Goal: Task Accomplishment & Management: Use online tool/utility

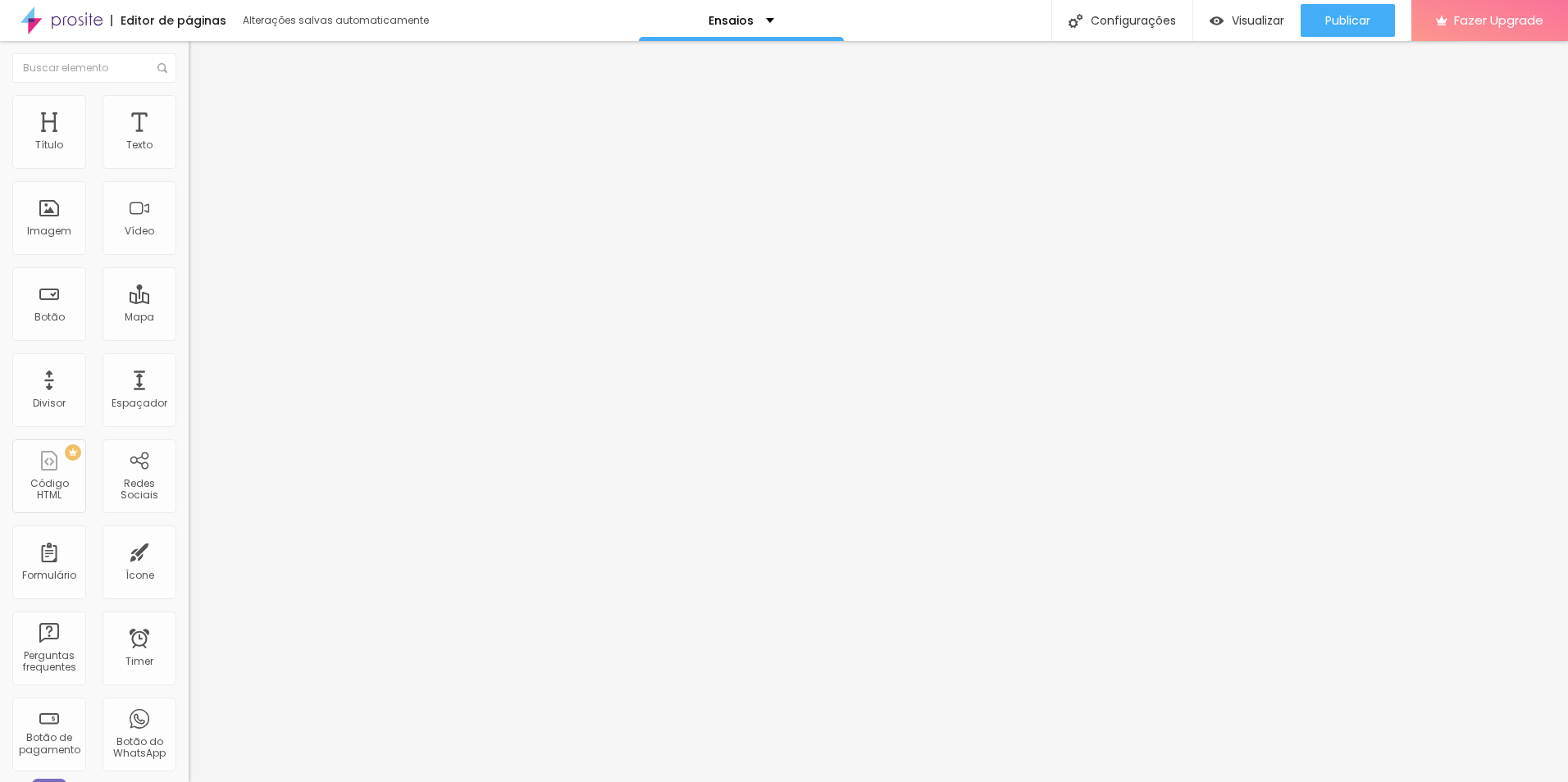
click at [195, 238] on icon "button" at bounding box center [200, 232] width 10 height 10
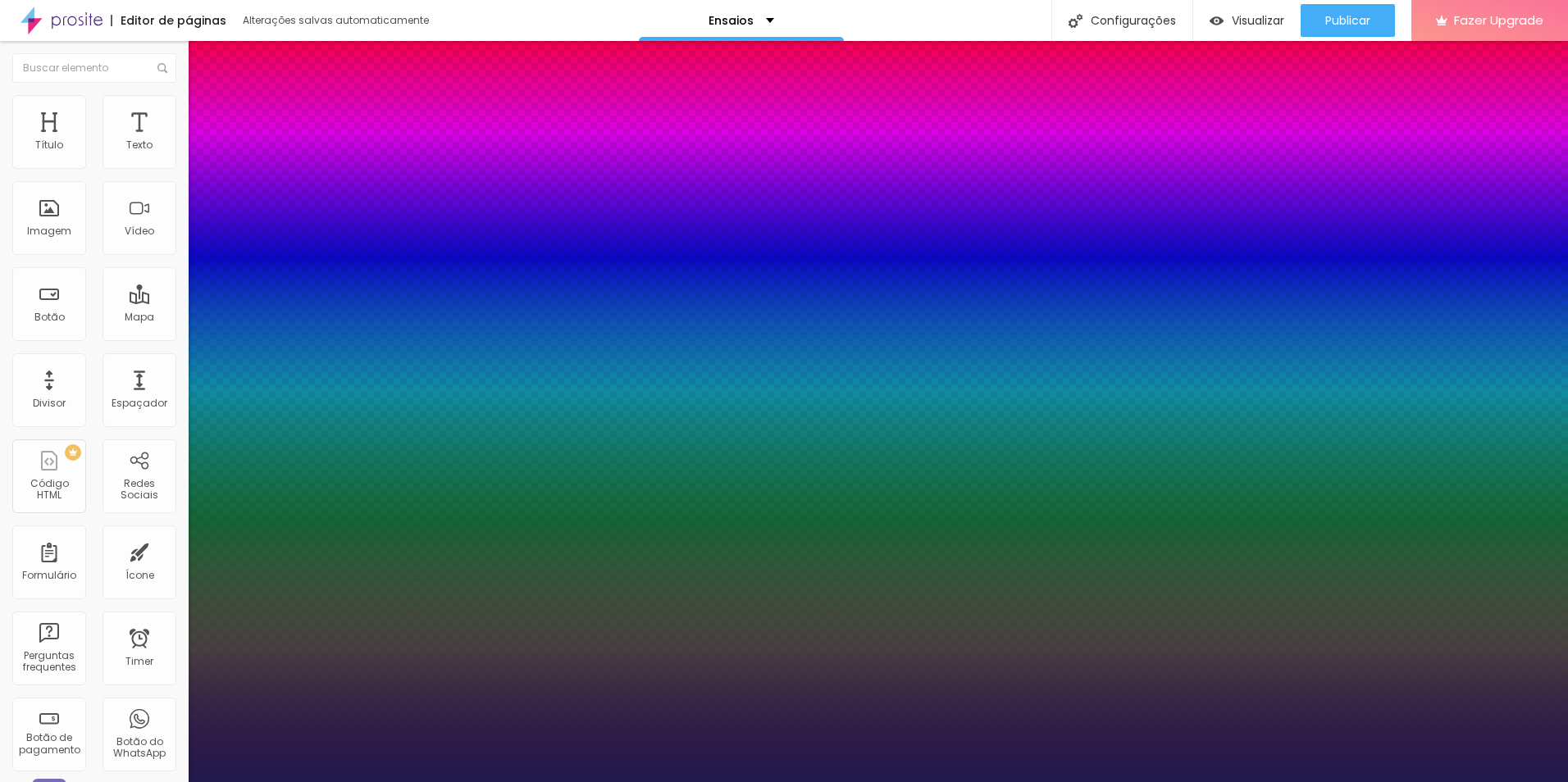
type input "1"
select select "AveriaSansLibre-Regular"
type input "1"
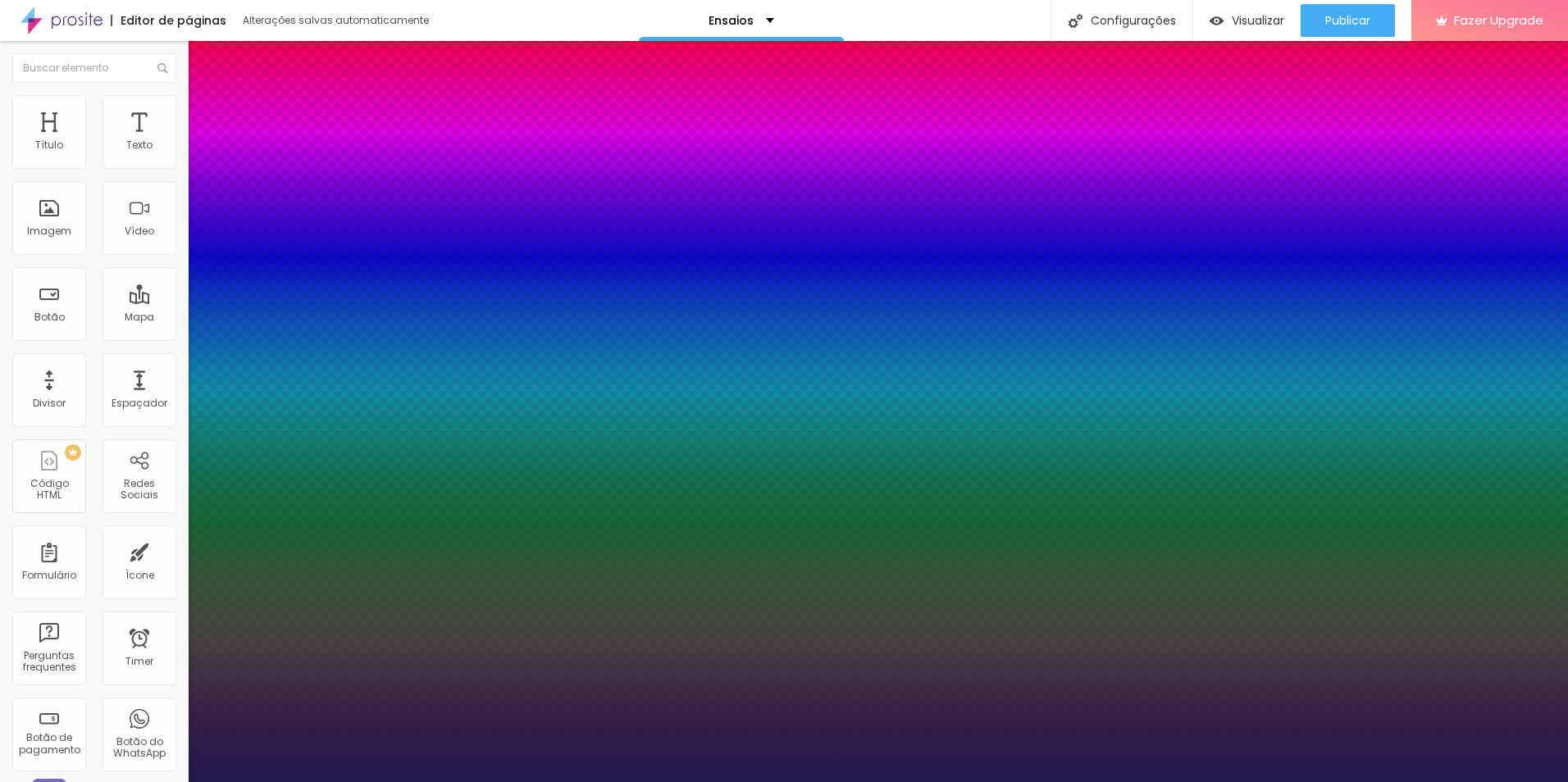
select select "AveriaSansLibre-Bold"
type input "1"
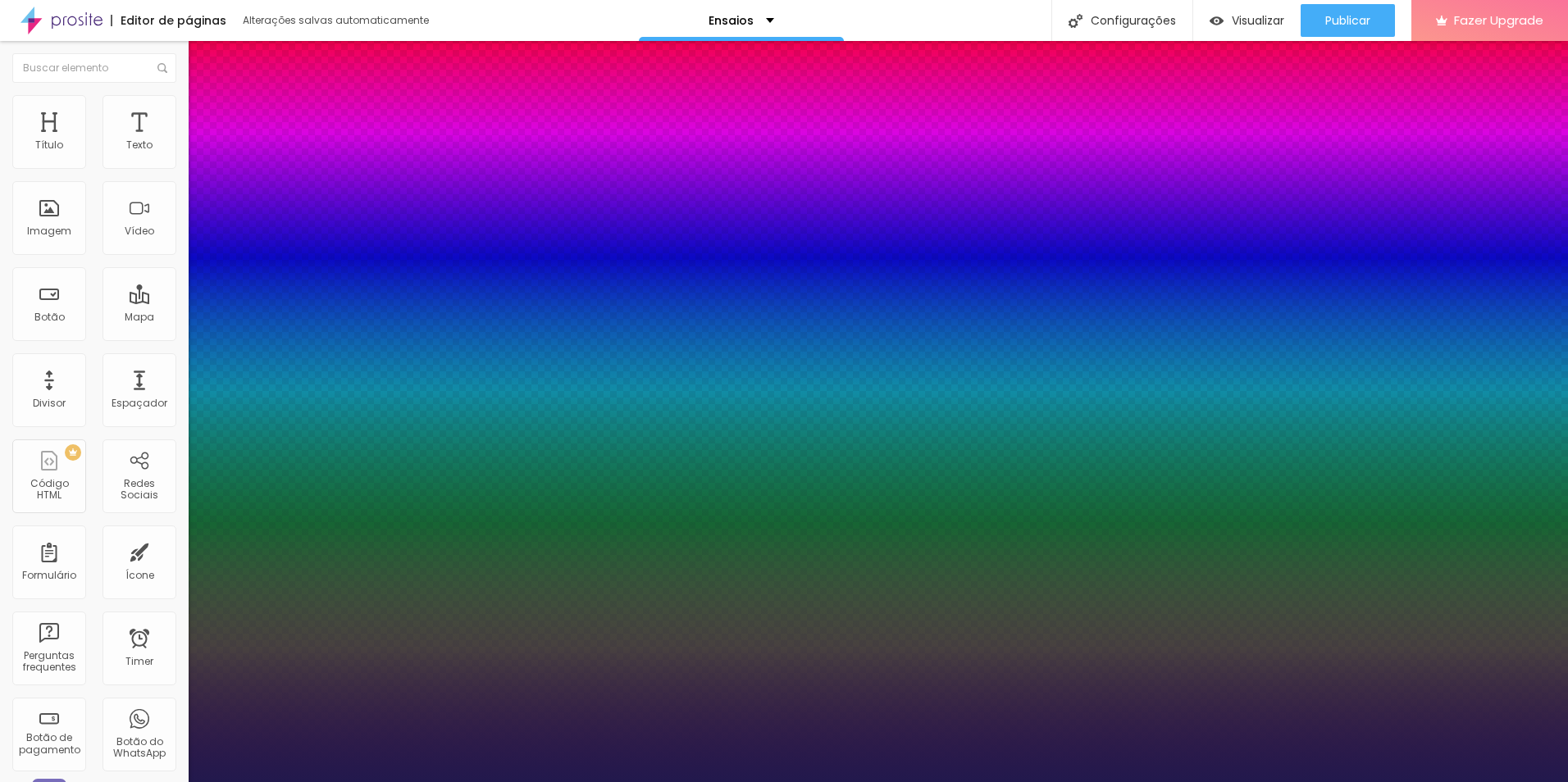
select select "AveriaSansLibre-Regular"
type input "1"
click at [889, 781] on div at bounding box center [784, 782] width 1568 height 0
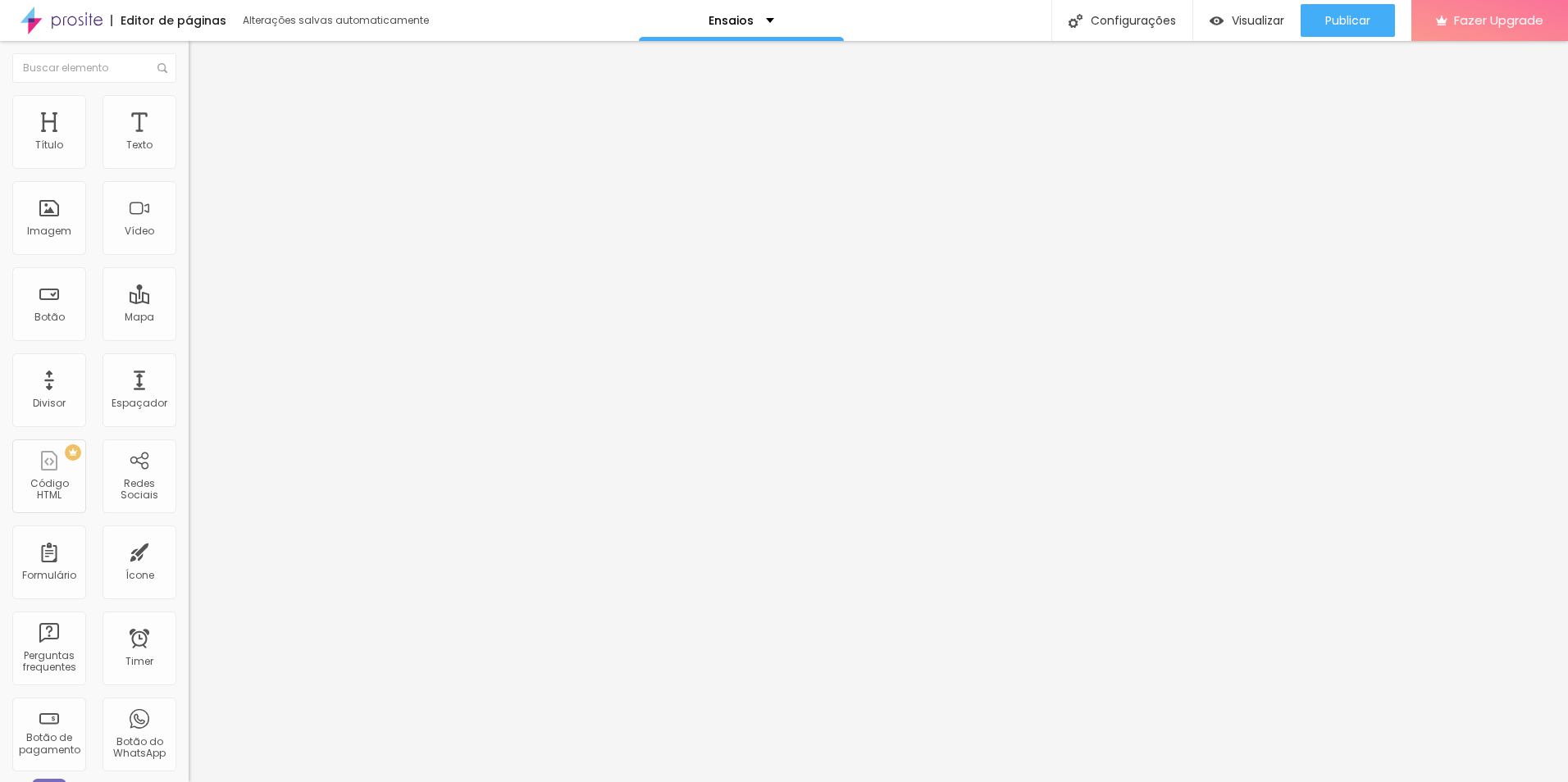
click at [195, 293] on icon "button" at bounding box center [200, 288] width 10 height 10
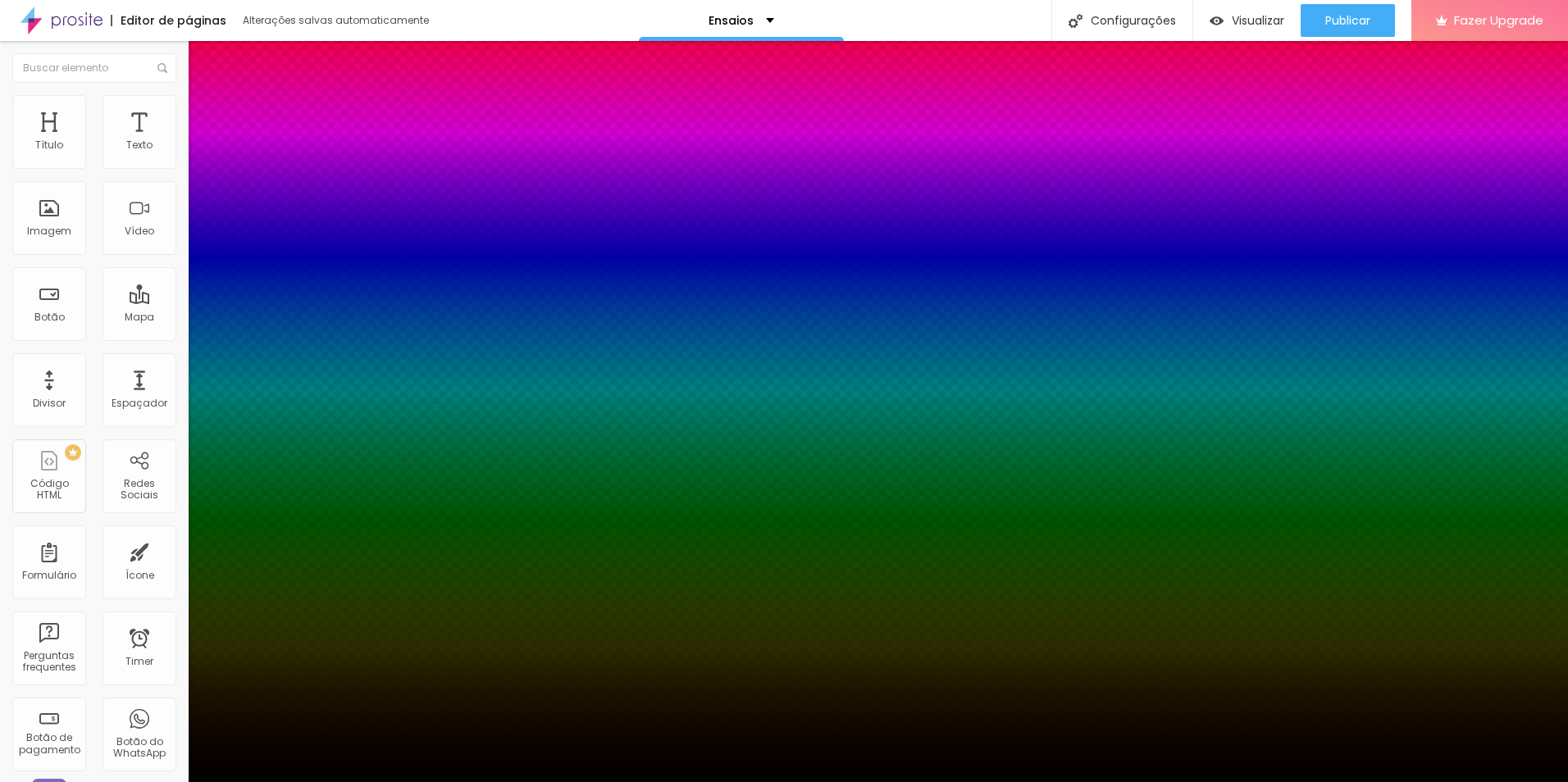
click at [894, 781] on div at bounding box center [784, 782] width 1568 height 0
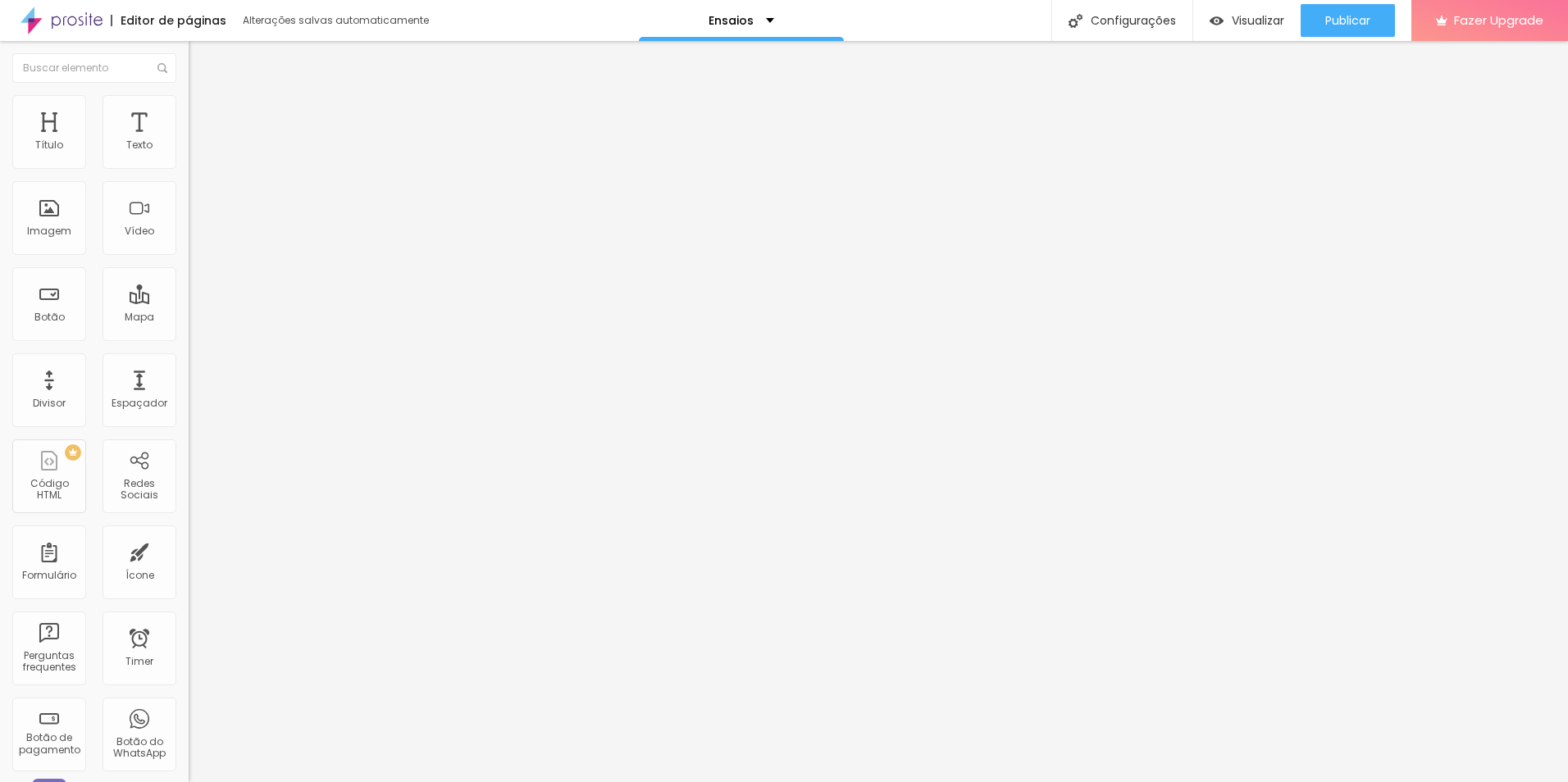
click at [197, 291] on icon "button" at bounding box center [200, 287] width 6 height 6
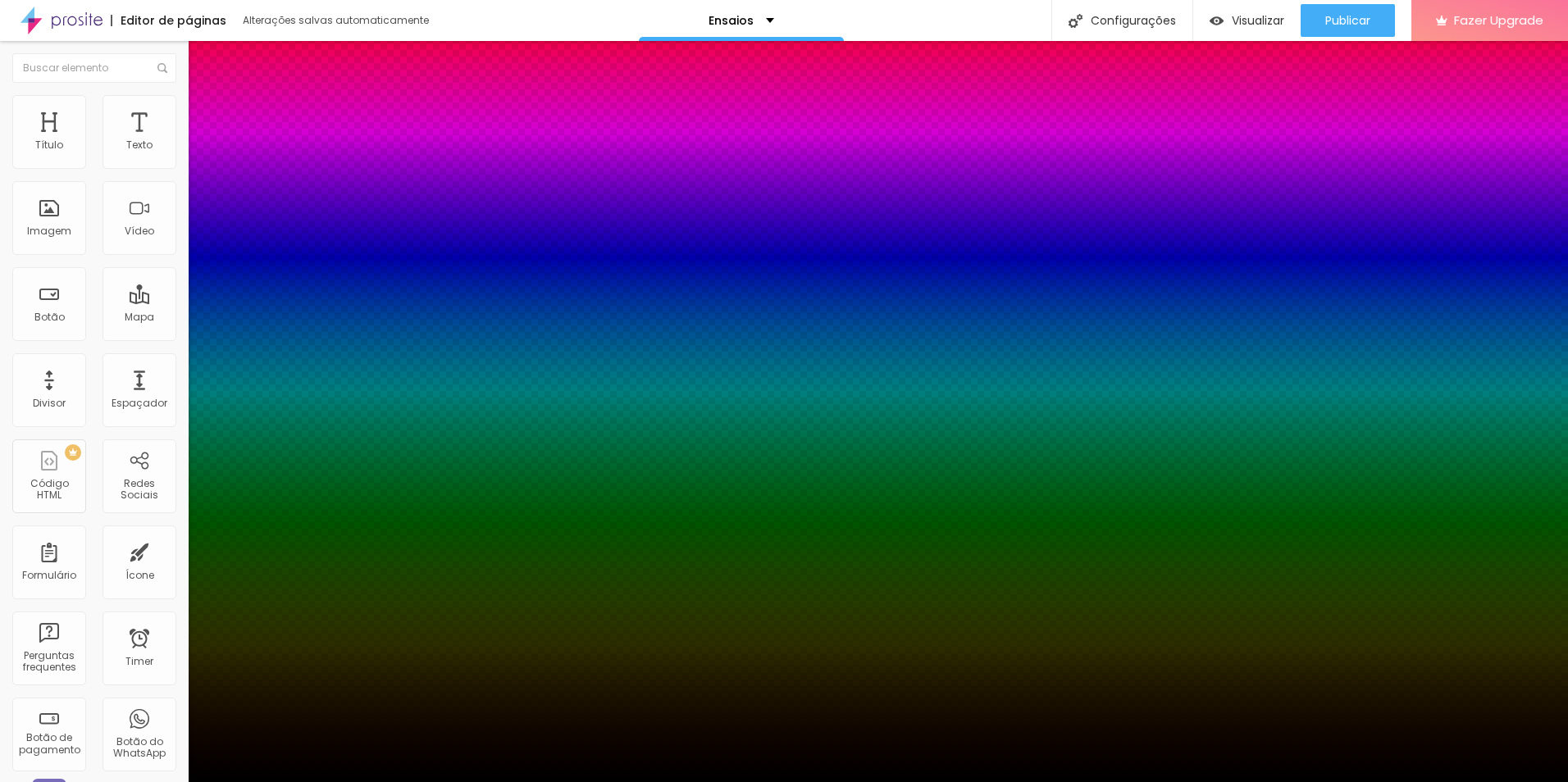
click at [298, 781] on div at bounding box center [784, 792] width 1568 height 0
click at [1412, 781] on div at bounding box center [784, 782] width 1568 height 0
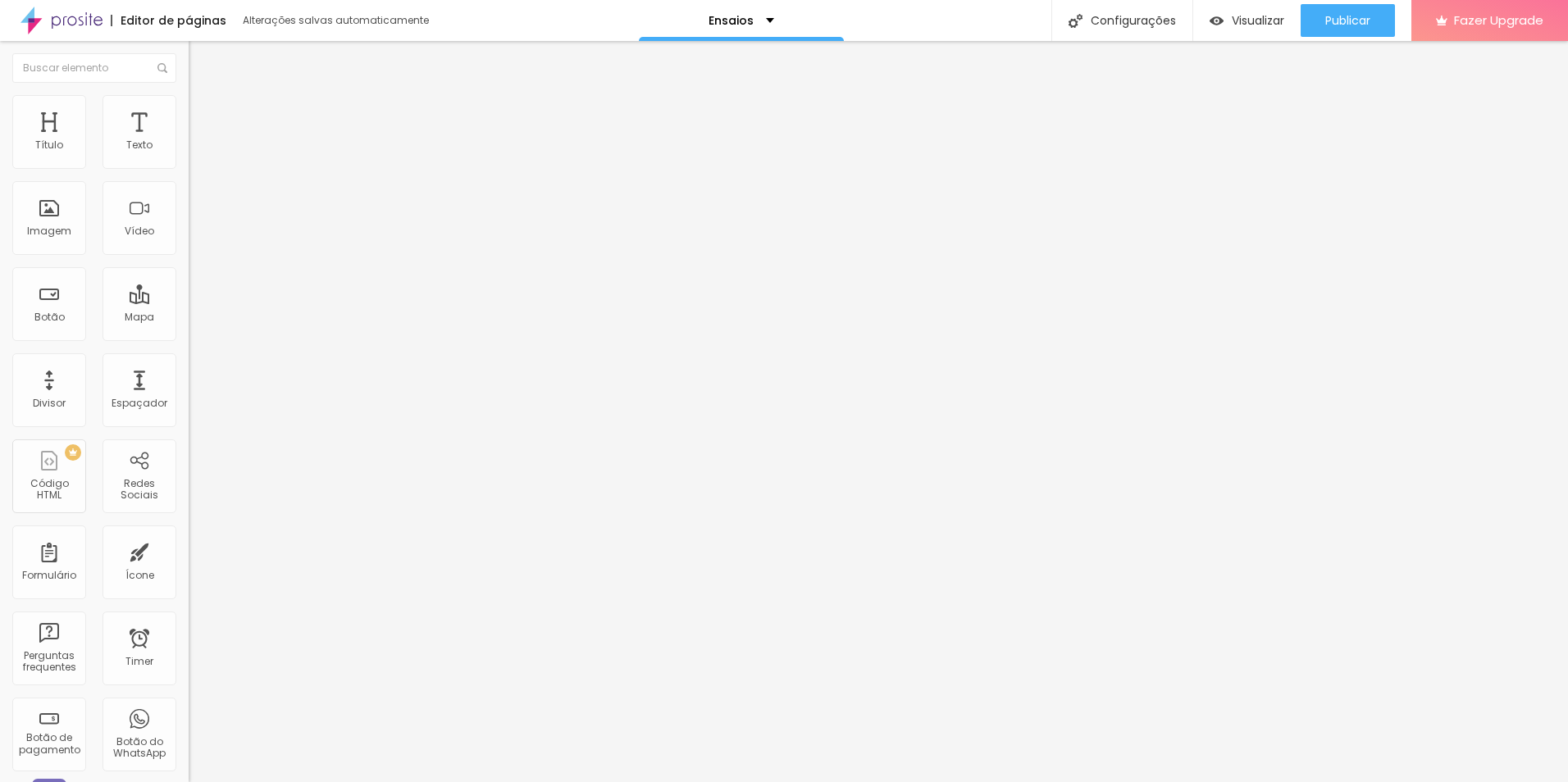
click at [195, 293] on icon "button" at bounding box center [200, 288] width 10 height 10
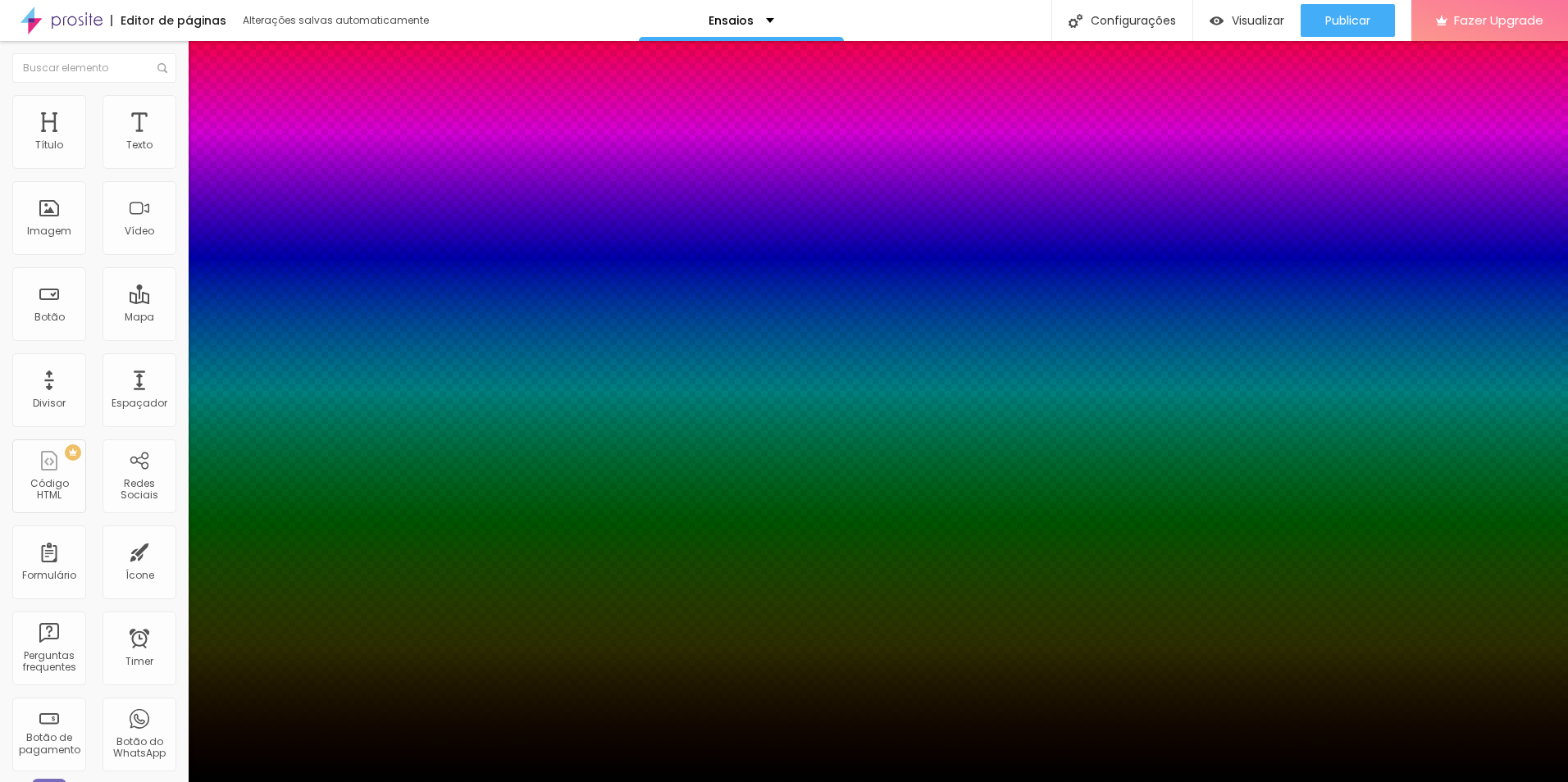
type input "8"
type input "34"
type input "43"
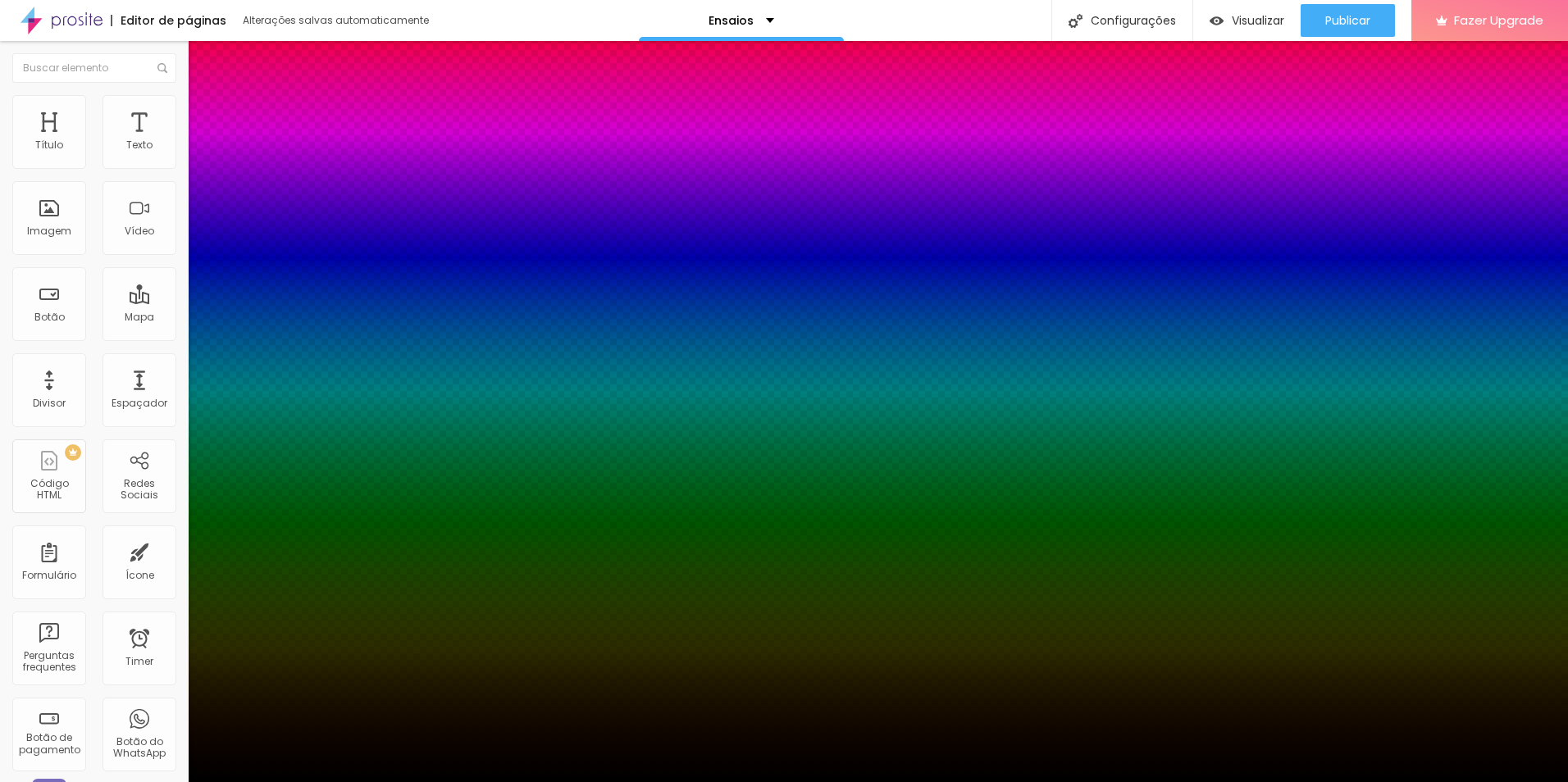
type input "43"
type input "52"
type input "57"
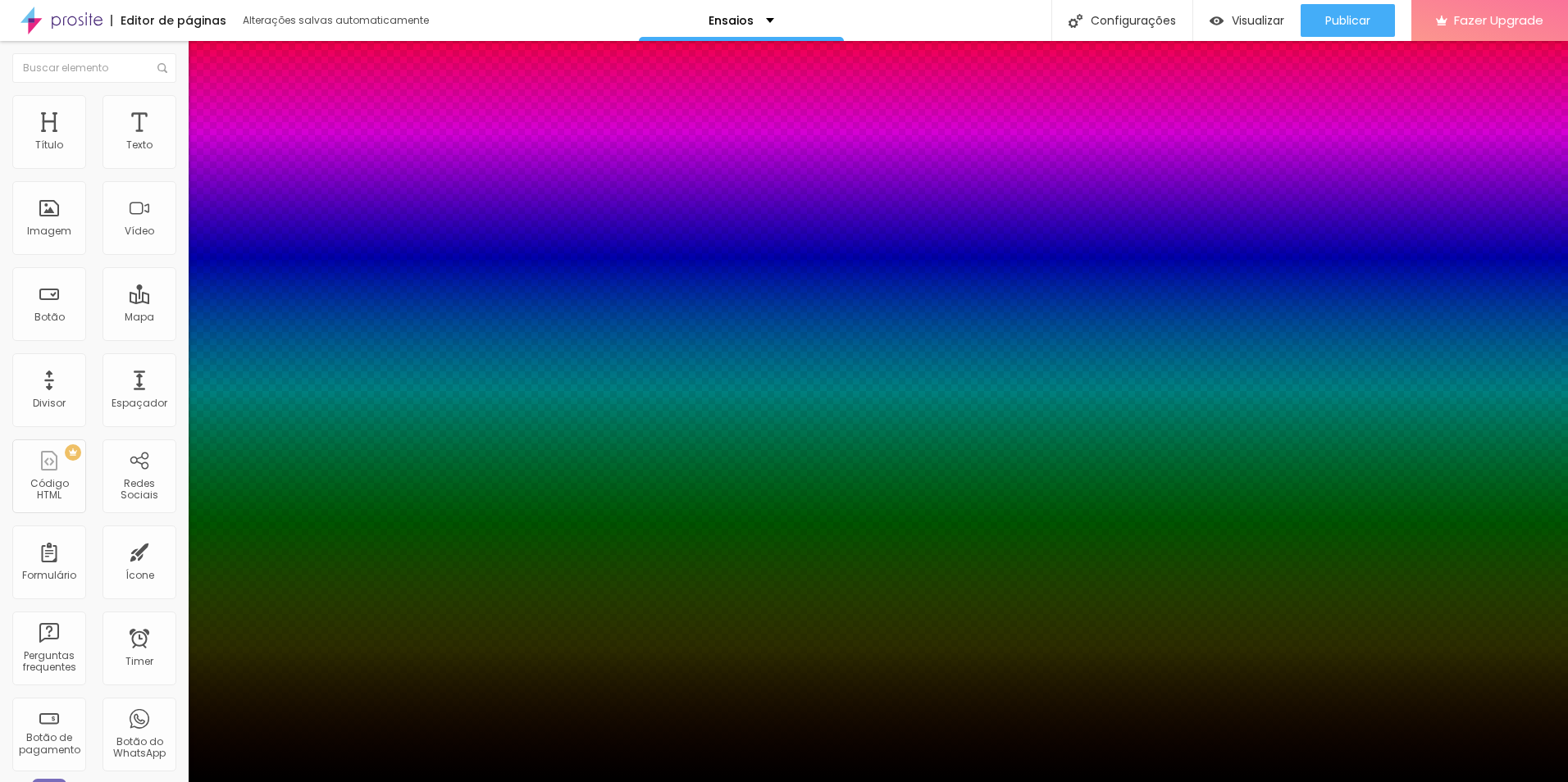
type input "59"
type input "61"
type input "41"
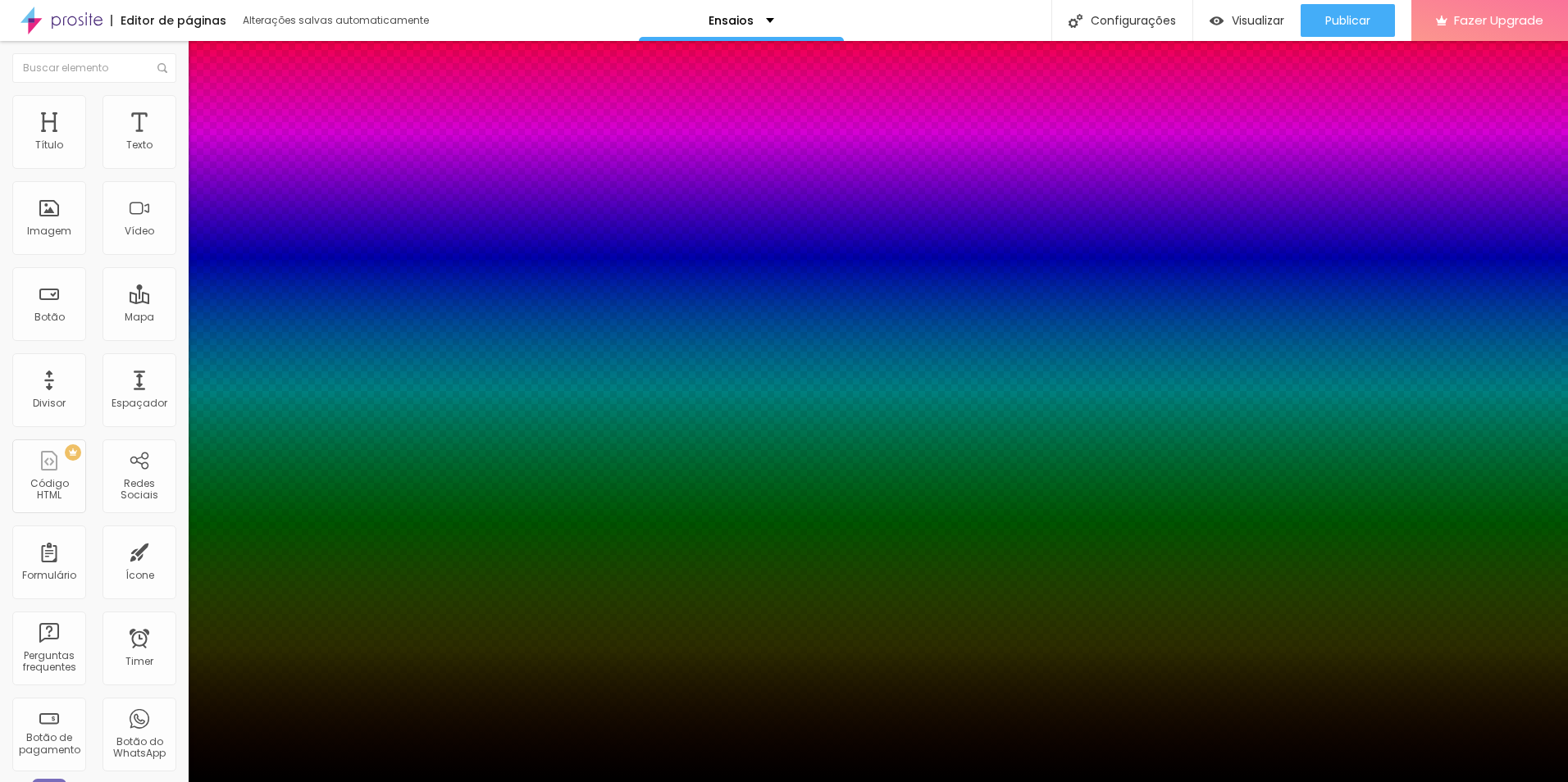
type input "41"
type input "10"
type input "1"
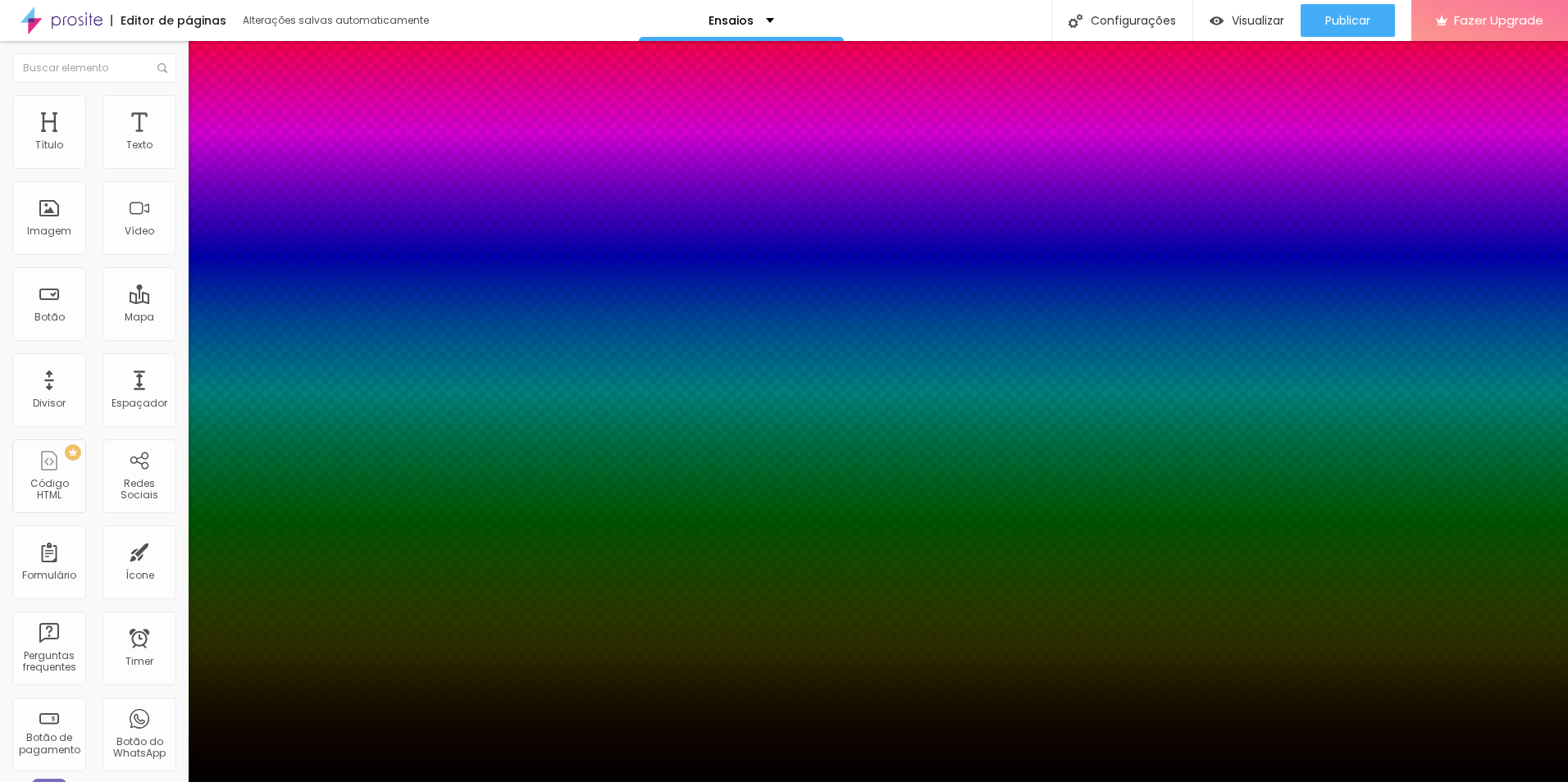
type input "0"
type input "6"
type input "19"
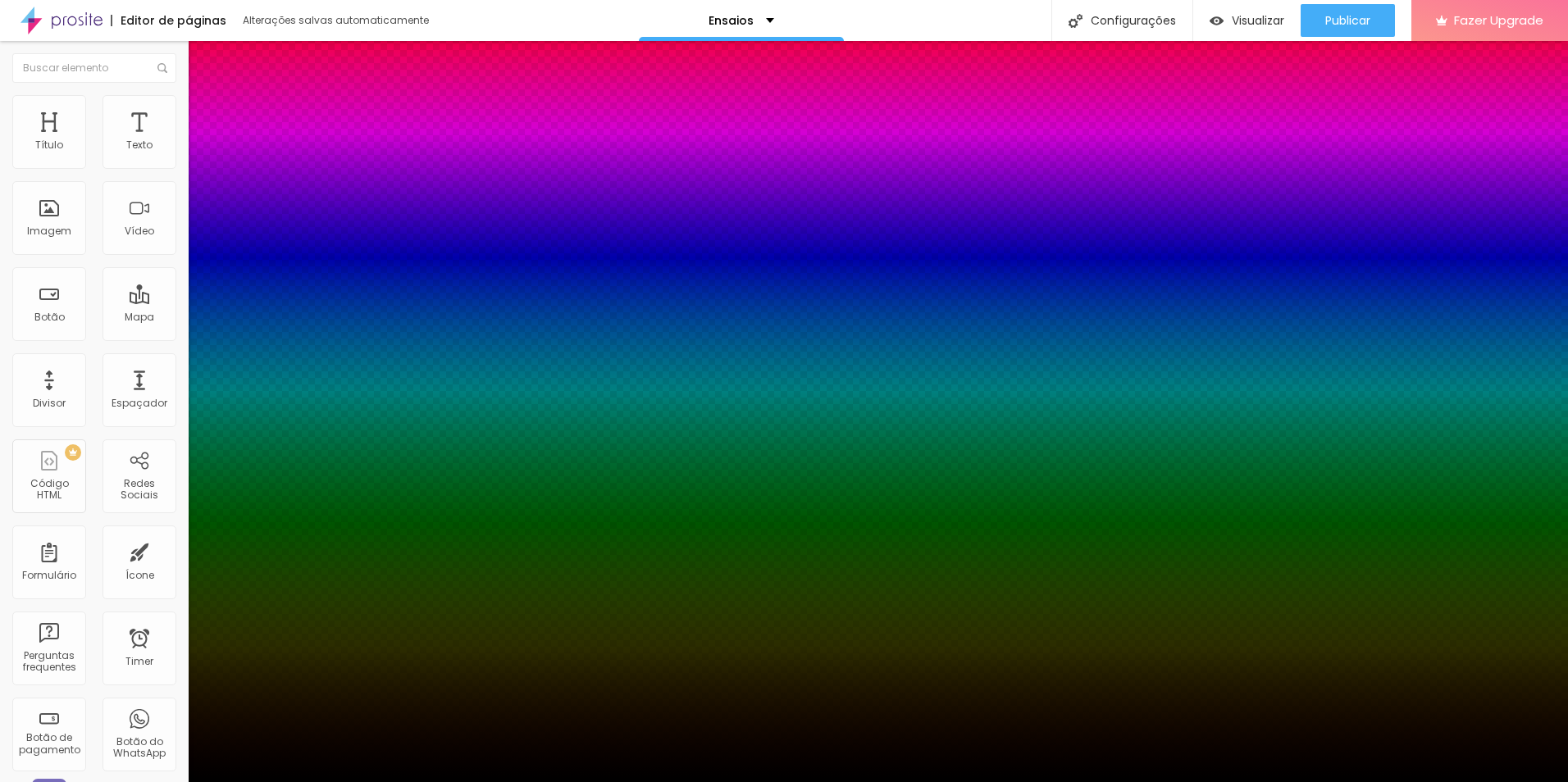
type input "19"
type input "34"
type input "39"
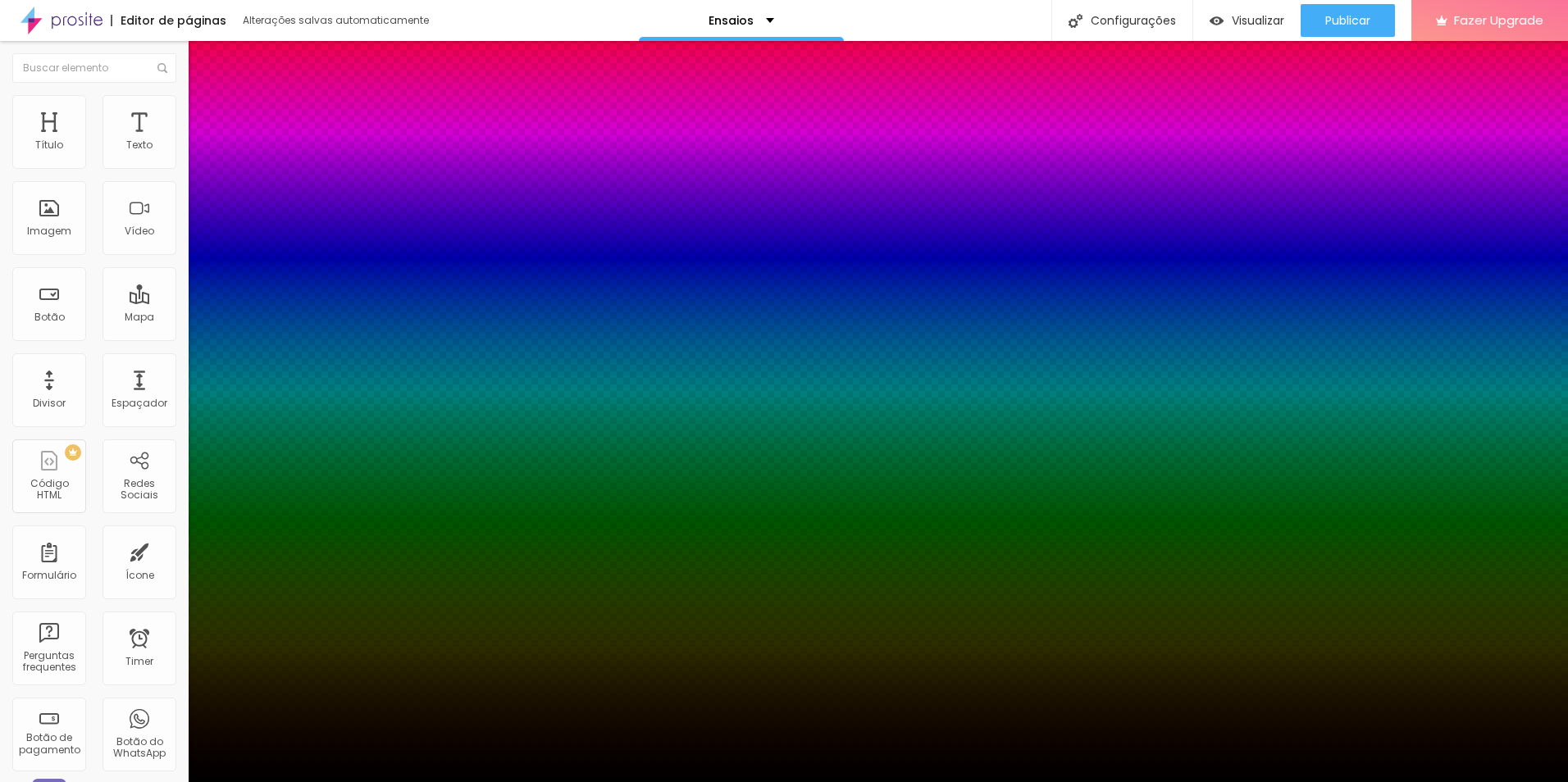
type input "43"
type input "46"
type input "48"
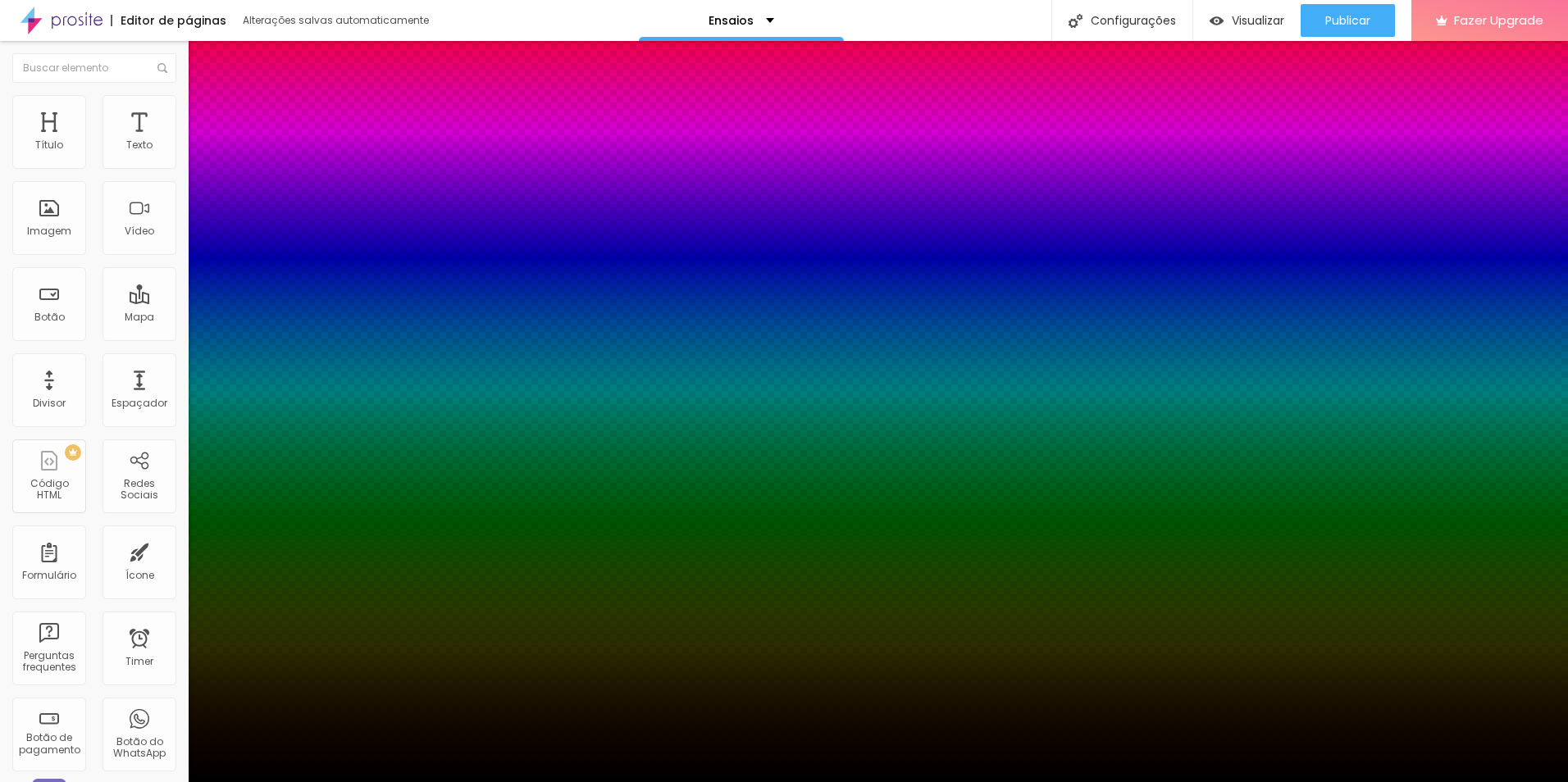
type input "48"
type input "50"
type input "52"
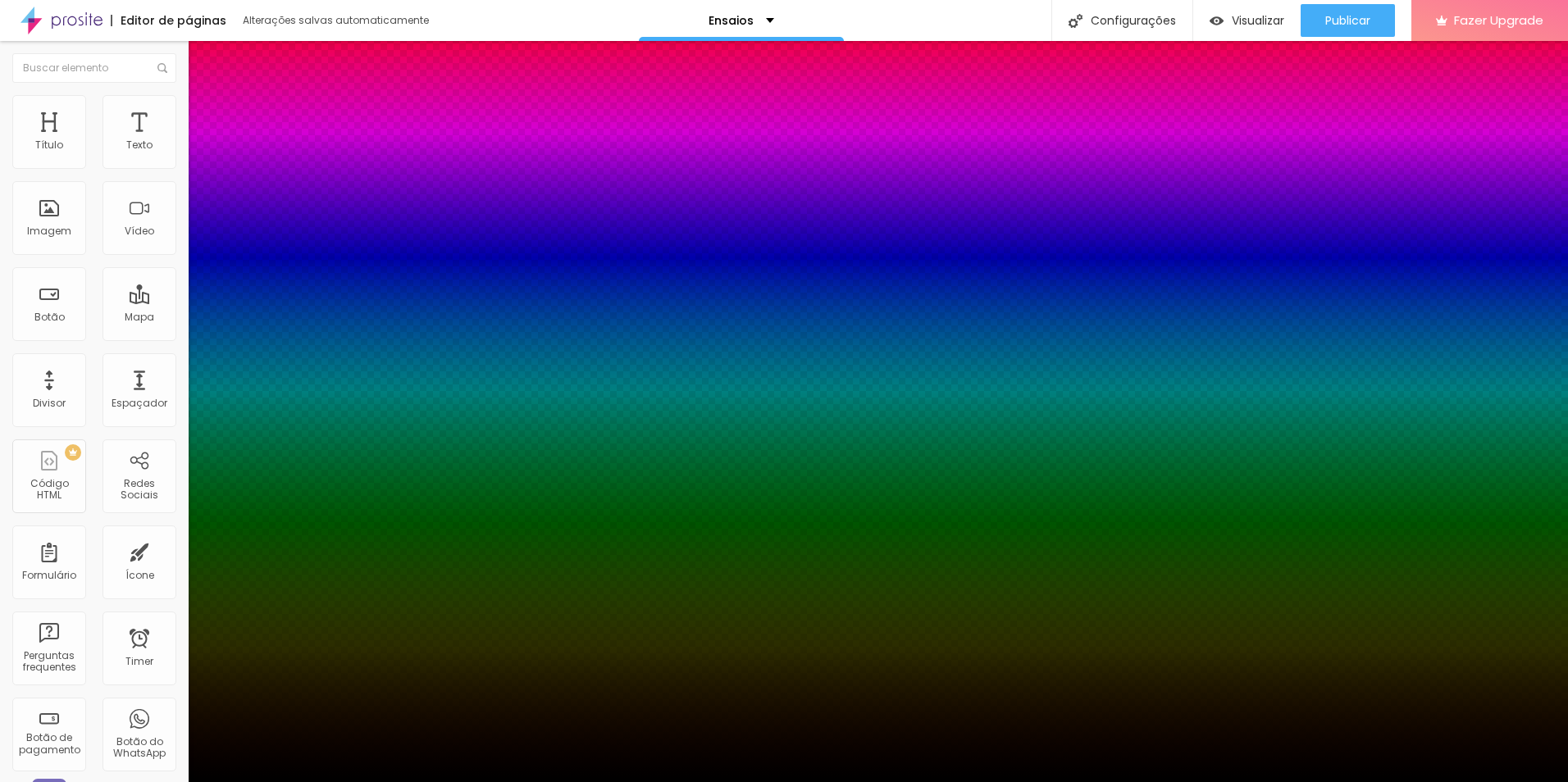
type input "46"
type input "39"
type input "37"
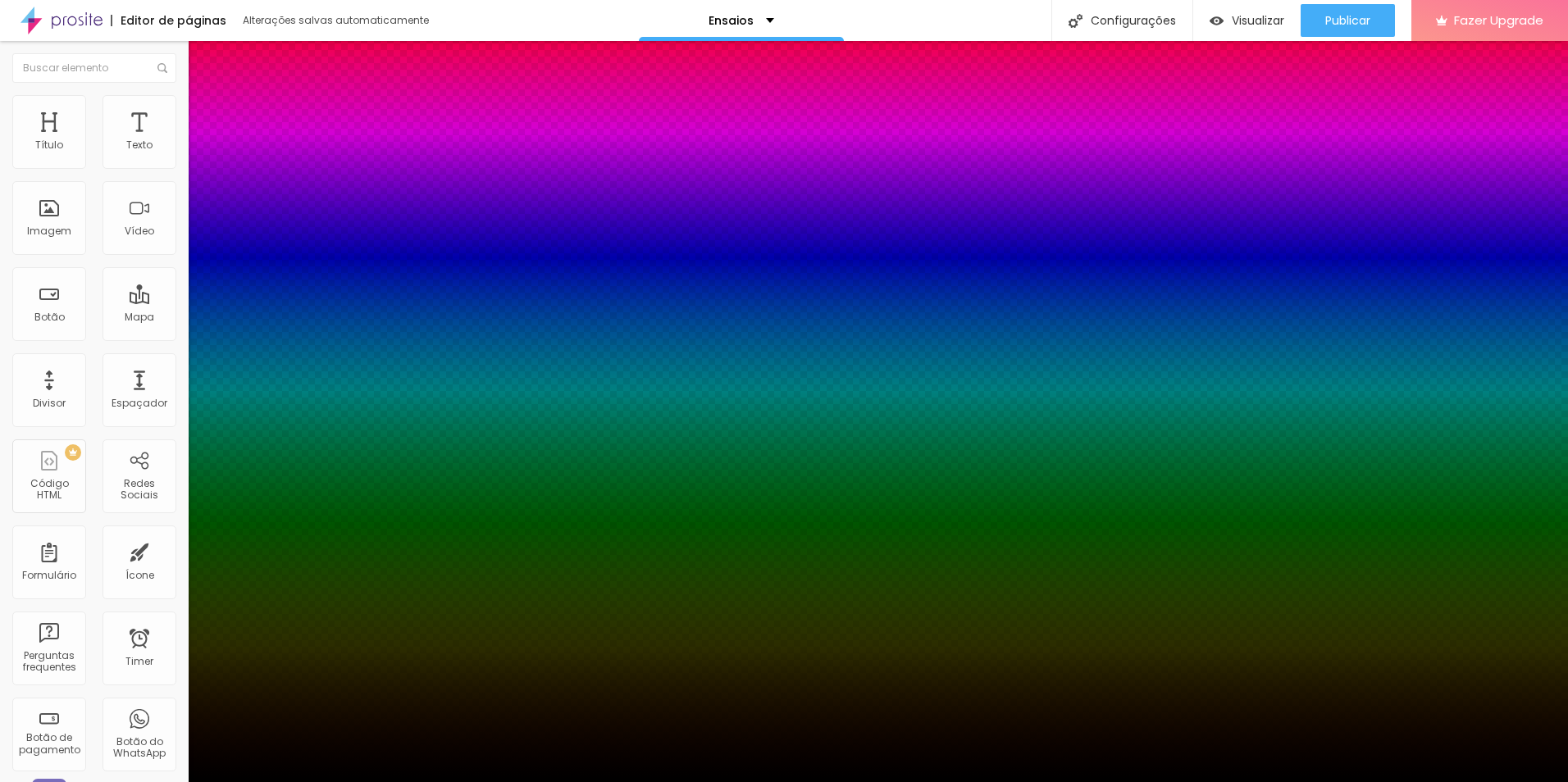
type input "37"
type input "34"
type input "32"
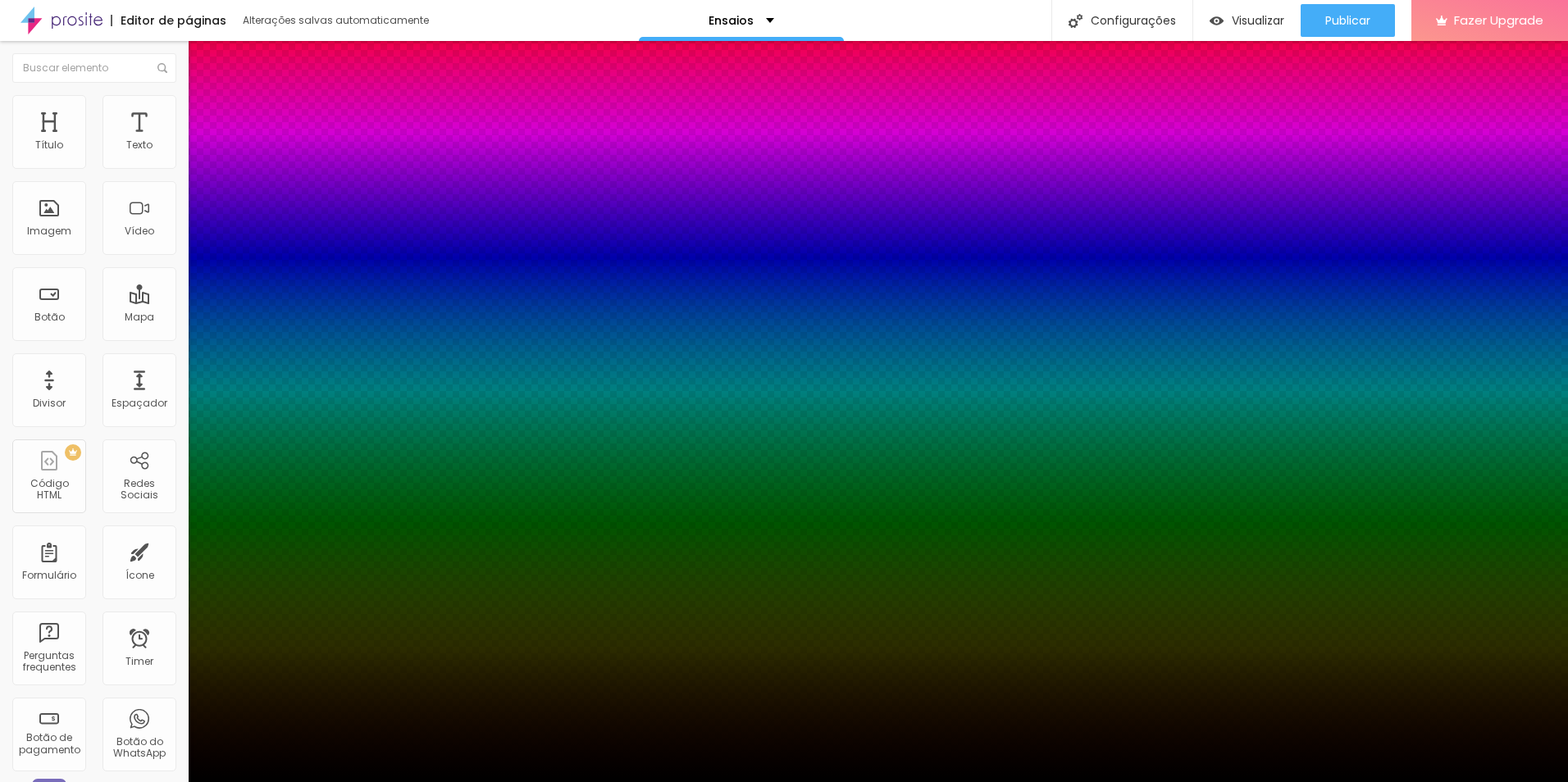
type input "30"
type input "28"
type input "23"
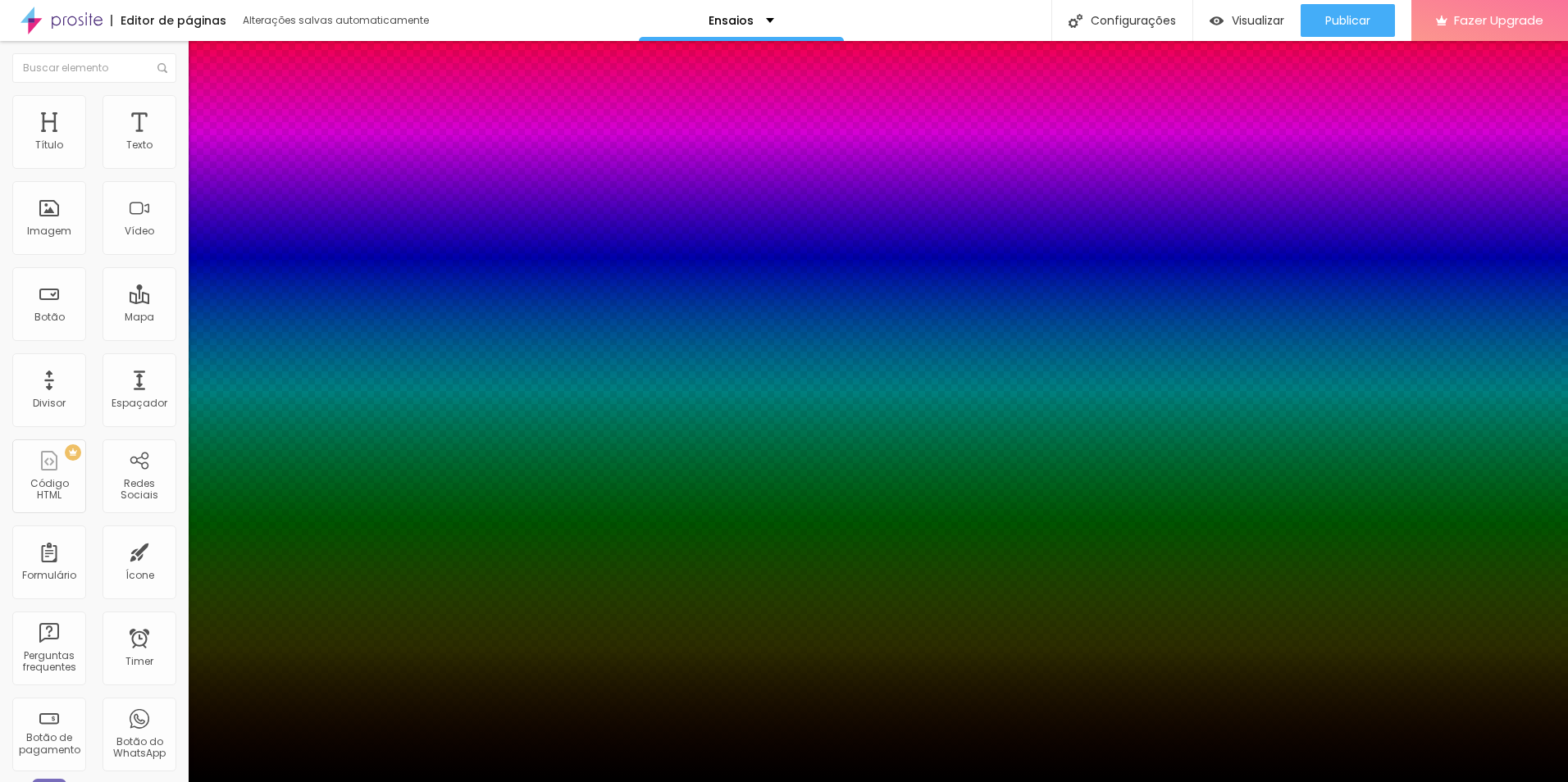
type input "23"
type input "21"
type input "19"
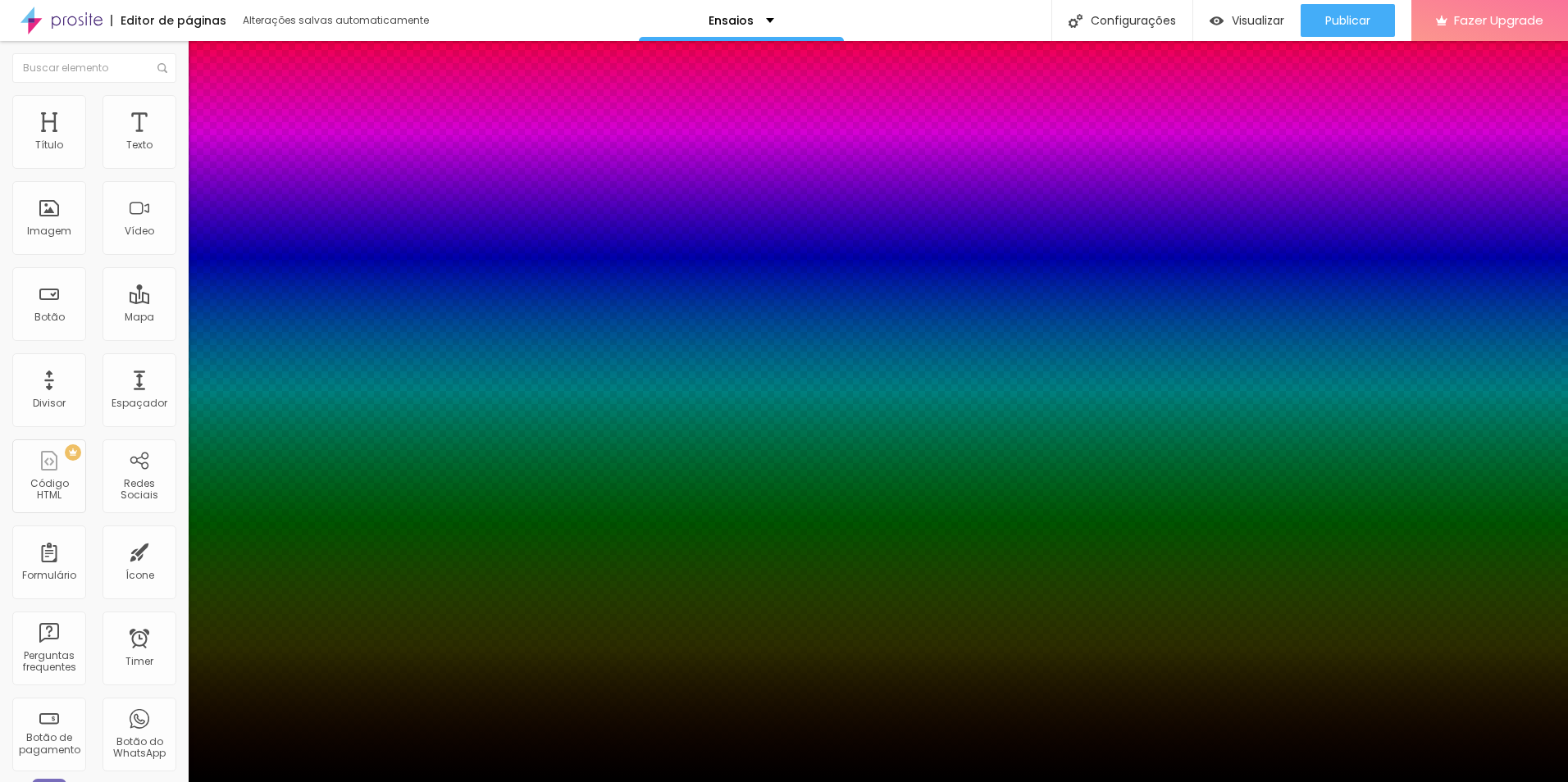
type input "17"
type input "10"
type input "8"
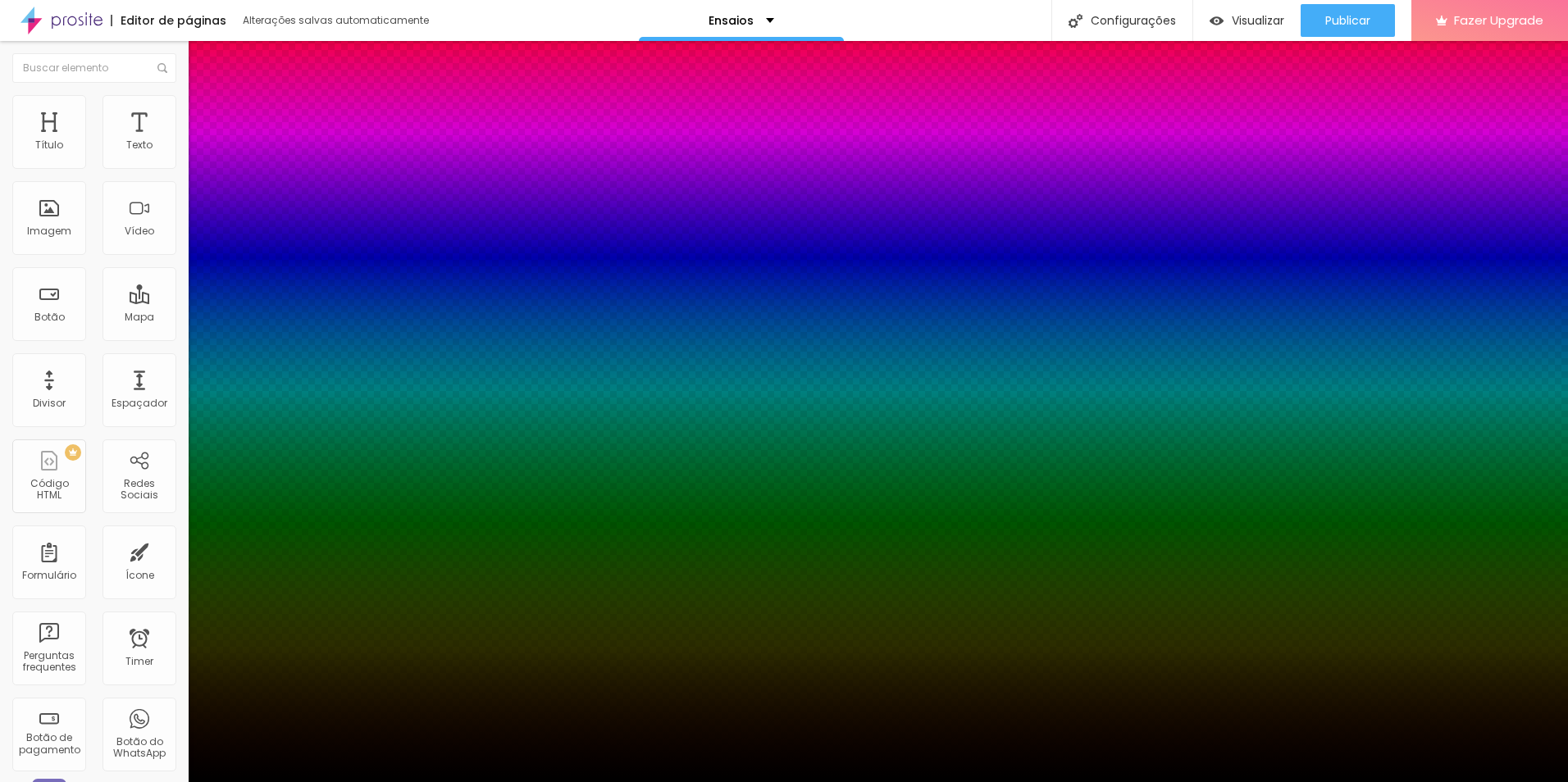
type input "8"
type input "6"
type input "3"
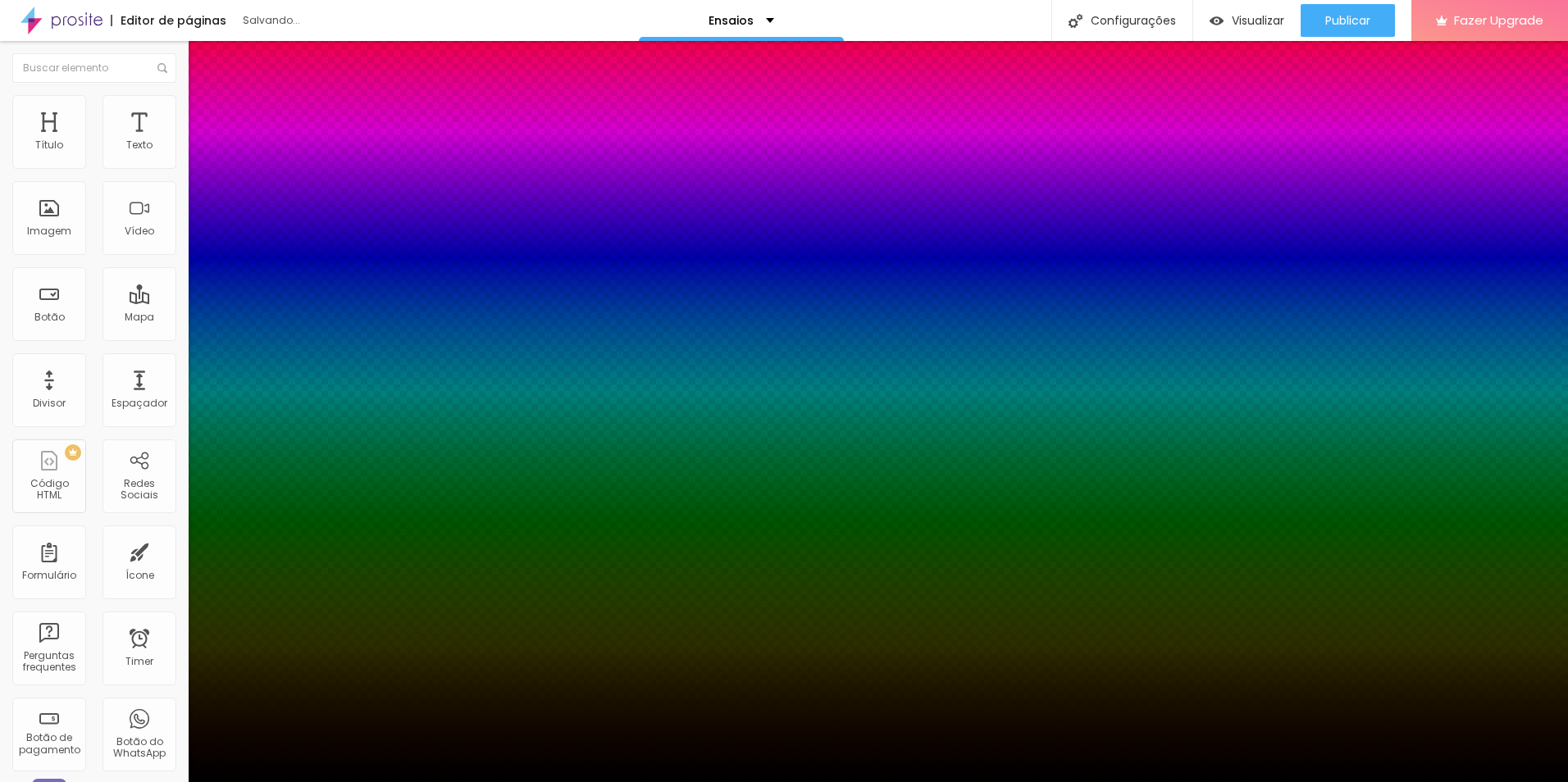
type input "1"
type input "0"
type input "19"
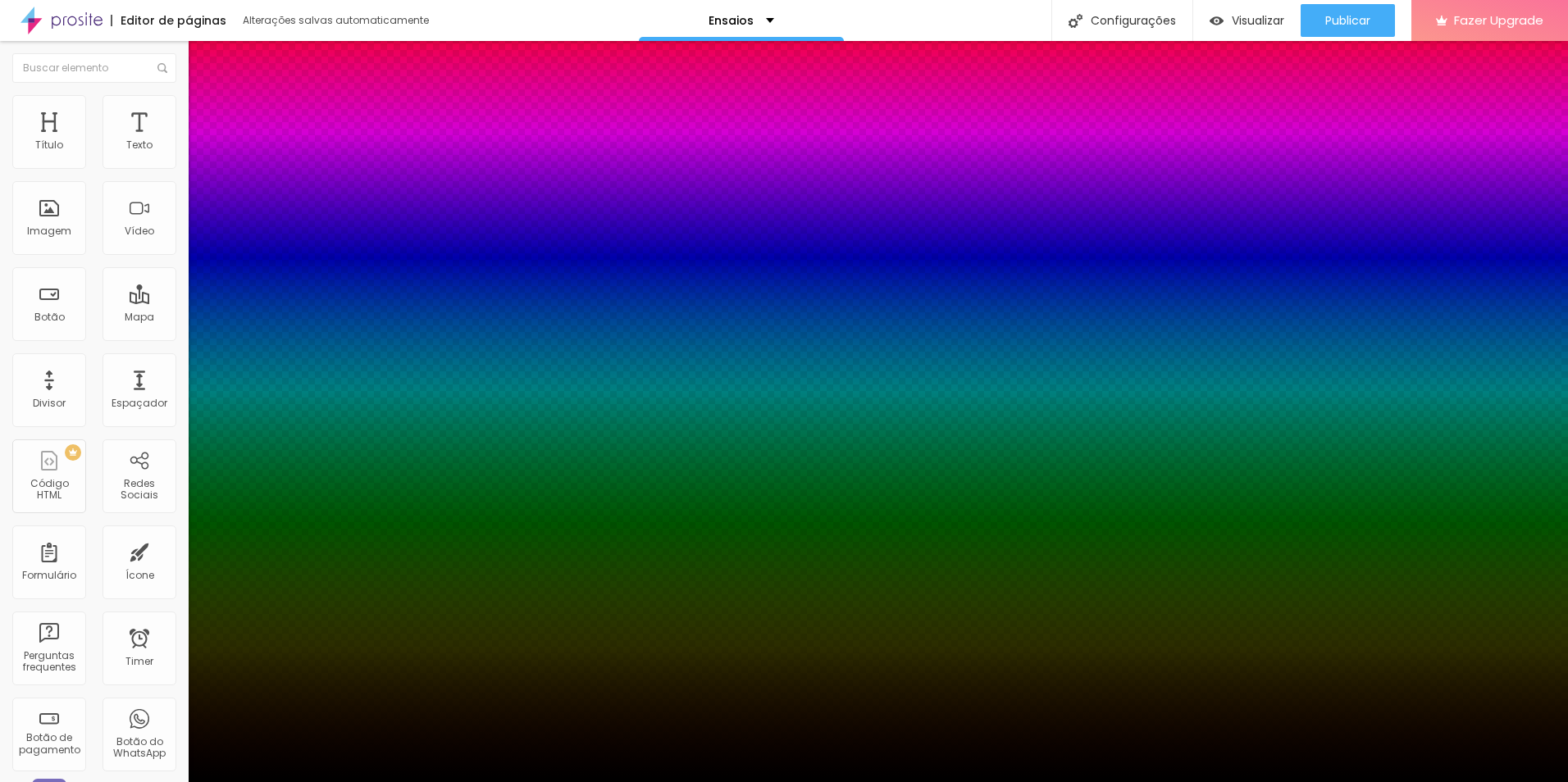
type input "19"
type input "21"
type input "26"
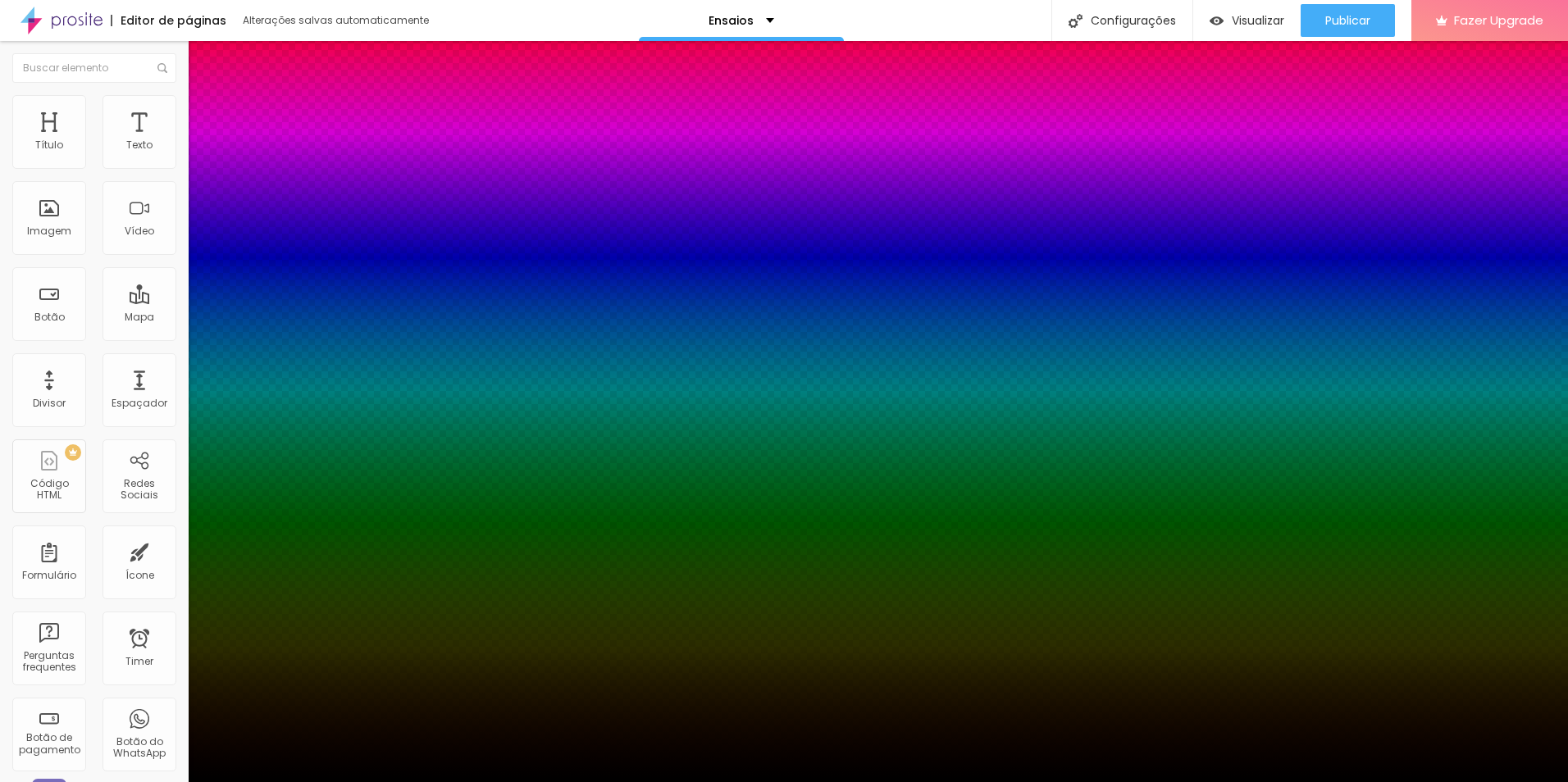
type input "28"
type input "30"
type input "28"
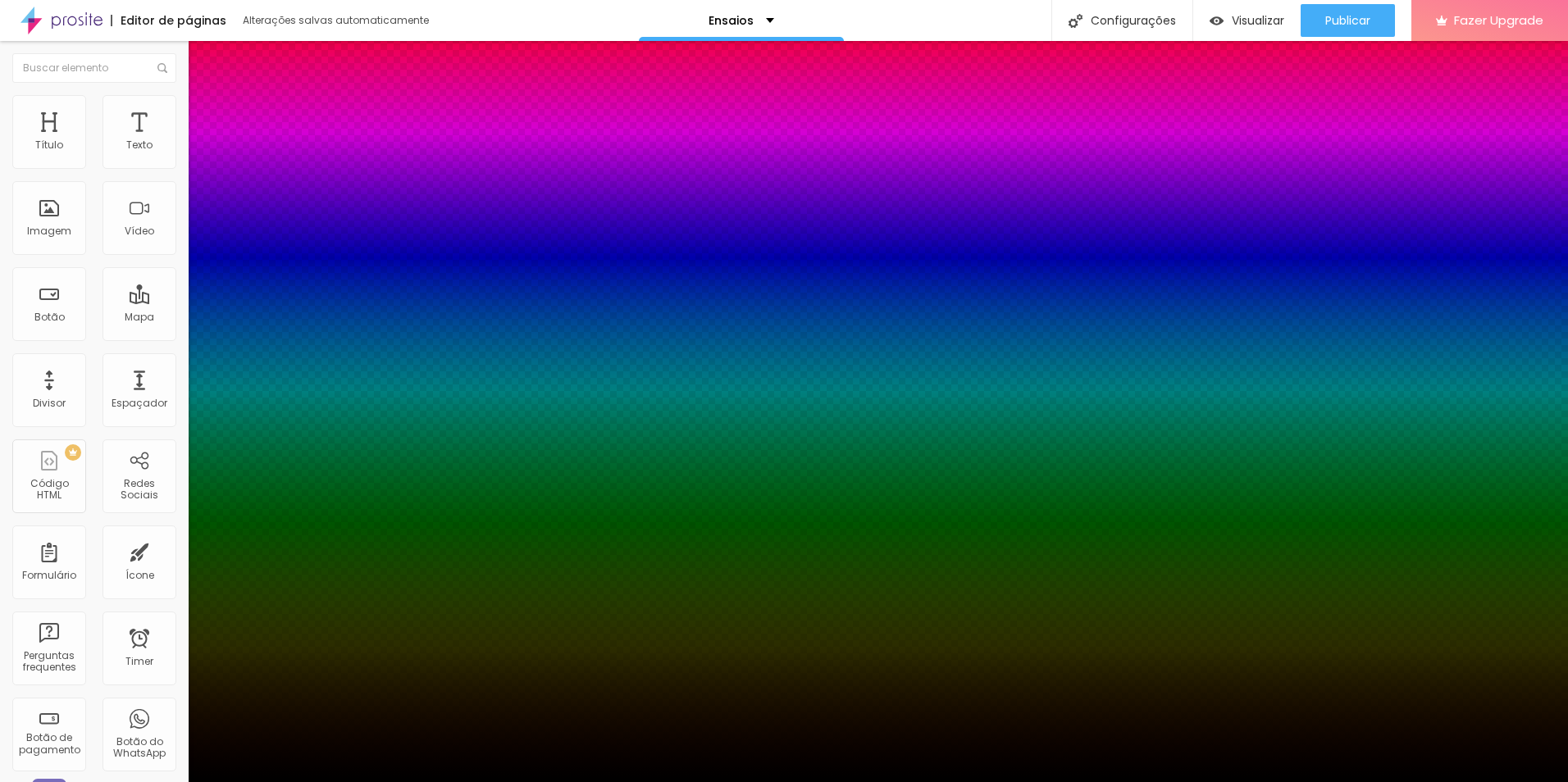
type input "28"
type input "26"
type input "23"
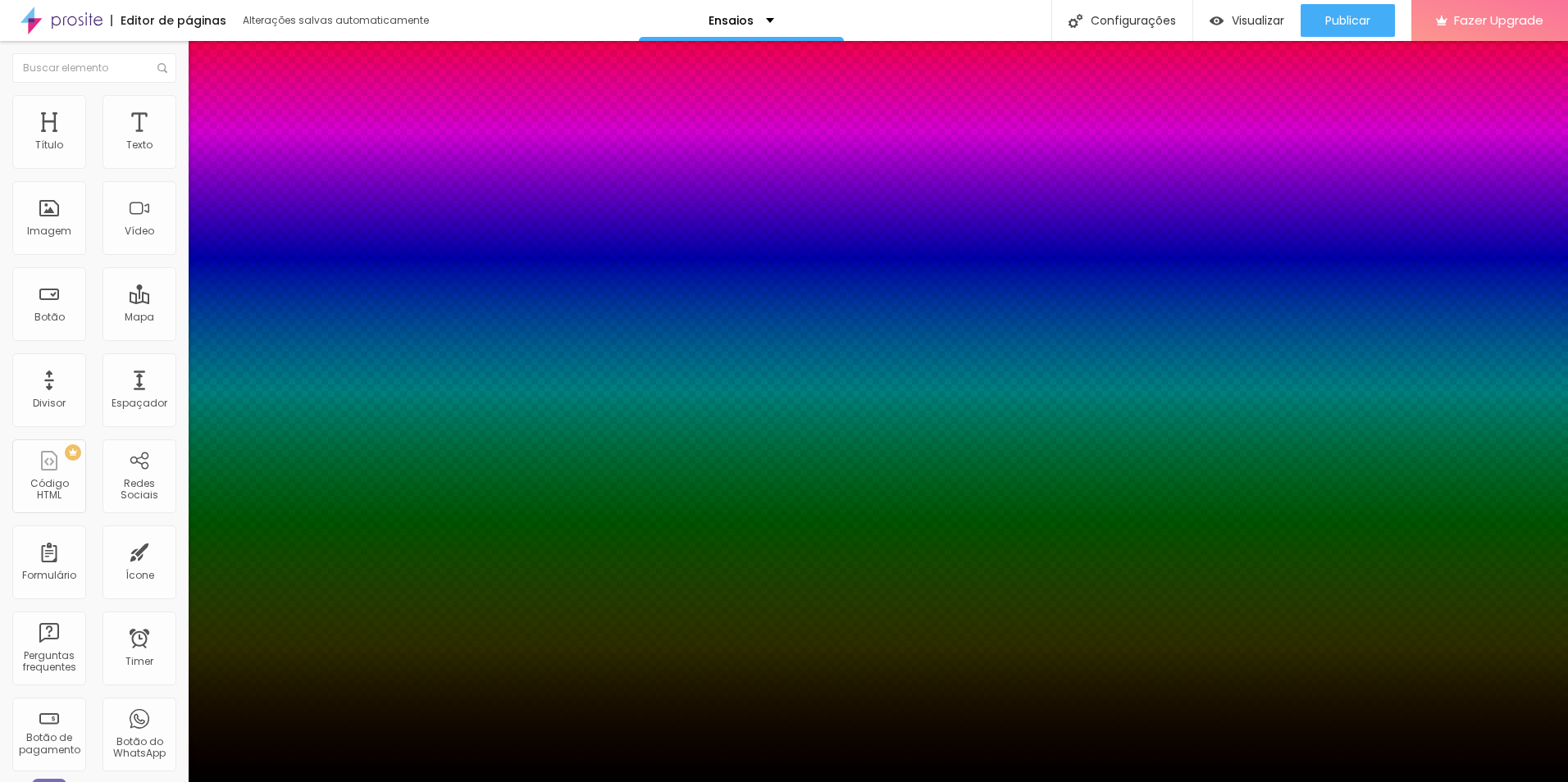
type input "21"
type input "19"
type input "17"
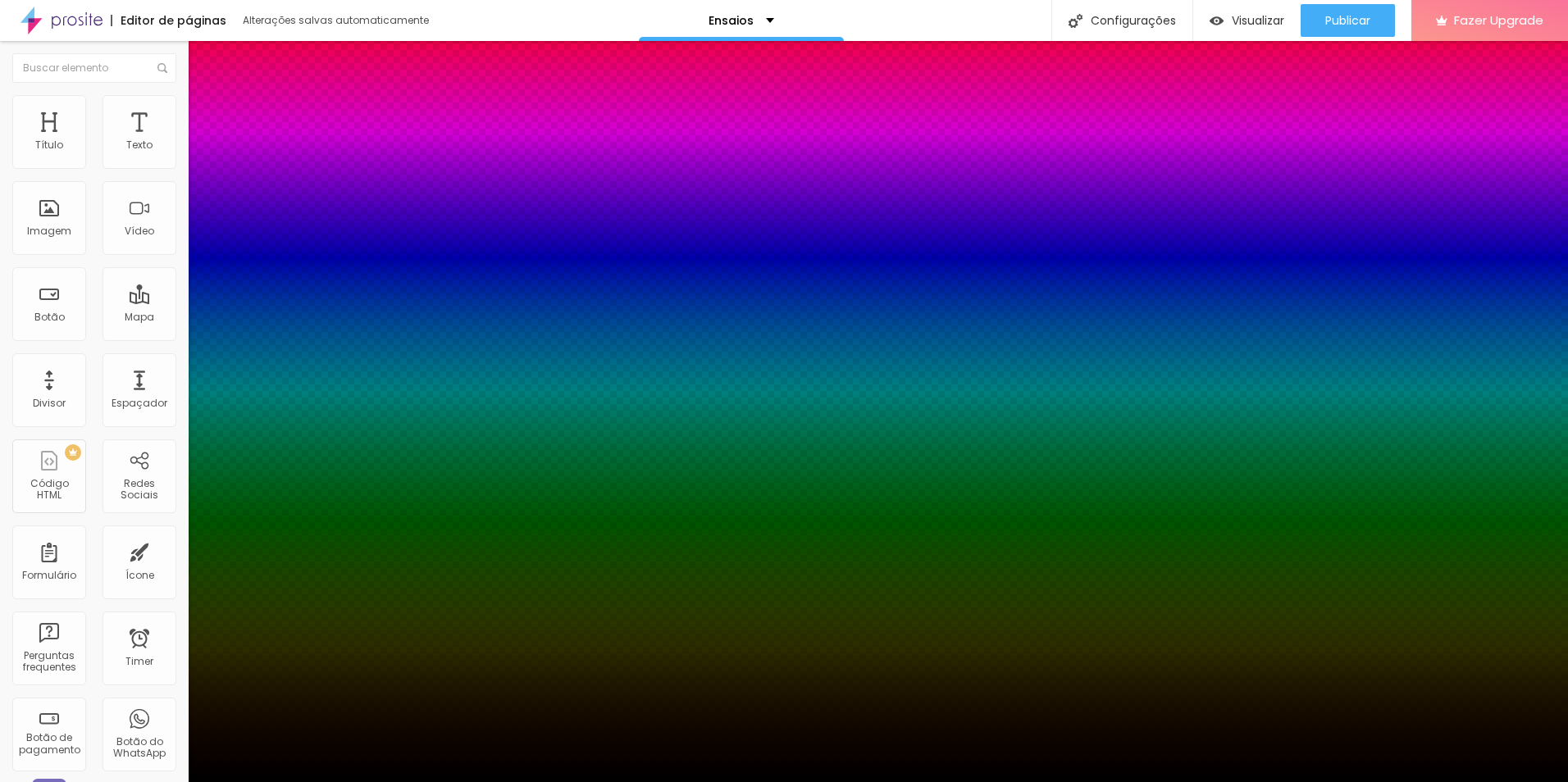
type input "17"
type input "14"
type input "12"
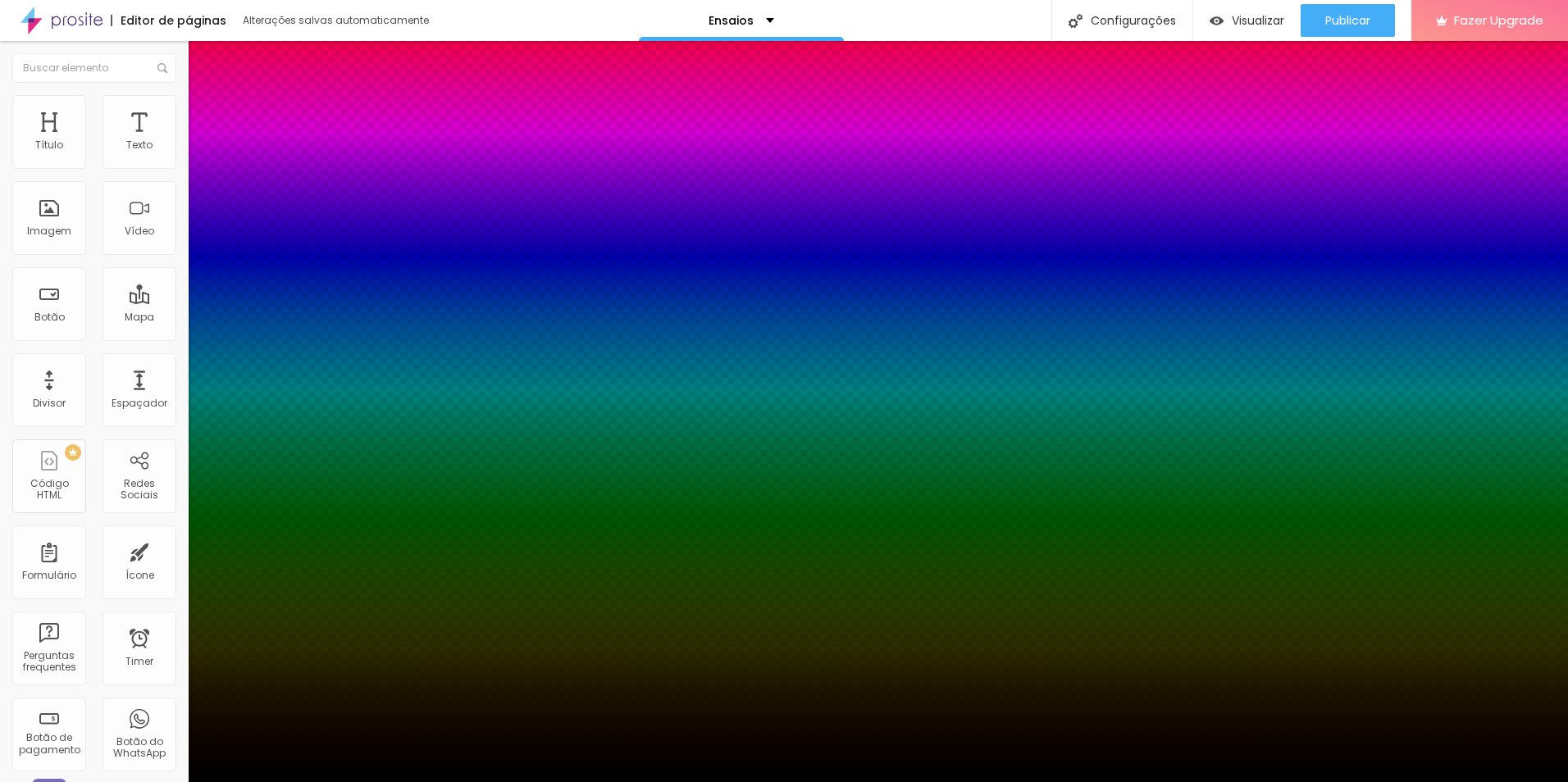
type input "10"
type input "8"
type input "6"
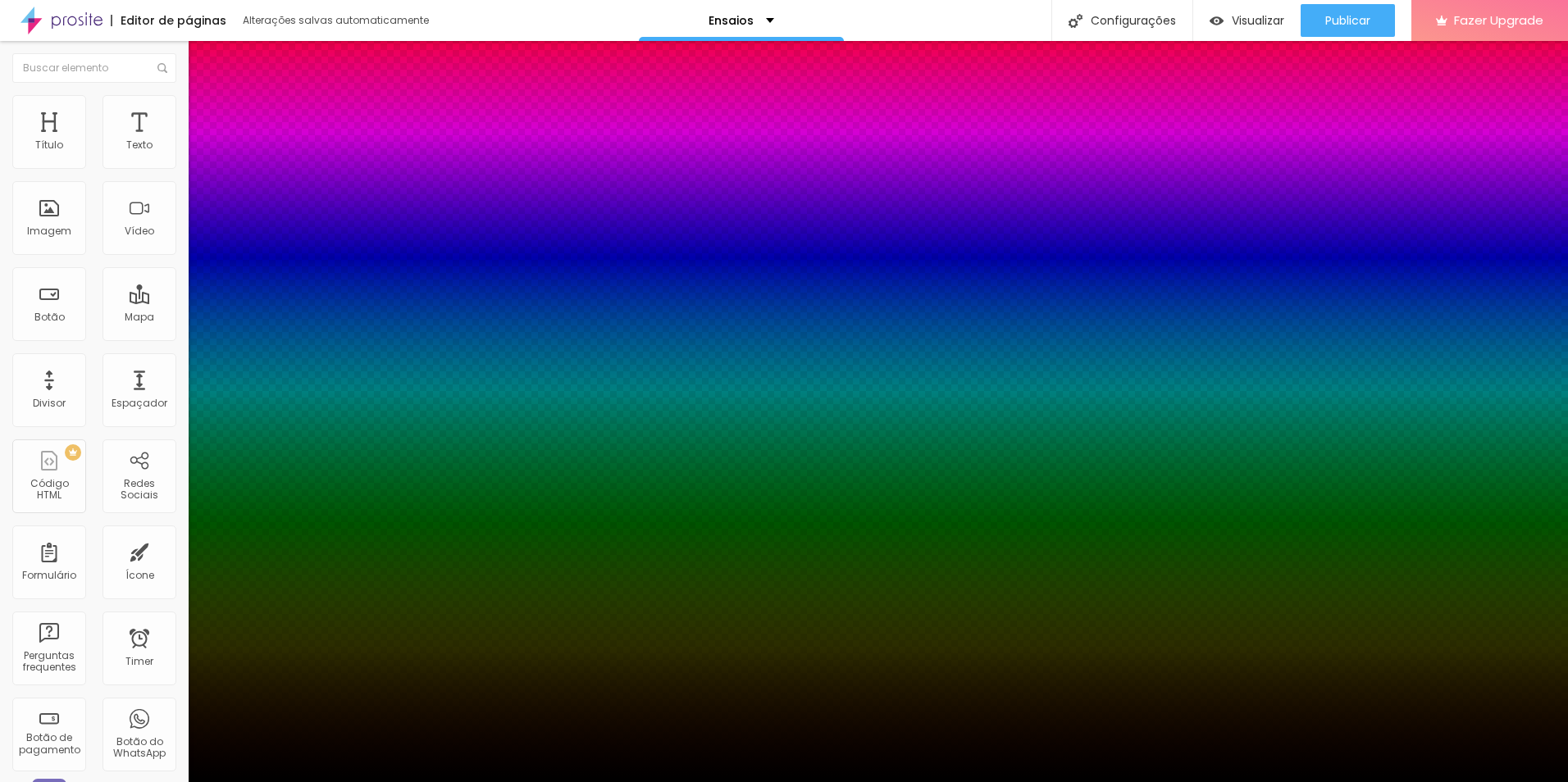
type input "6"
type input "3"
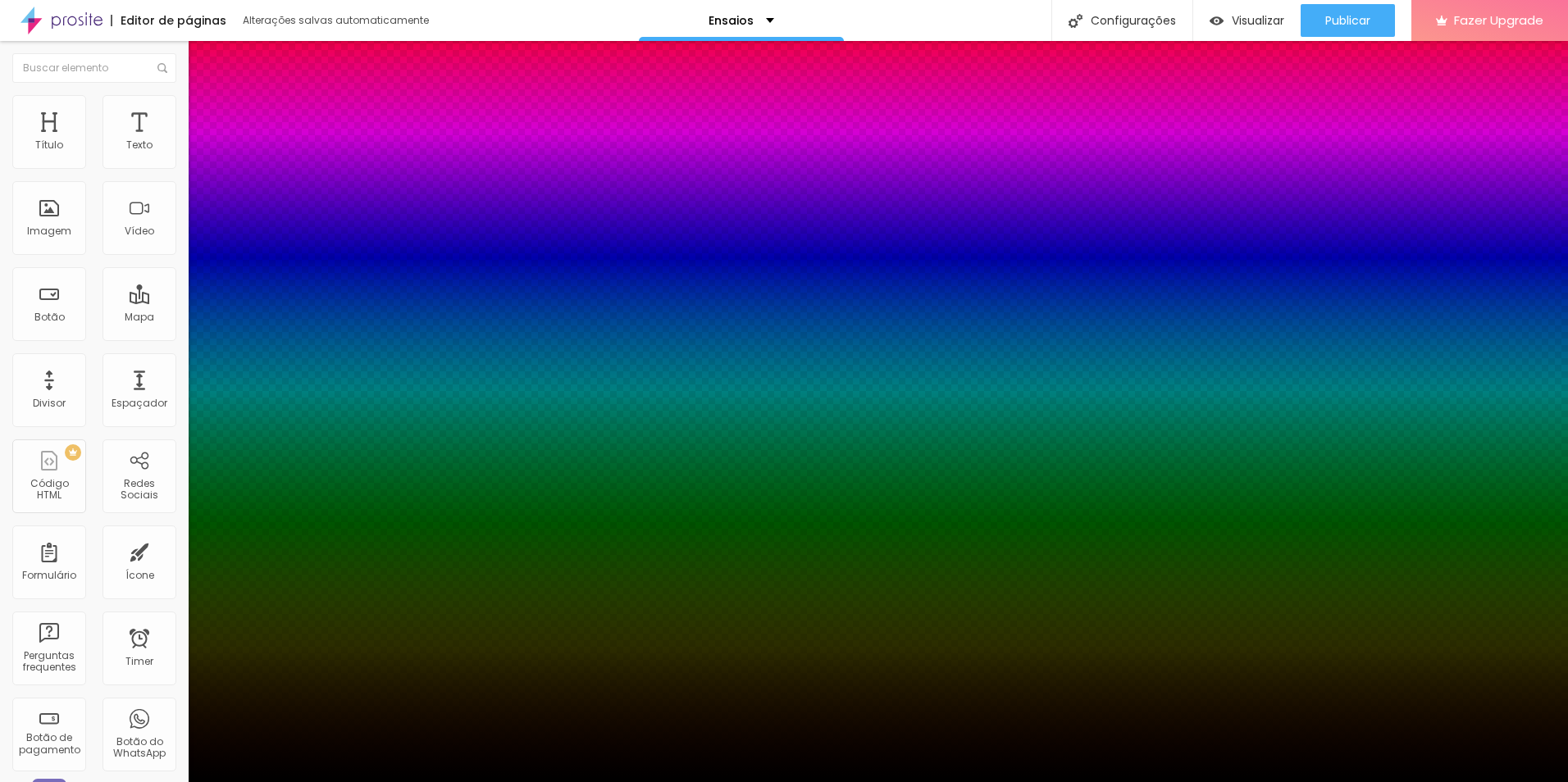
click at [218, 781] on div "Cor" at bounding box center [784, 796] width 1568 height 10
type input "-19"
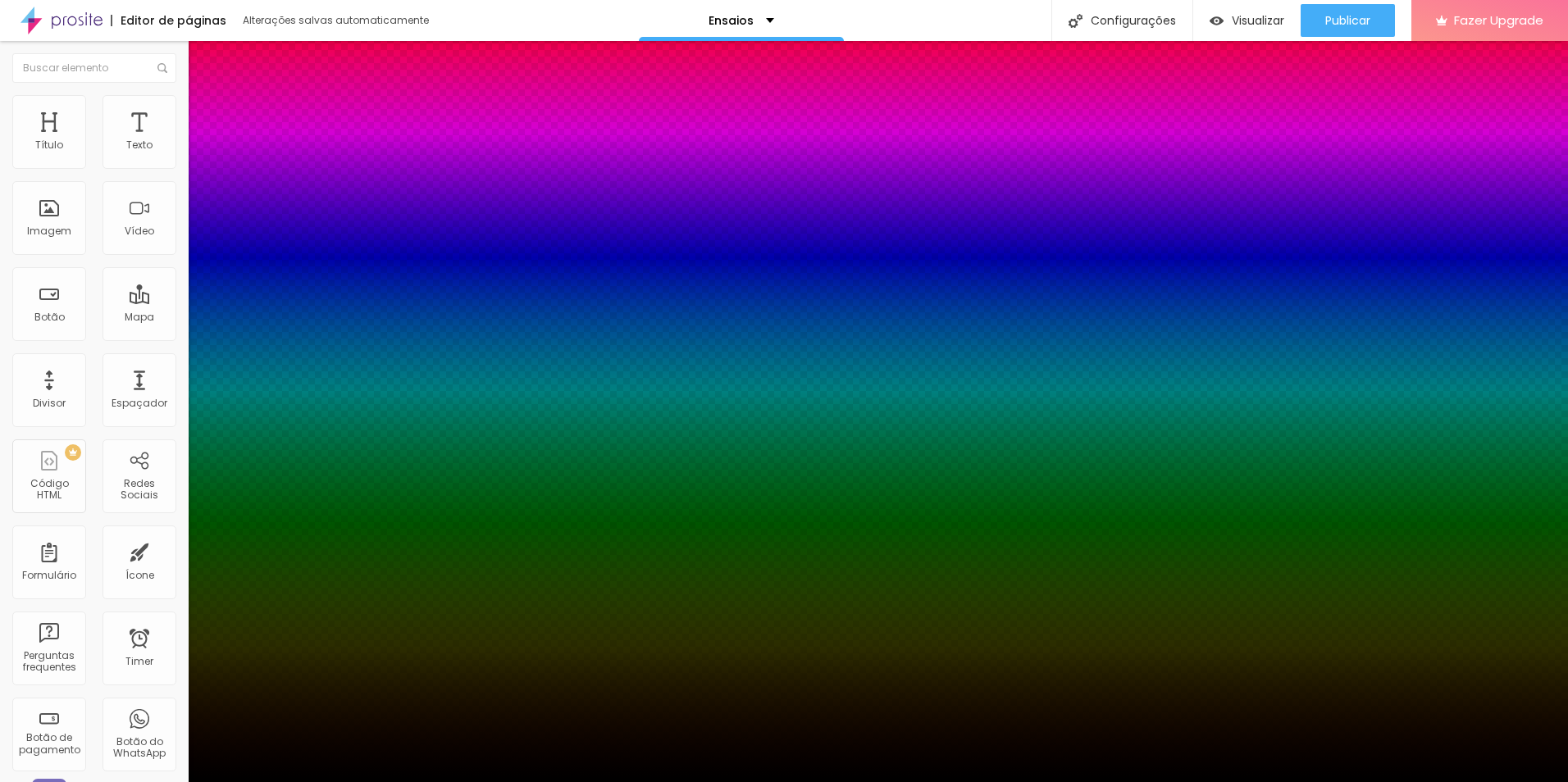
type input "21"
type input "-20"
type input "22"
type input "-21"
type input "23"
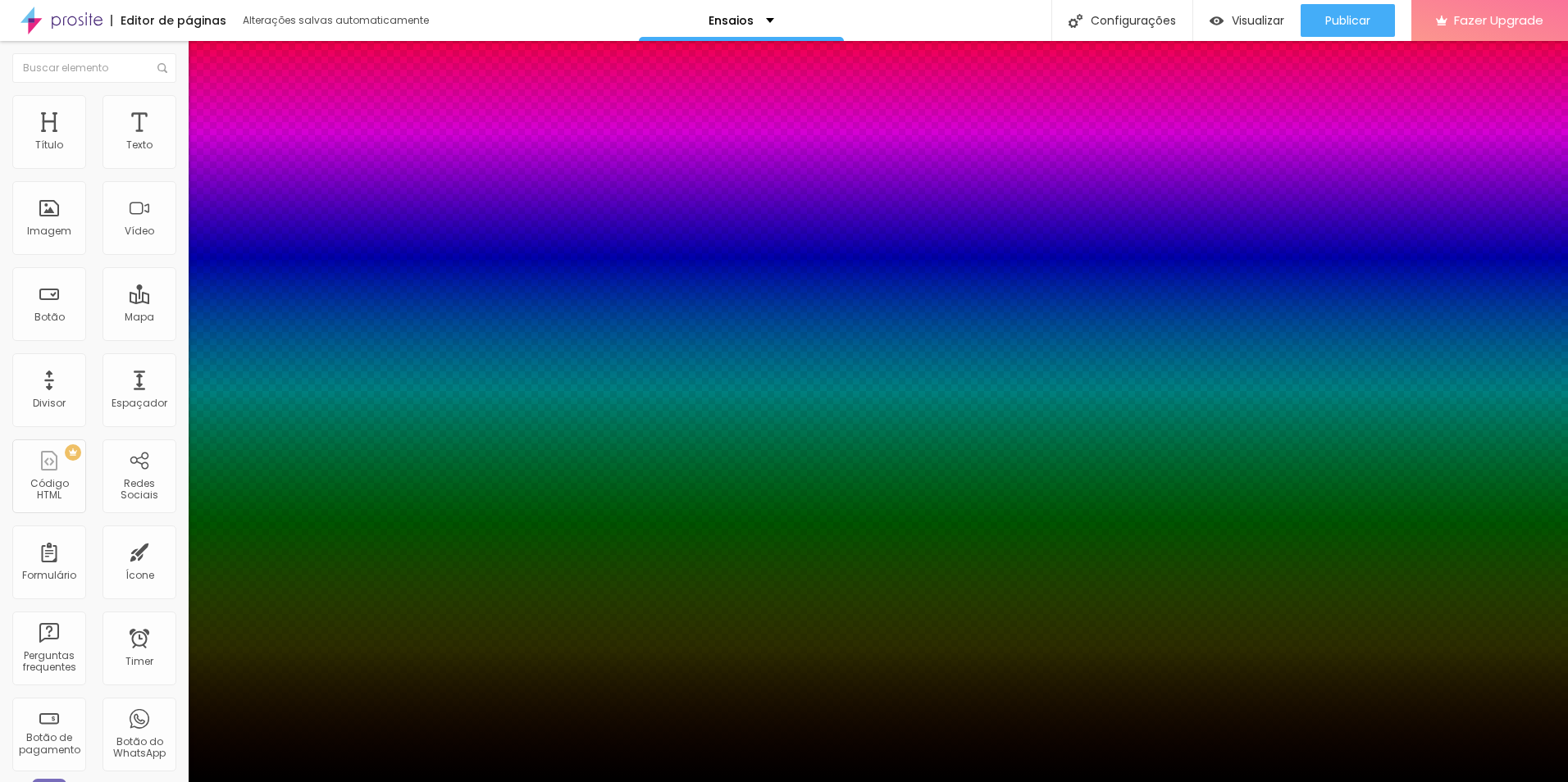
type input "-18"
type input "21"
type input "-12"
type input "15"
type input "-10"
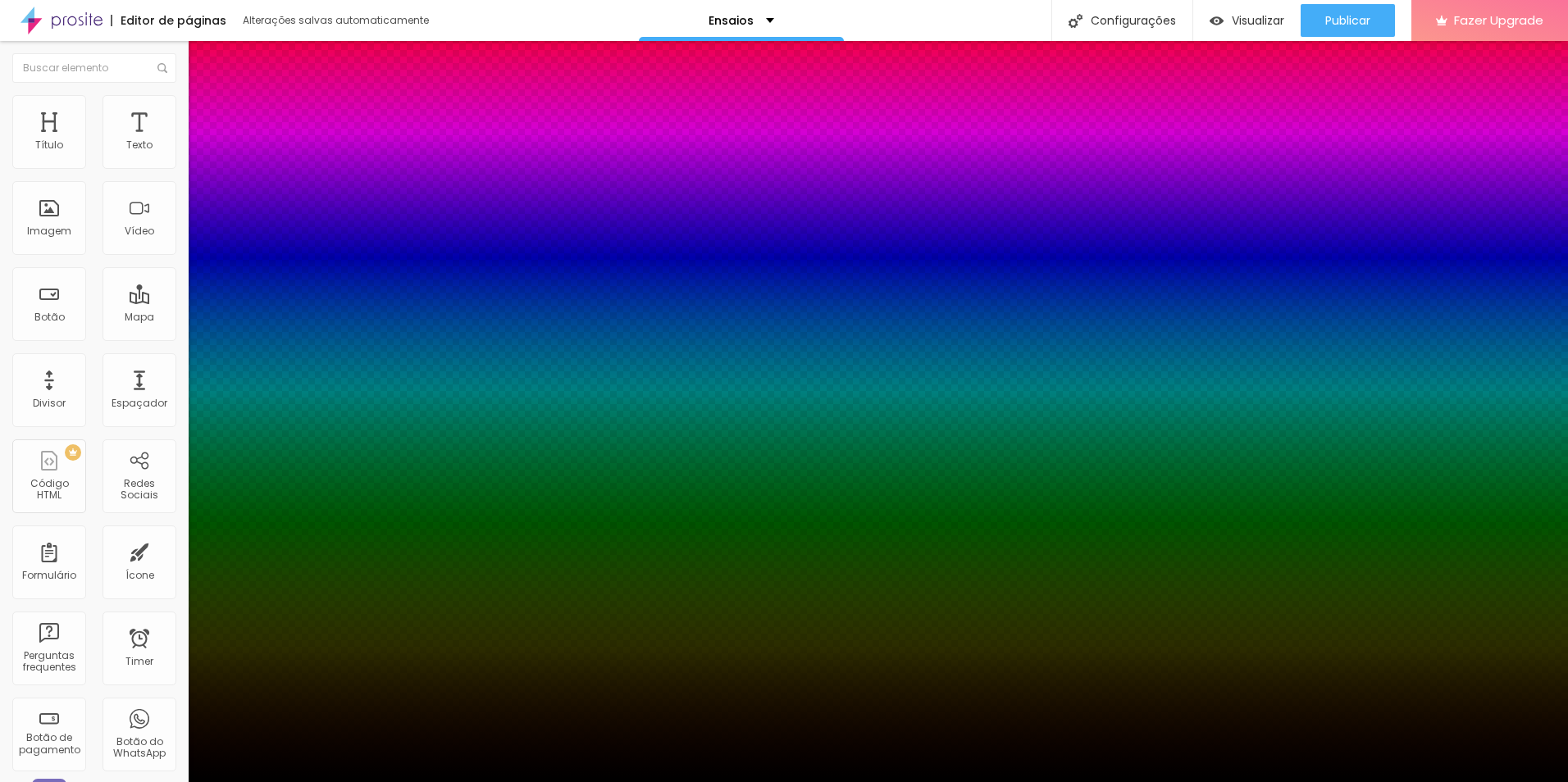
type input "13"
type input "-9"
type input "12"
type input "-7"
type input "10"
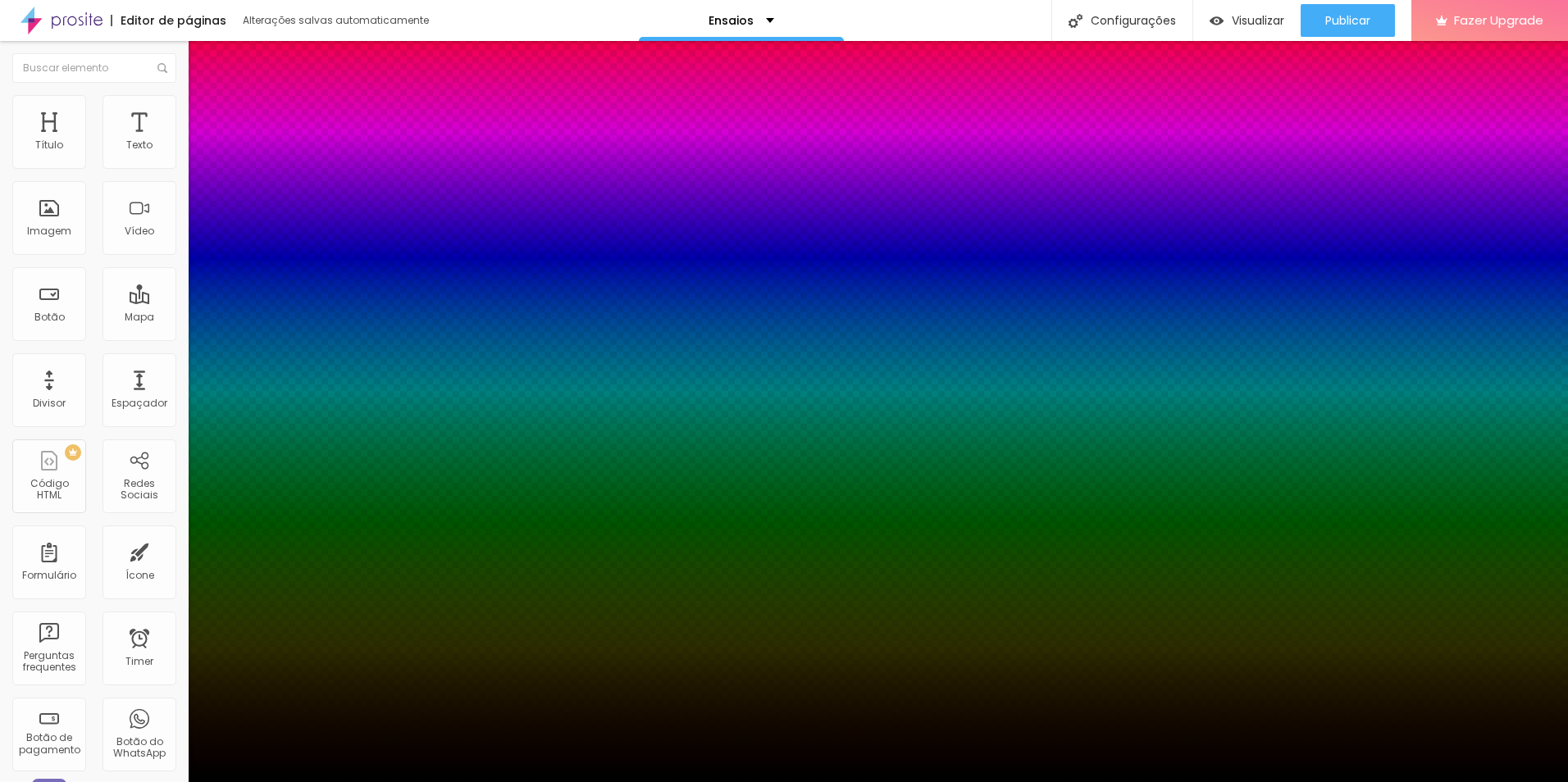
type input "-6"
type input "9"
type input "2"
type input "7"
type input "-1"
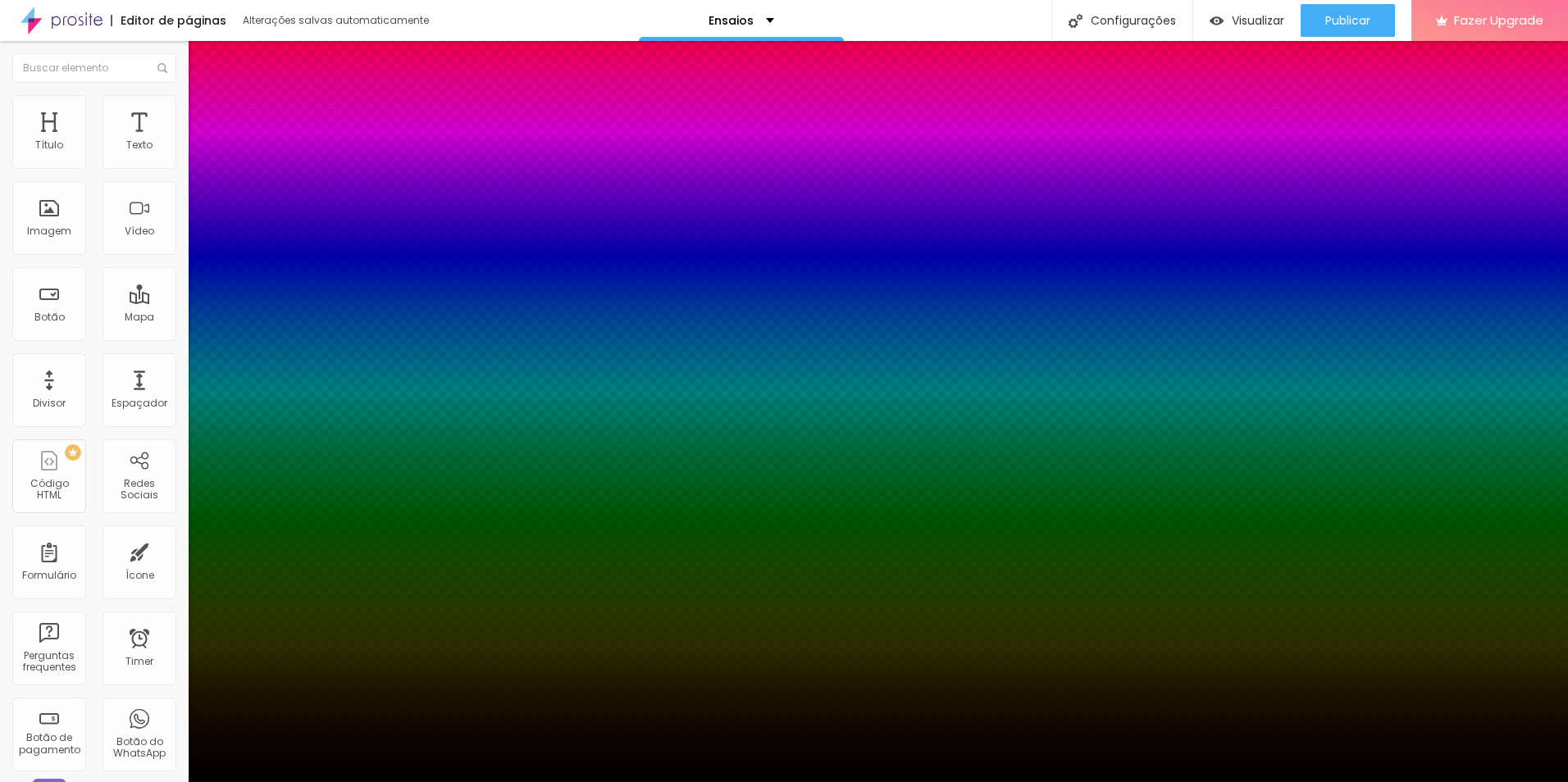
type input "6"
type input "-6"
type input "5"
type input "-5"
type input "4"
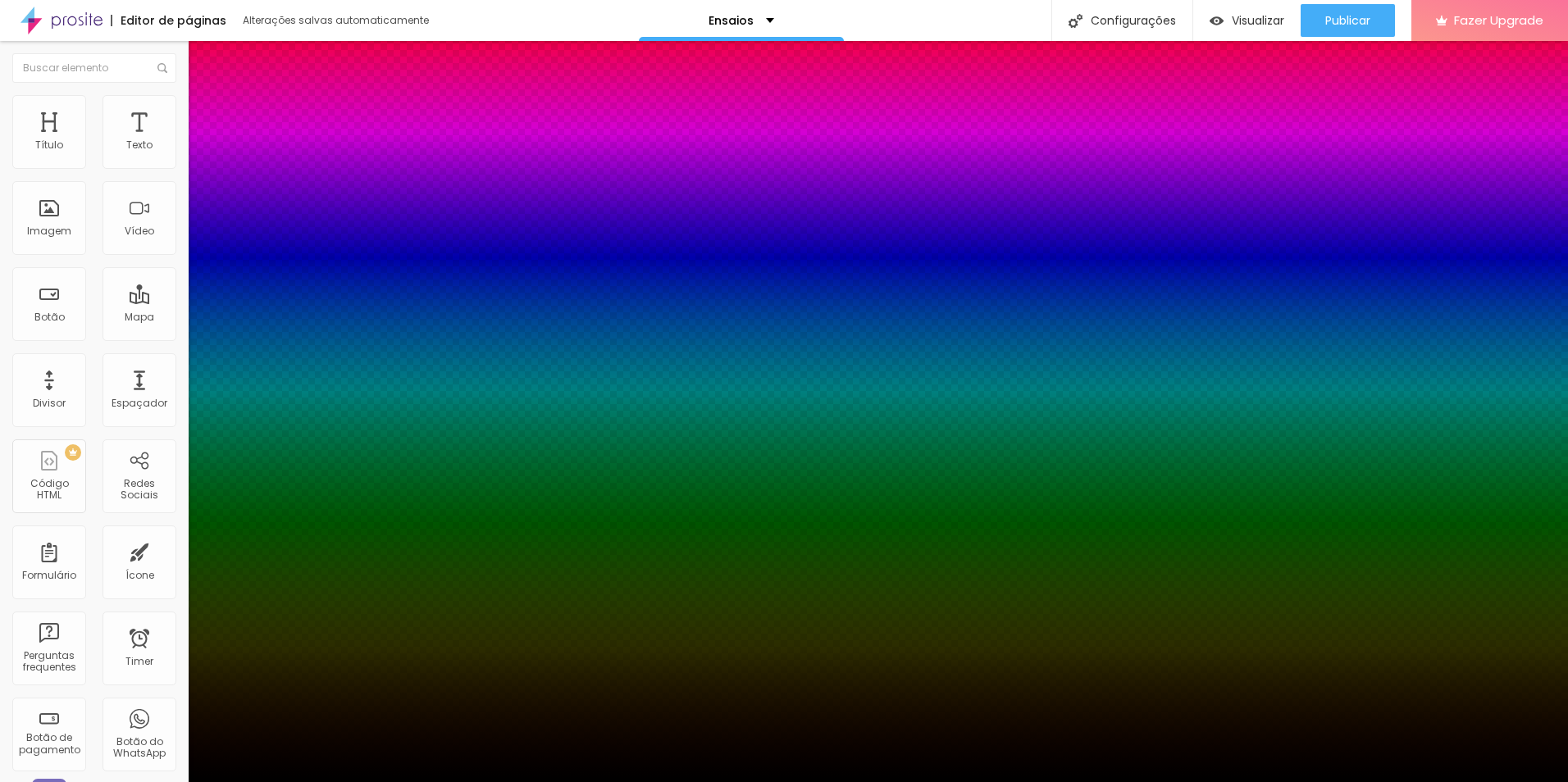
type input "-6"
type input "3"
type input "0"
type input "1"
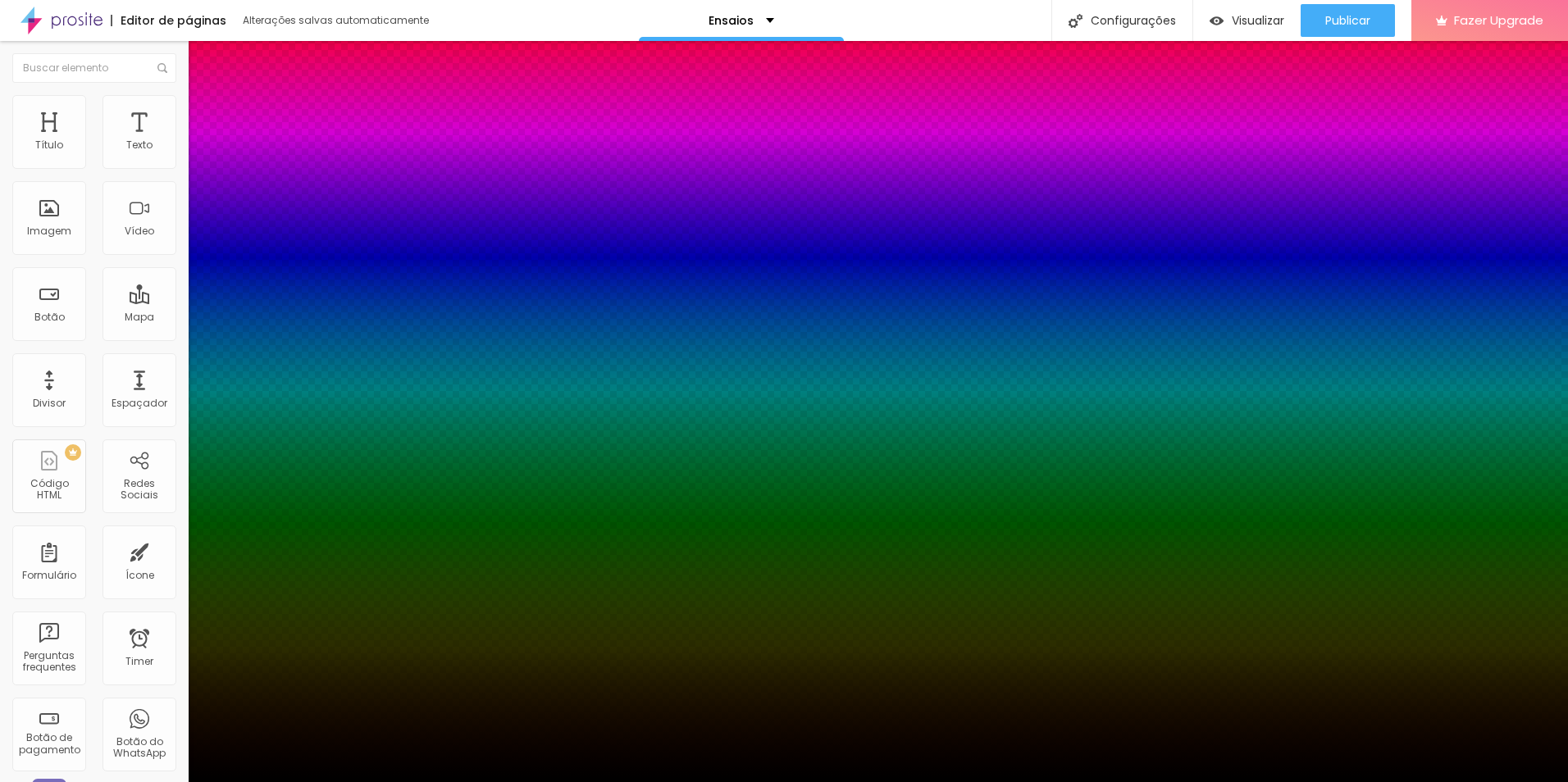
type input "2"
type input "3"
type input "4"
type input "5"
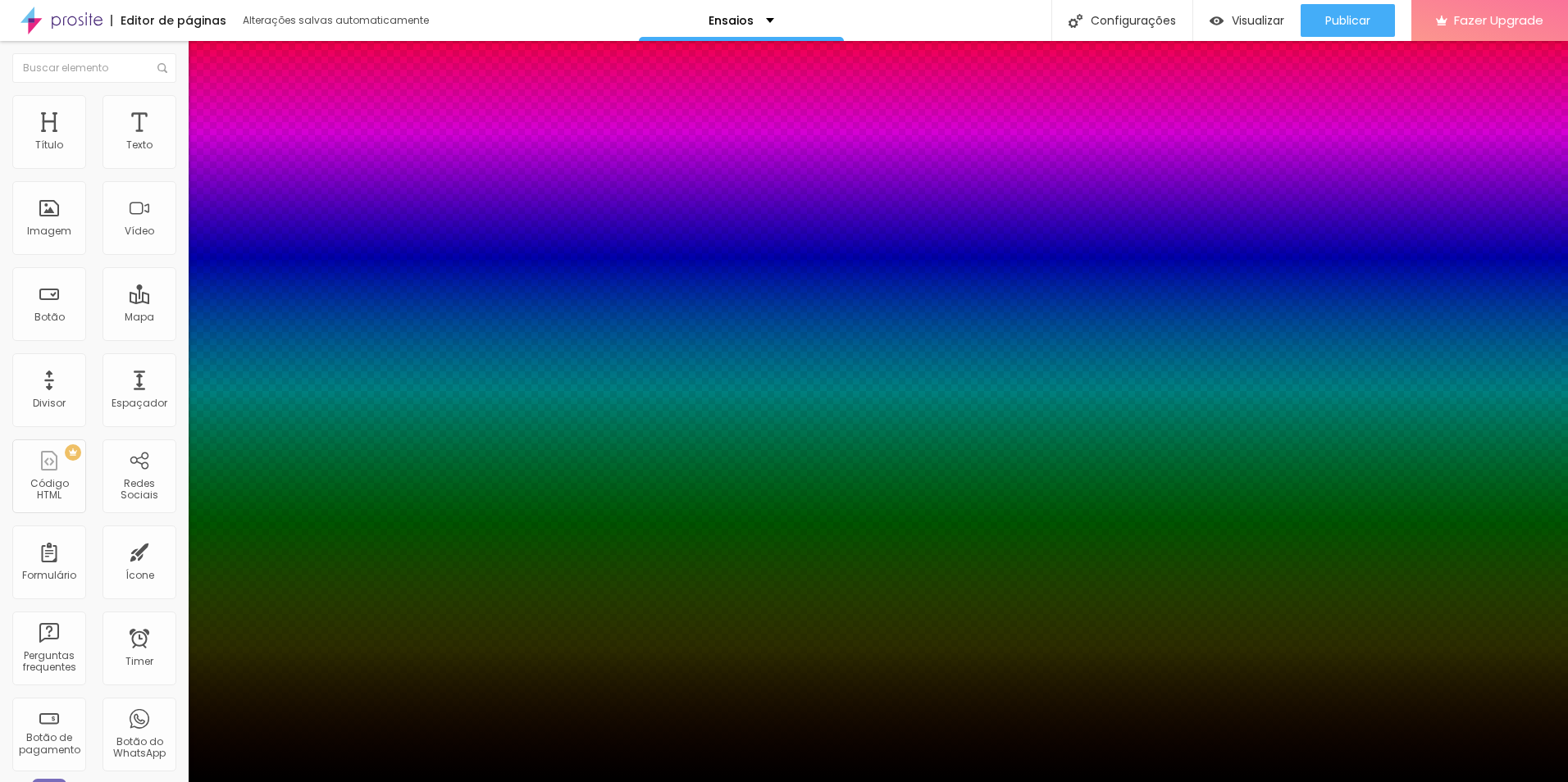
type input "7"
type input "9"
type input "11"
type input "5"
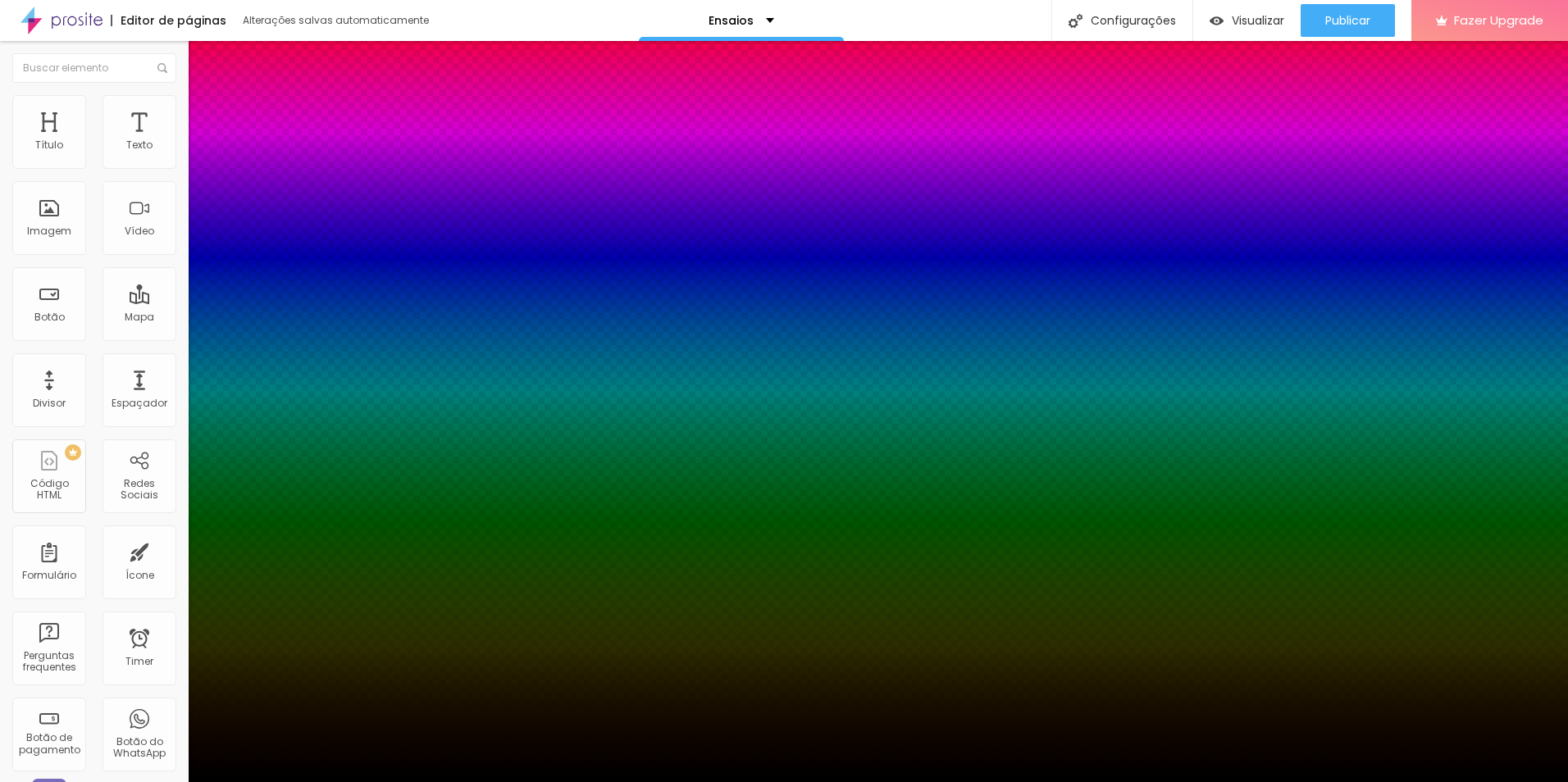
type input "9"
type input "4"
type input "8"
type input "3"
type input "5"
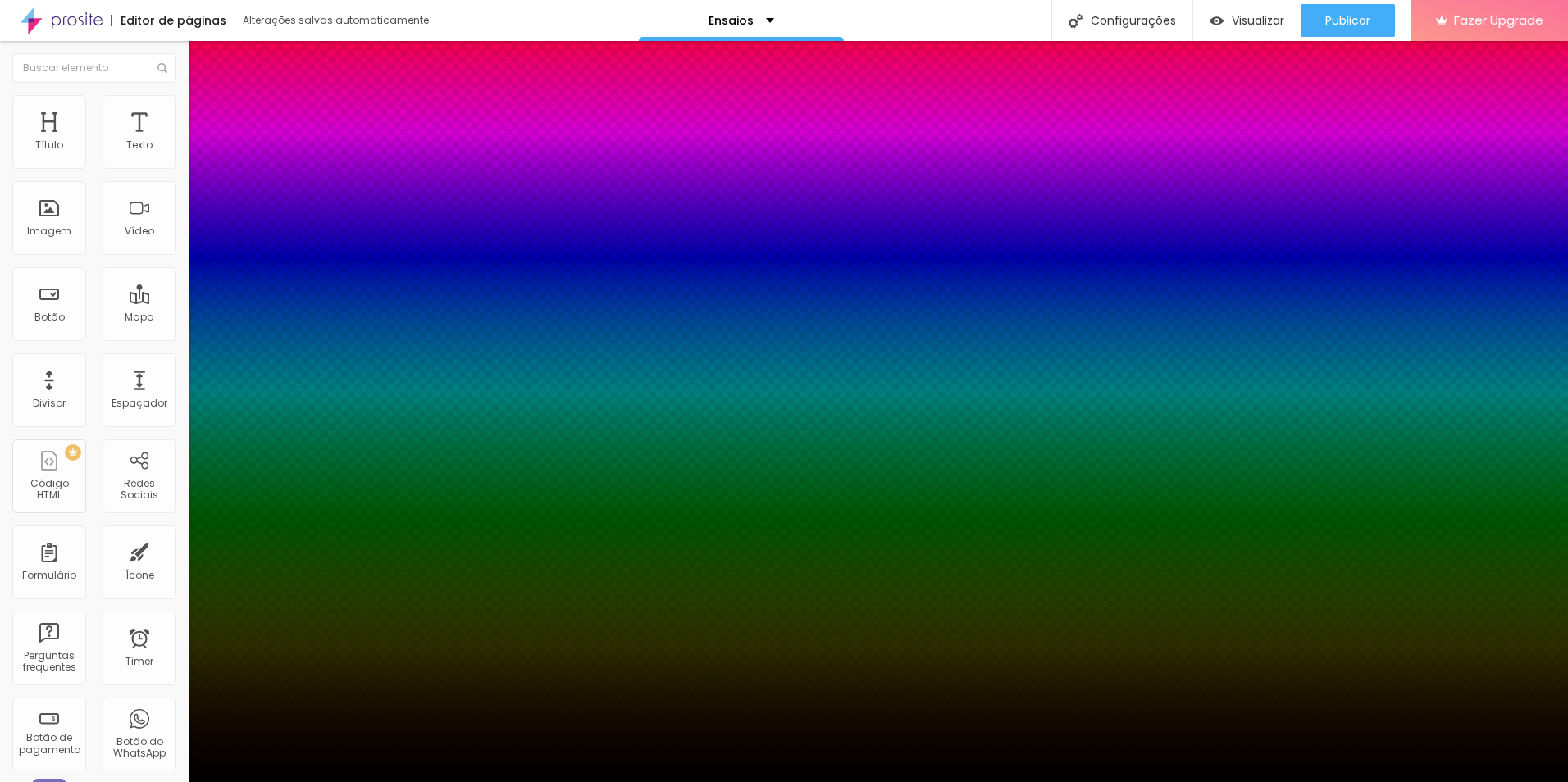
type input "-8"
type input "4"
type input "-8"
type input "3"
type input "-5"
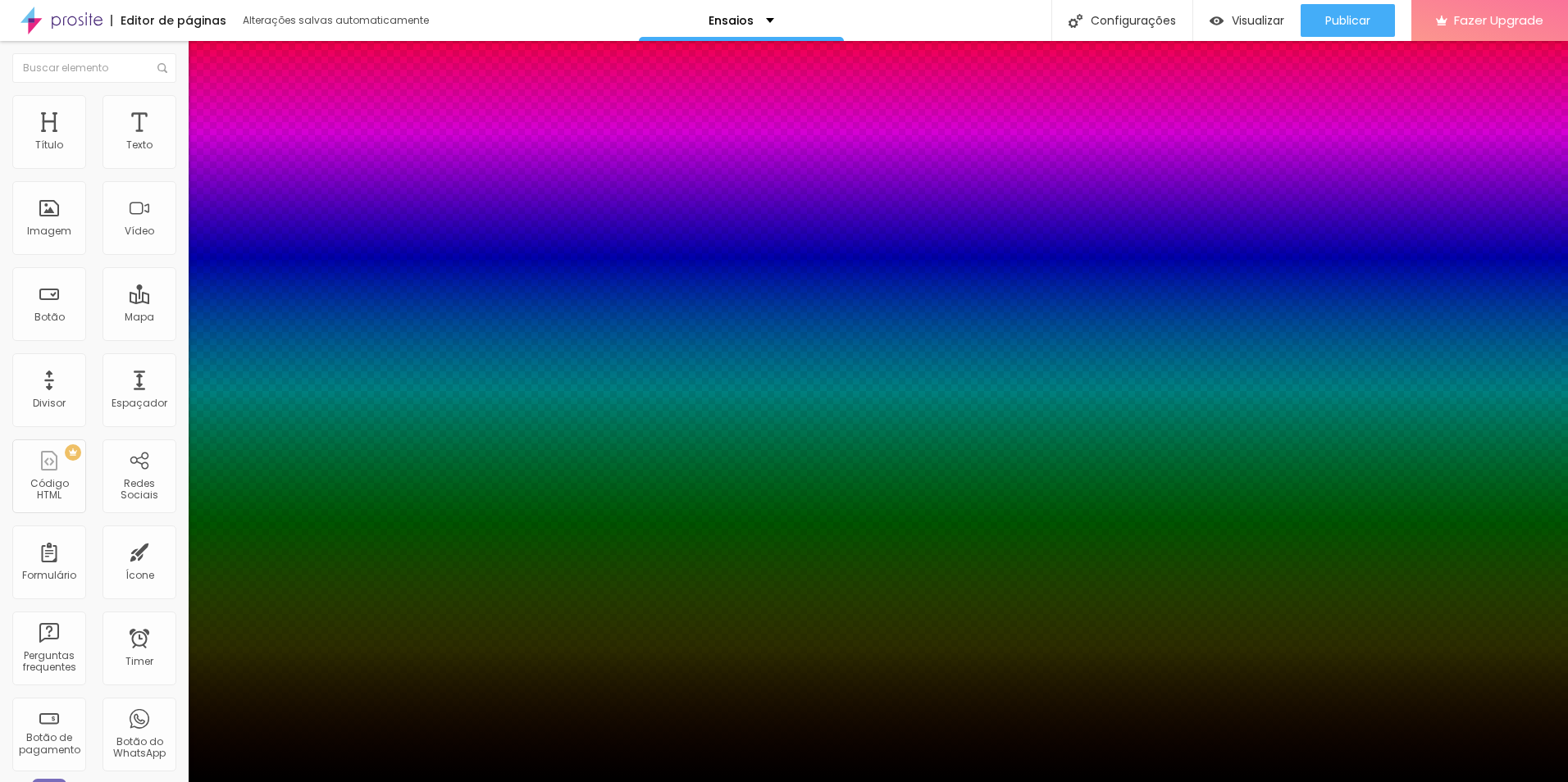
type input "-2"
type input "-4"
type input "3"
type input "6"
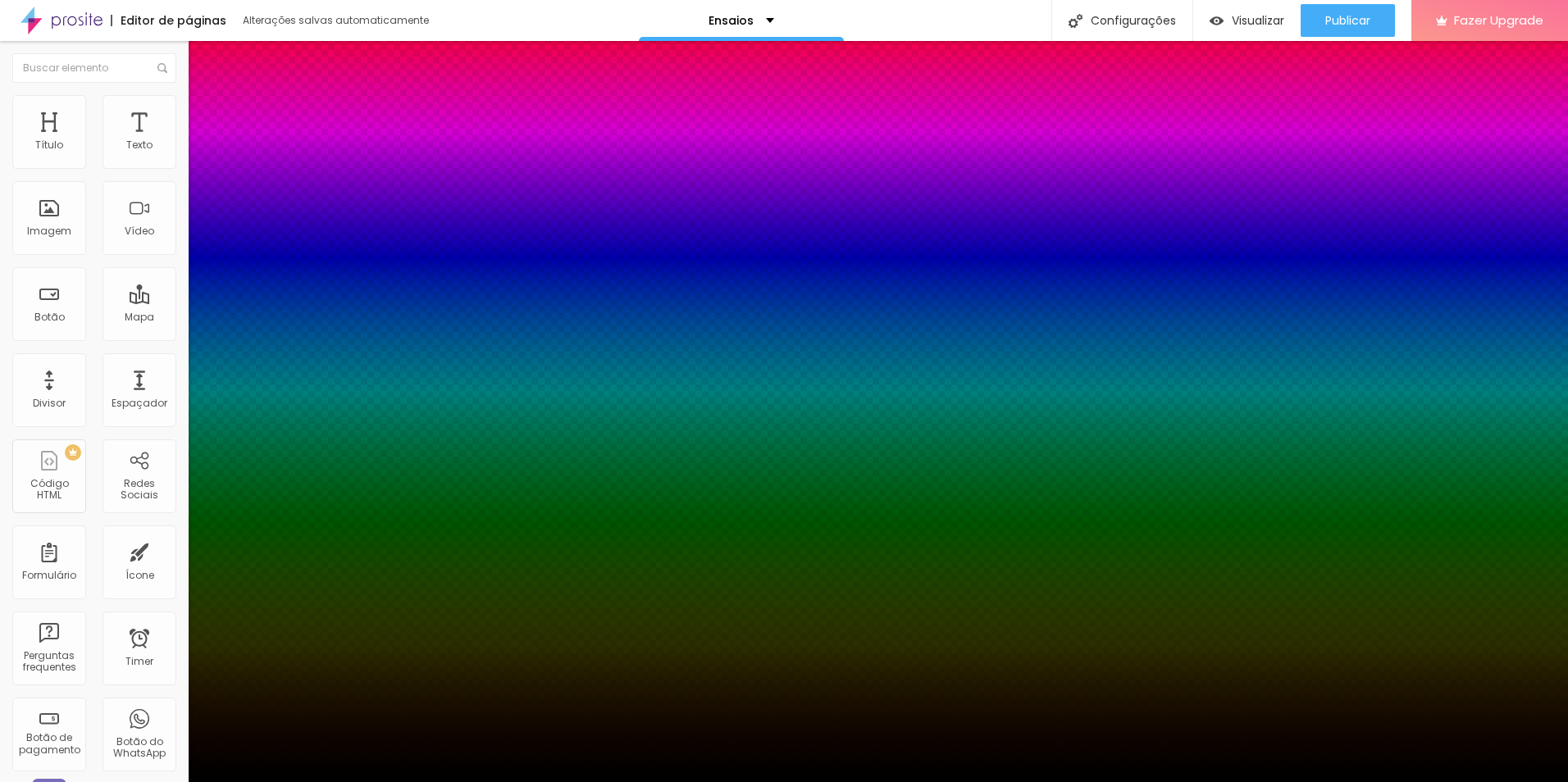
type input "37"
type input "43"
type input "50"
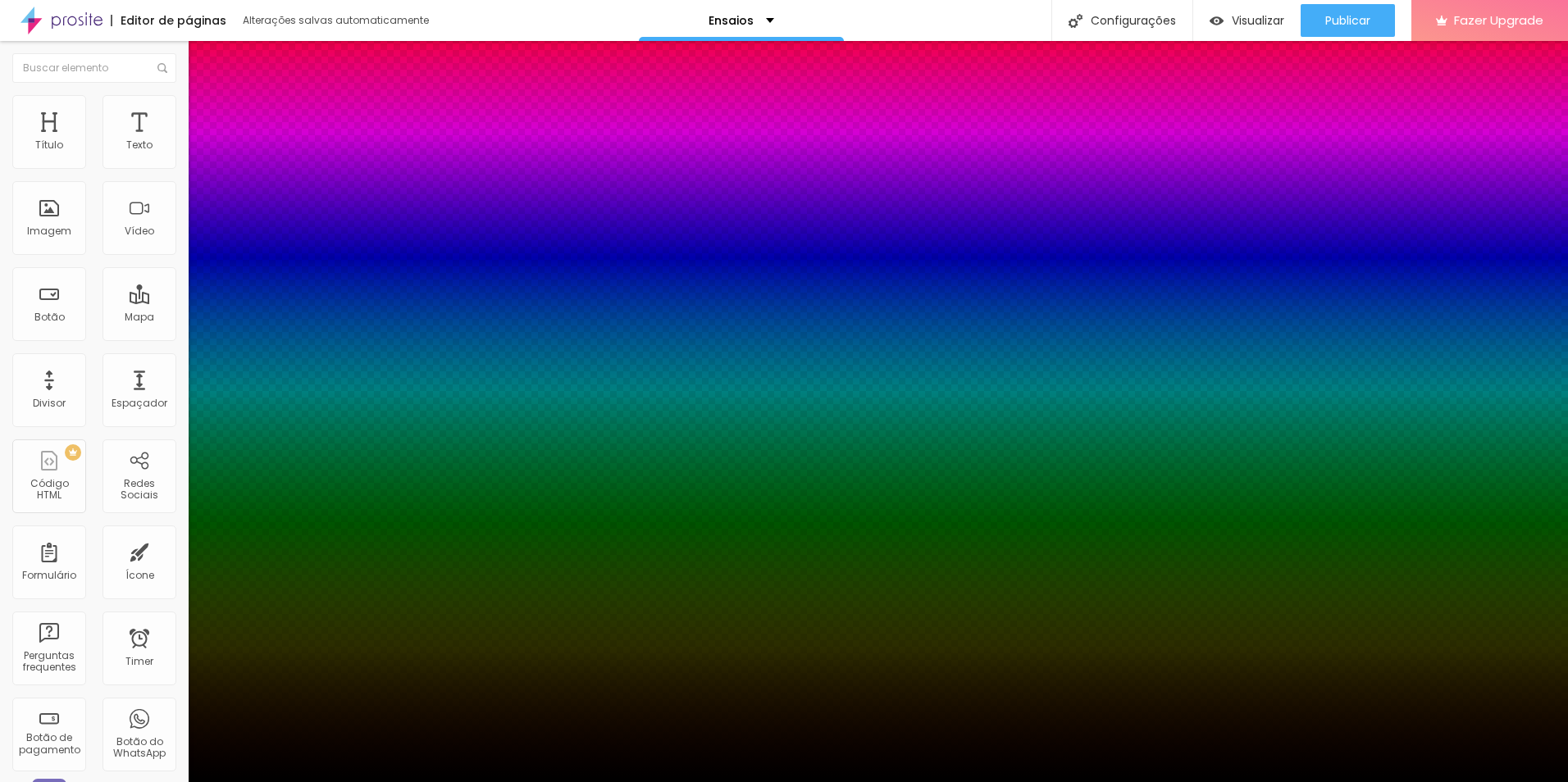
type input "50"
type input "54"
type input "50"
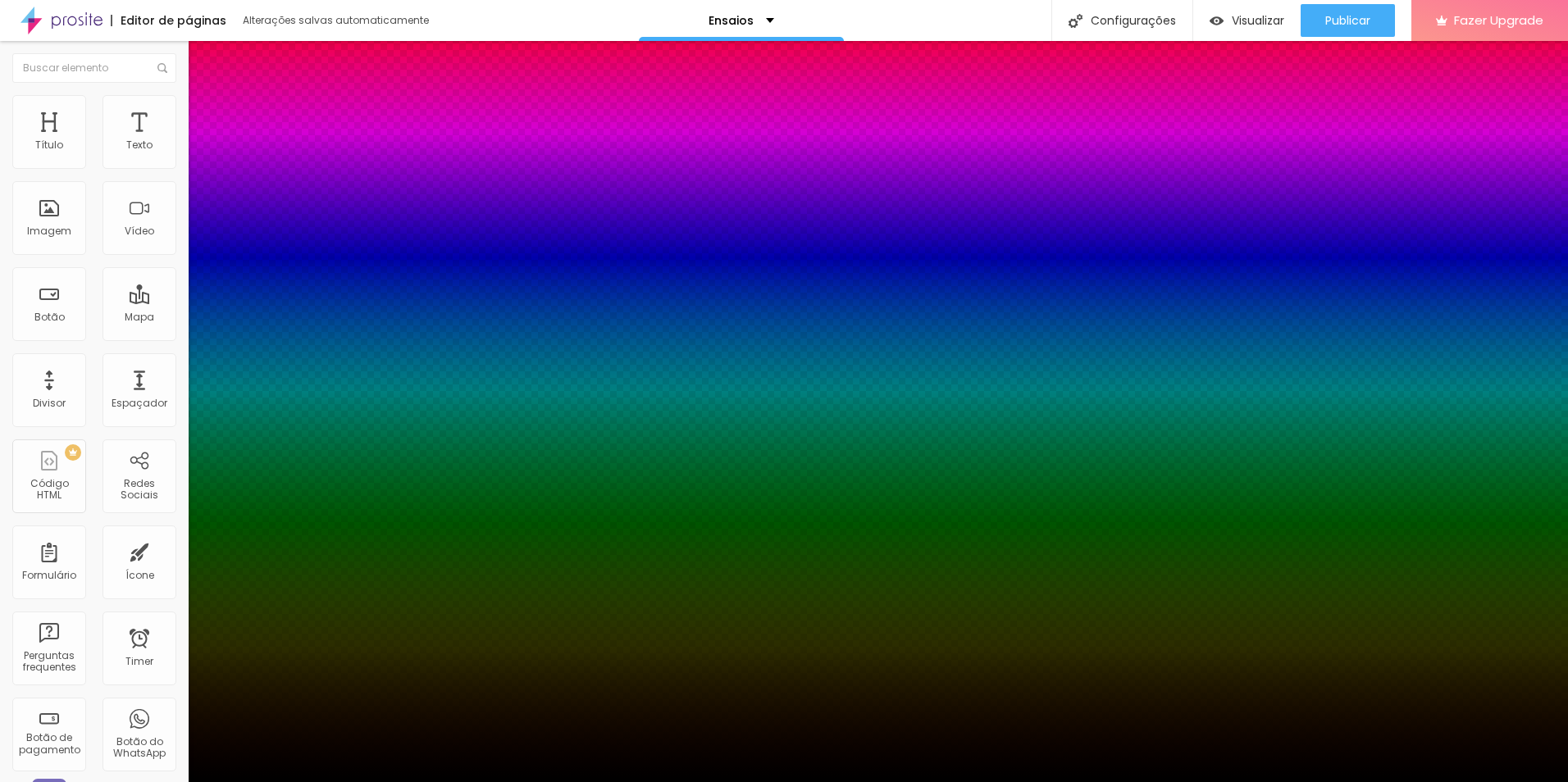
type input "41"
type input "34"
type input "19"
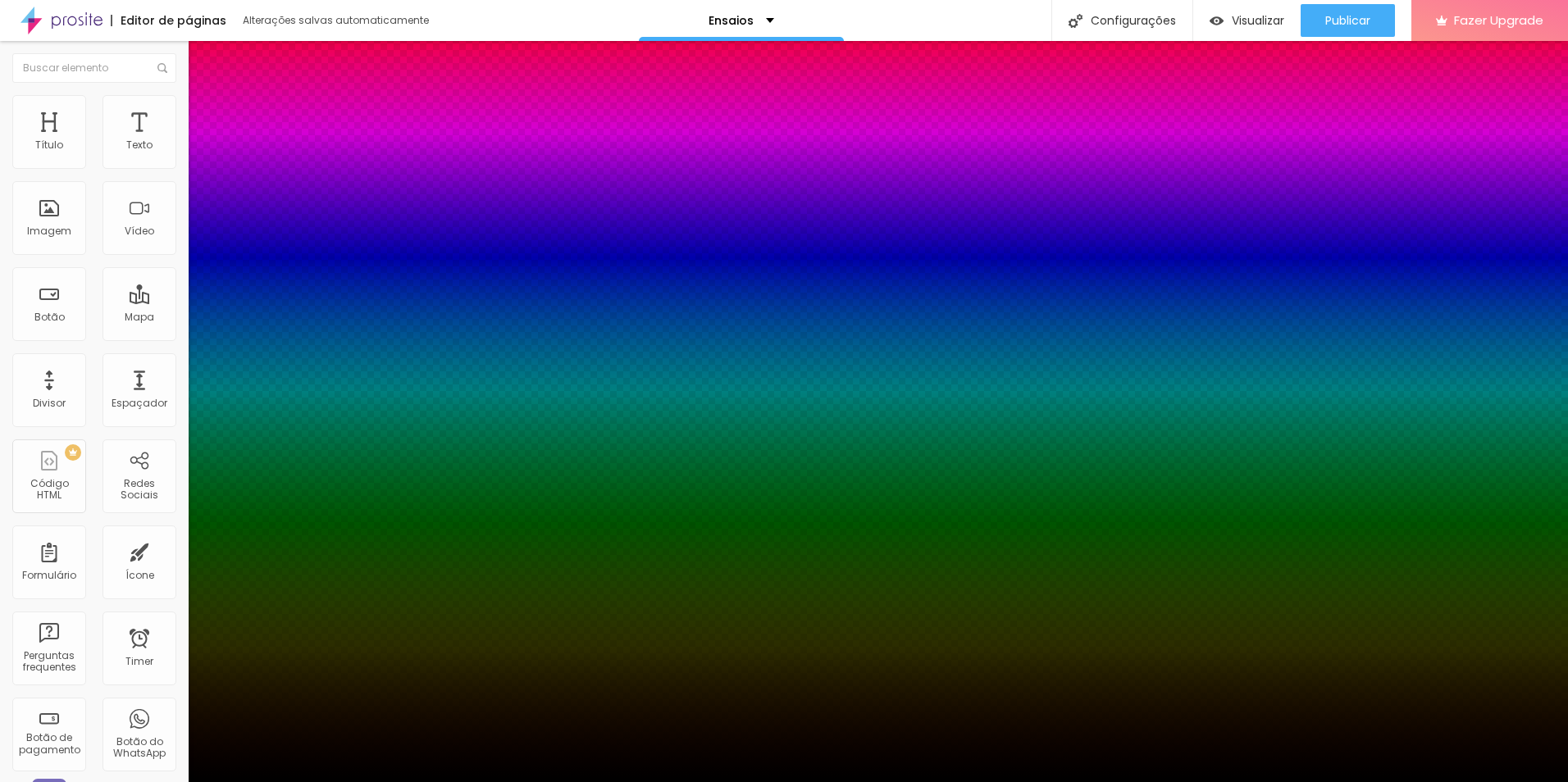
type input "19"
type input "17"
type input "14"
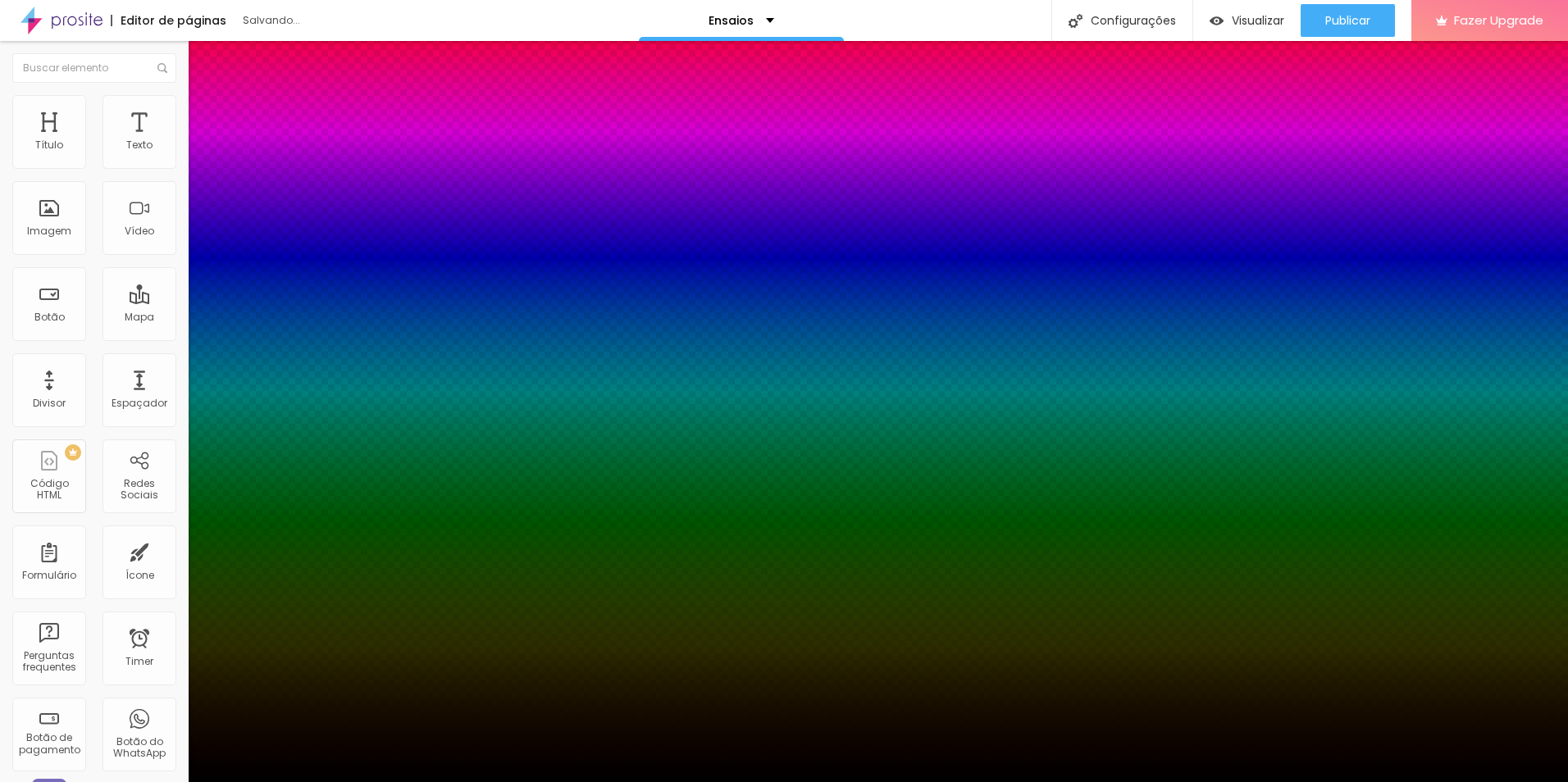
type input "10"
type input "3"
type input "0"
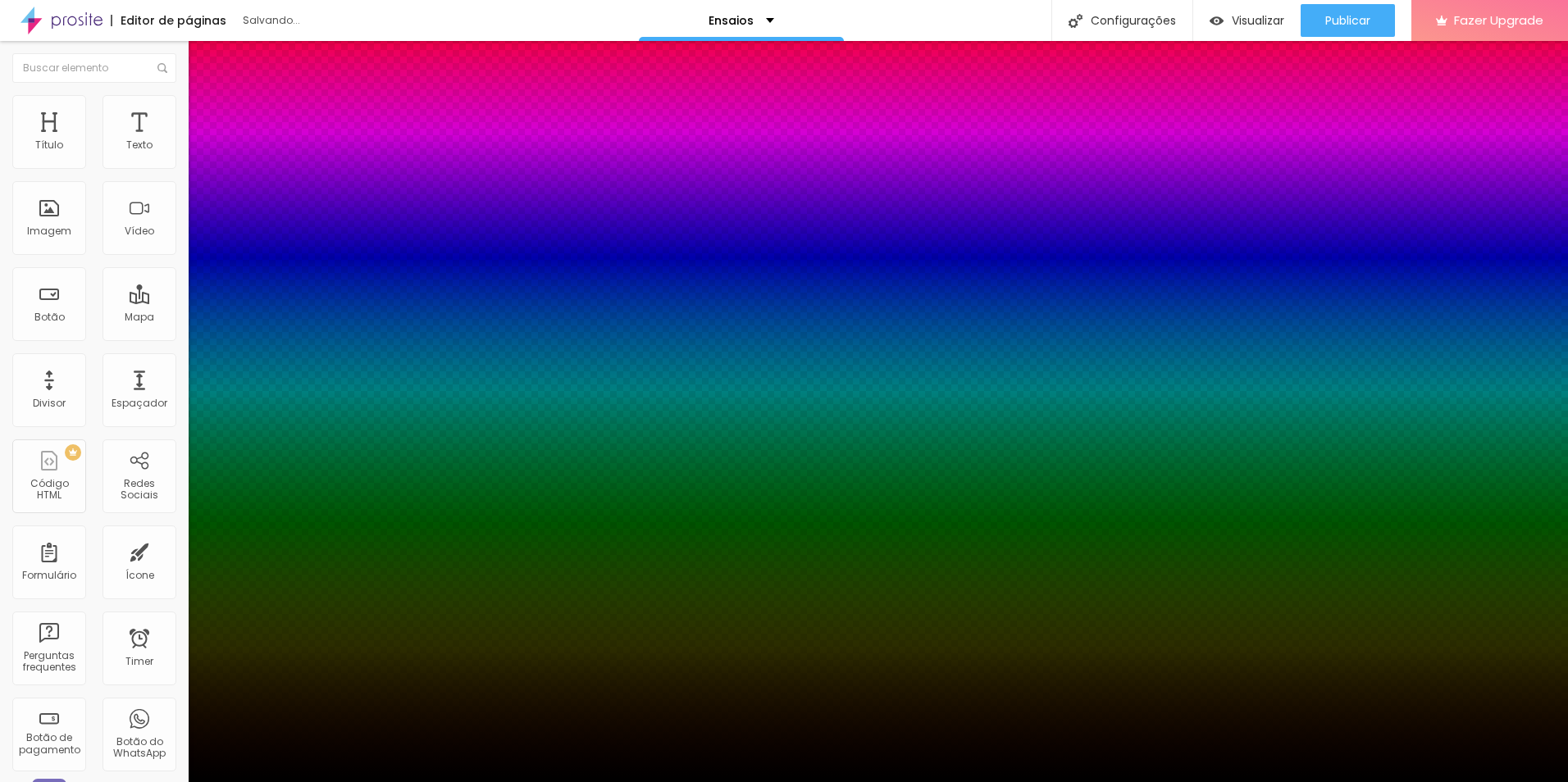
type input "0"
type input "3"
type input "6"
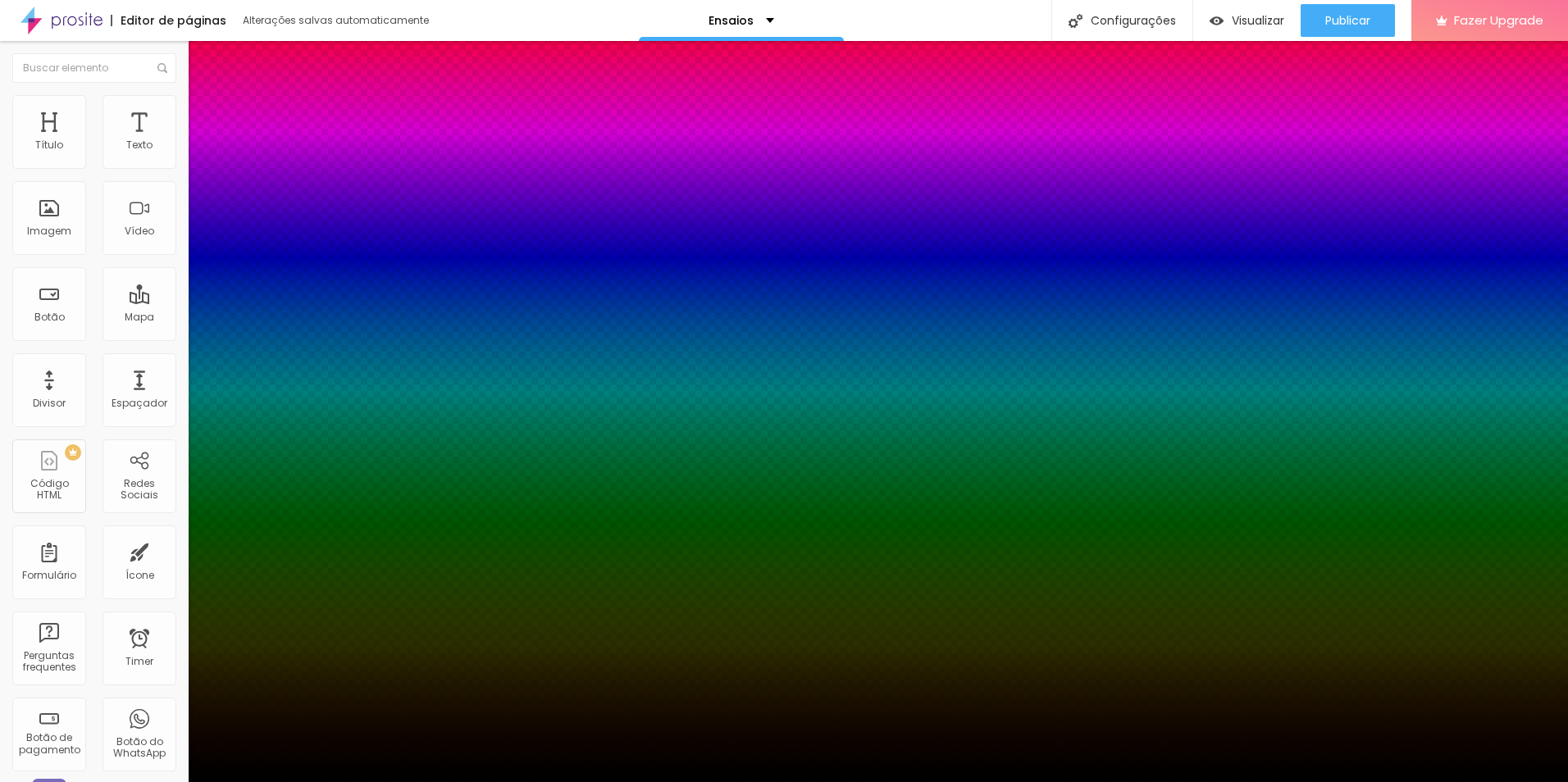
click at [216, 781] on div "Cor" at bounding box center [784, 796] width 1568 height 10
click at [223, 781] on div "Cor" at bounding box center [784, 796] width 1568 height 10
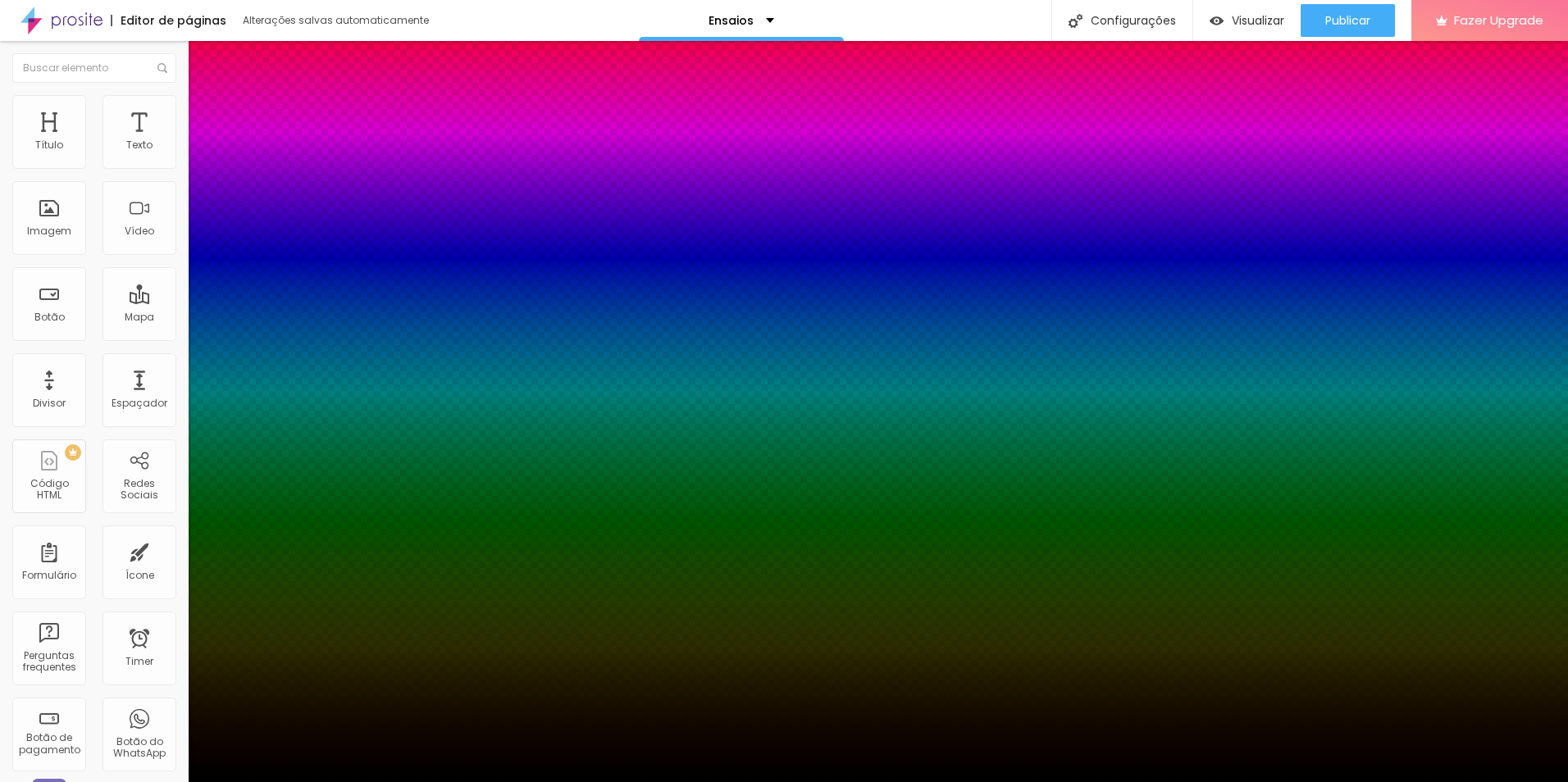
click at [223, 781] on div "Cor" at bounding box center [784, 796] width 1568 height 10
drag, startPoint x: 223, startPoint y: 464, endPoint x: 253, endPoint y: 464, distance: 30.0
click at [1369, 781] on div at bounding box center [784, 782] width 1568 height 0
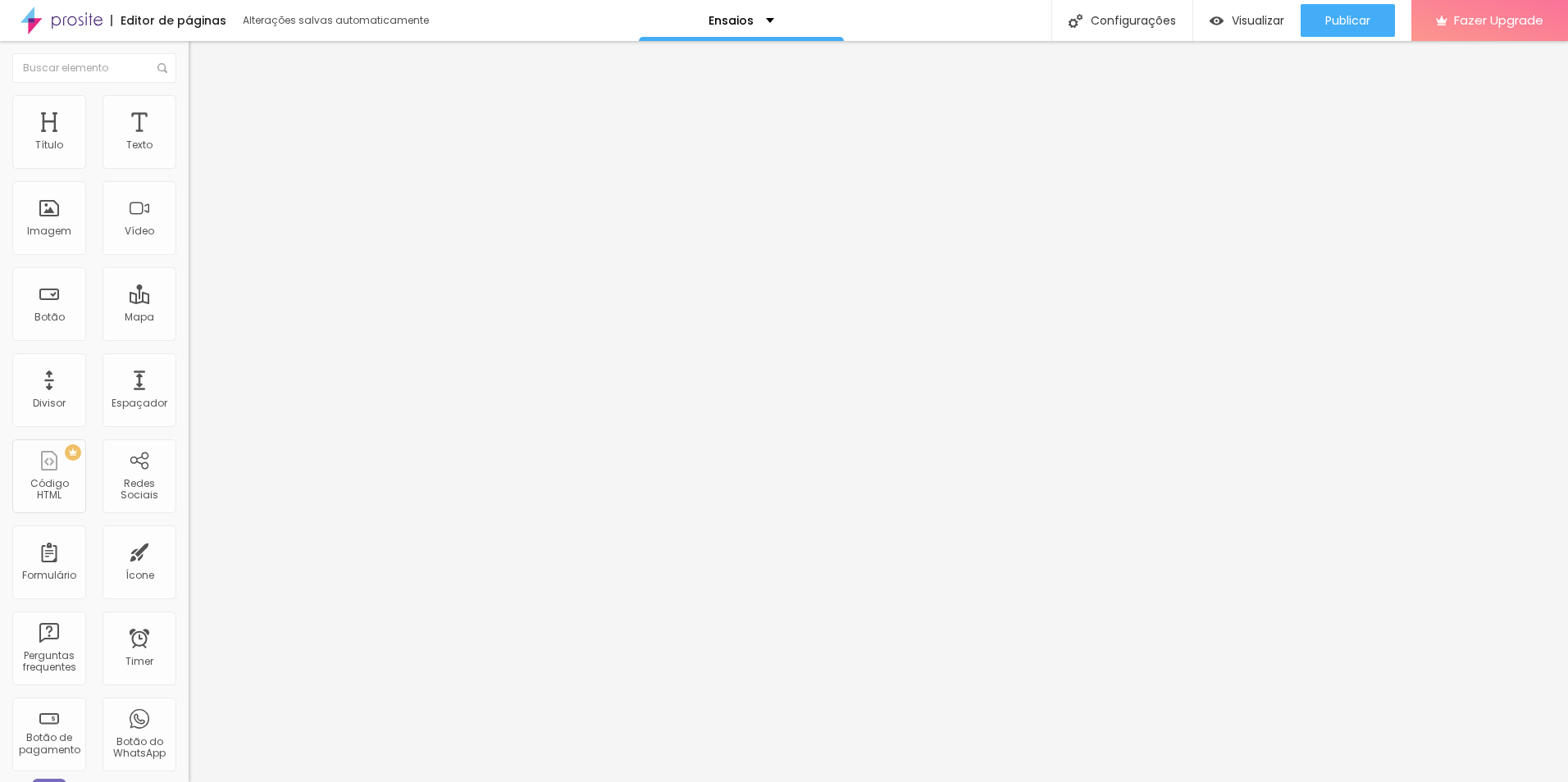
click at [197, 291] on icon "button" at bounding box center [200, 287] width 6 height 6
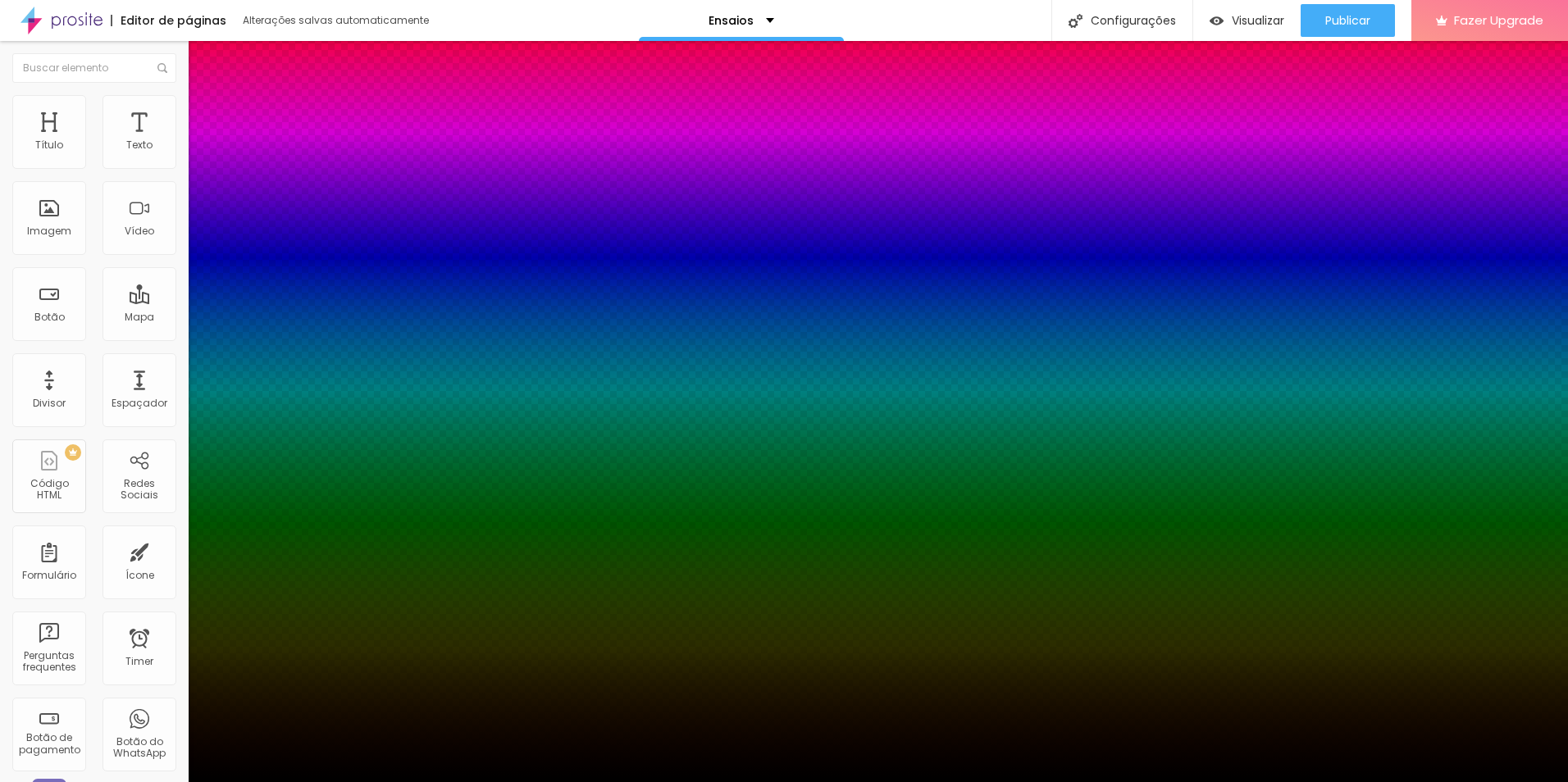
drag, startPoint x: 179, startPoint y: 569, endPoint x: 129, endPoint y: 648, distance: 93.5
click at [129, 648] on body "Editor de páginas Salvando... Ensaios Configurações Configurações da página Cli…" at bounding box center [784, 391] width 1568 height 782
drag, startPoint x: 129, startPoint y: 648, endPoint x: 249, endPoint y: 462, distance: 221.4
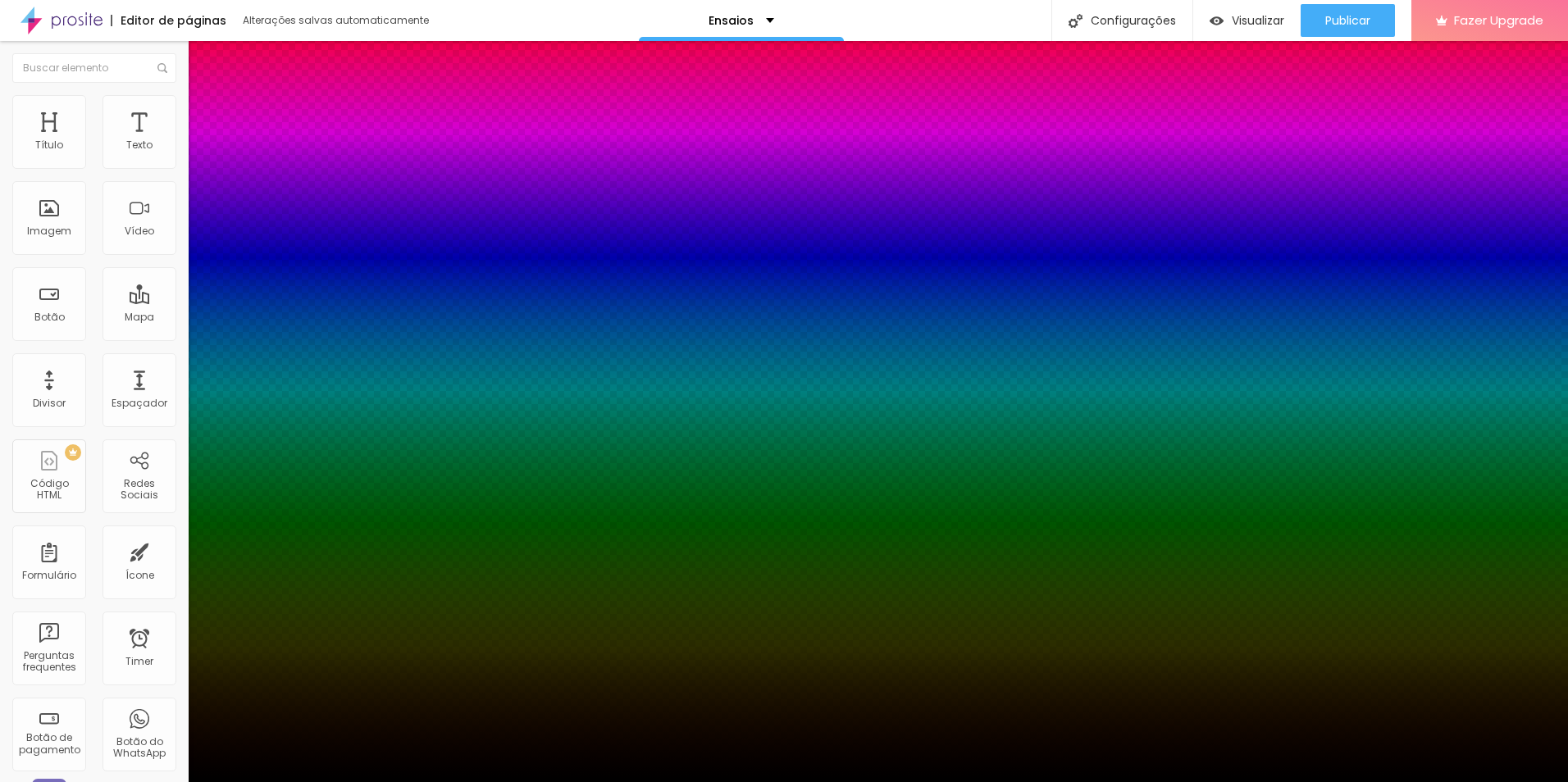
drag, startPoint x: 302, startPoint y: 510, endPoint x: 305, endPoint y: 565, distance: 55.1
click at [15, 510] on div at bounding box center [6, 509] width 16 height 3
click at [1503, 781] on div at bounding box center [784, 782] width 1568 height 0
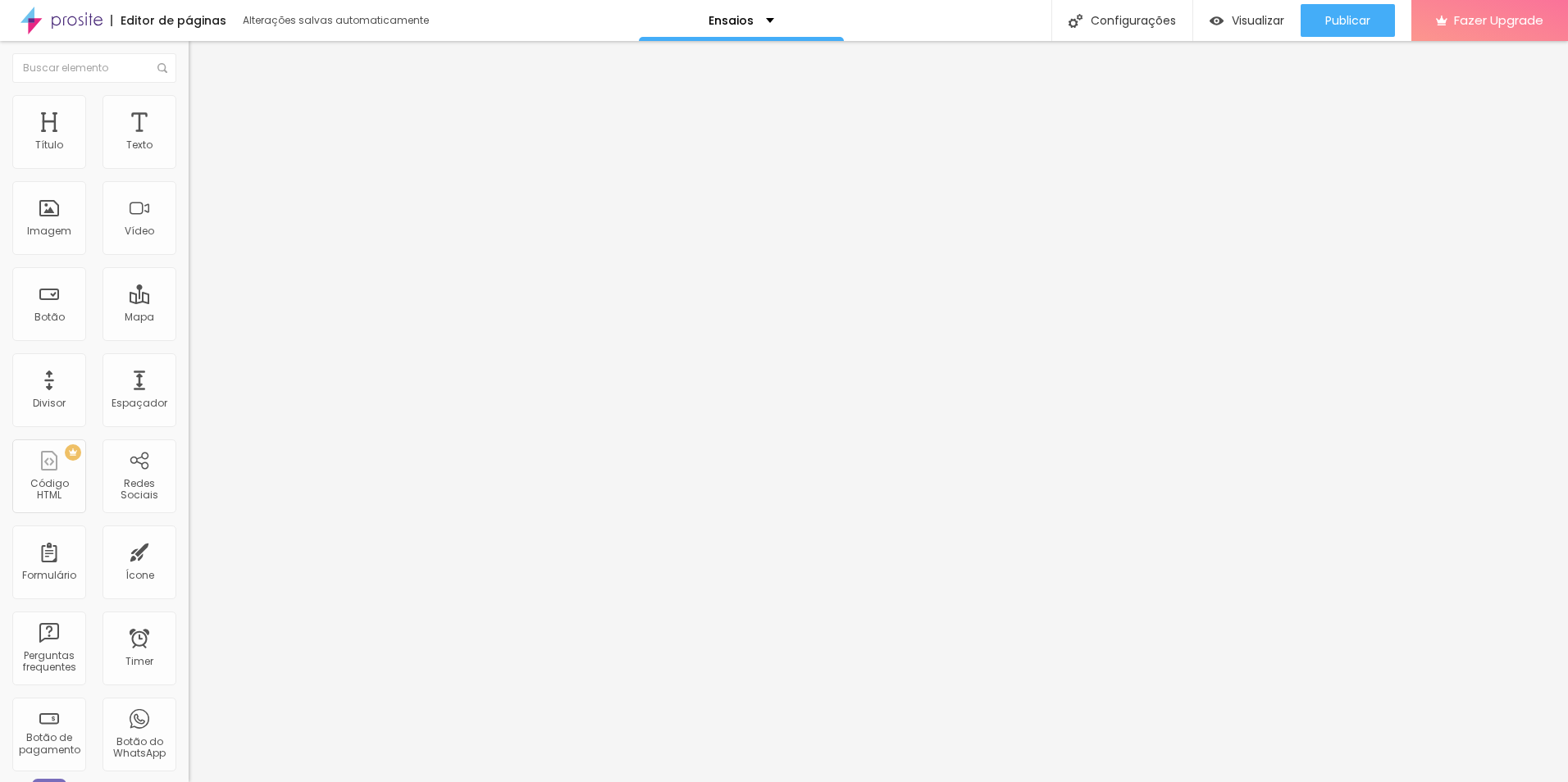
click at [189, 243] on button "button" at bounding box center [200, 233] width 23 height 17
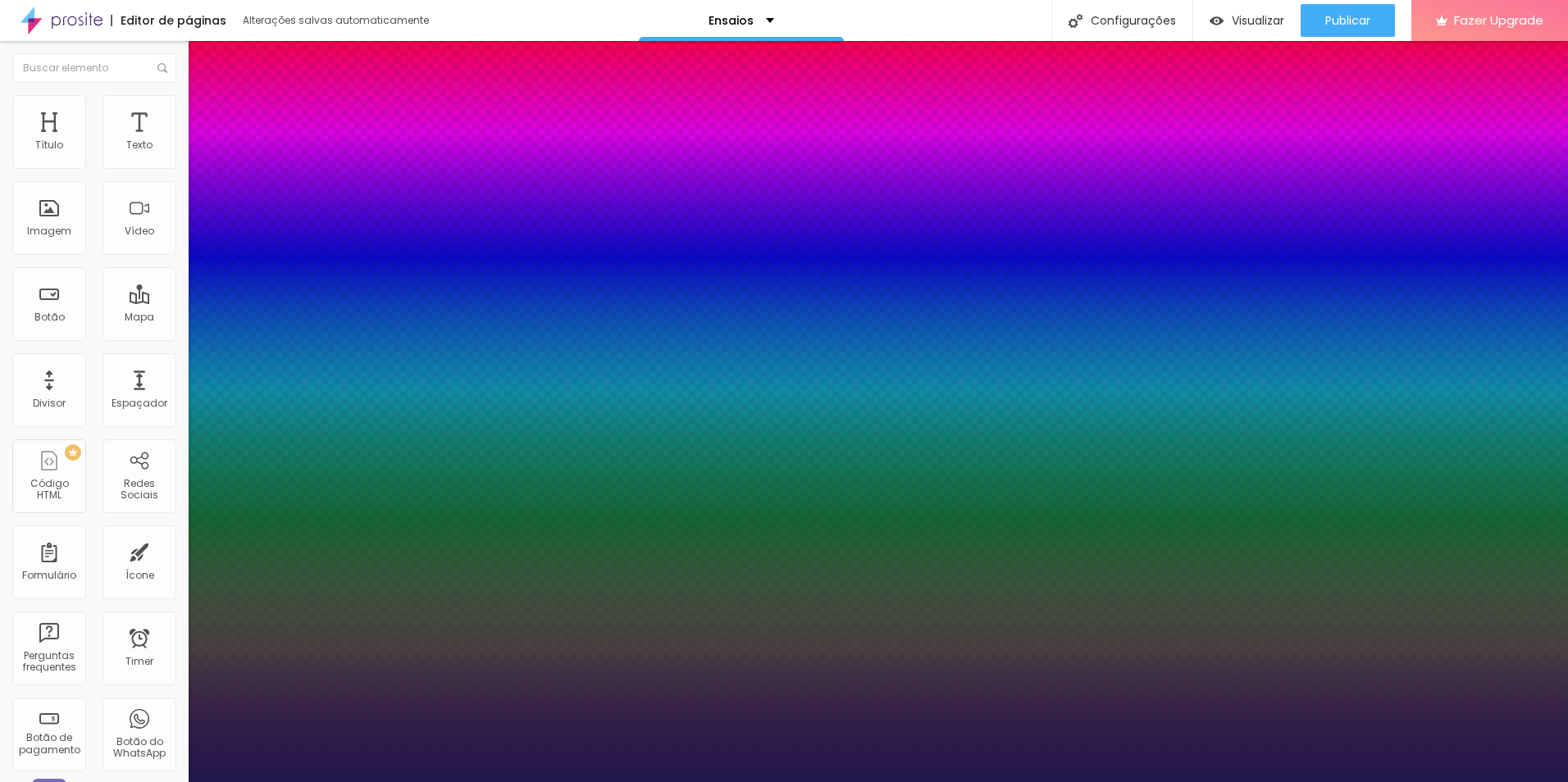
drag, startPoint x: 253, startPoint y: 463, endPoint x: 273, endPoint y: 464, distance: 20.0
click at [1462, 781] on div at bounding box center [784, 782] width 1568 height 0
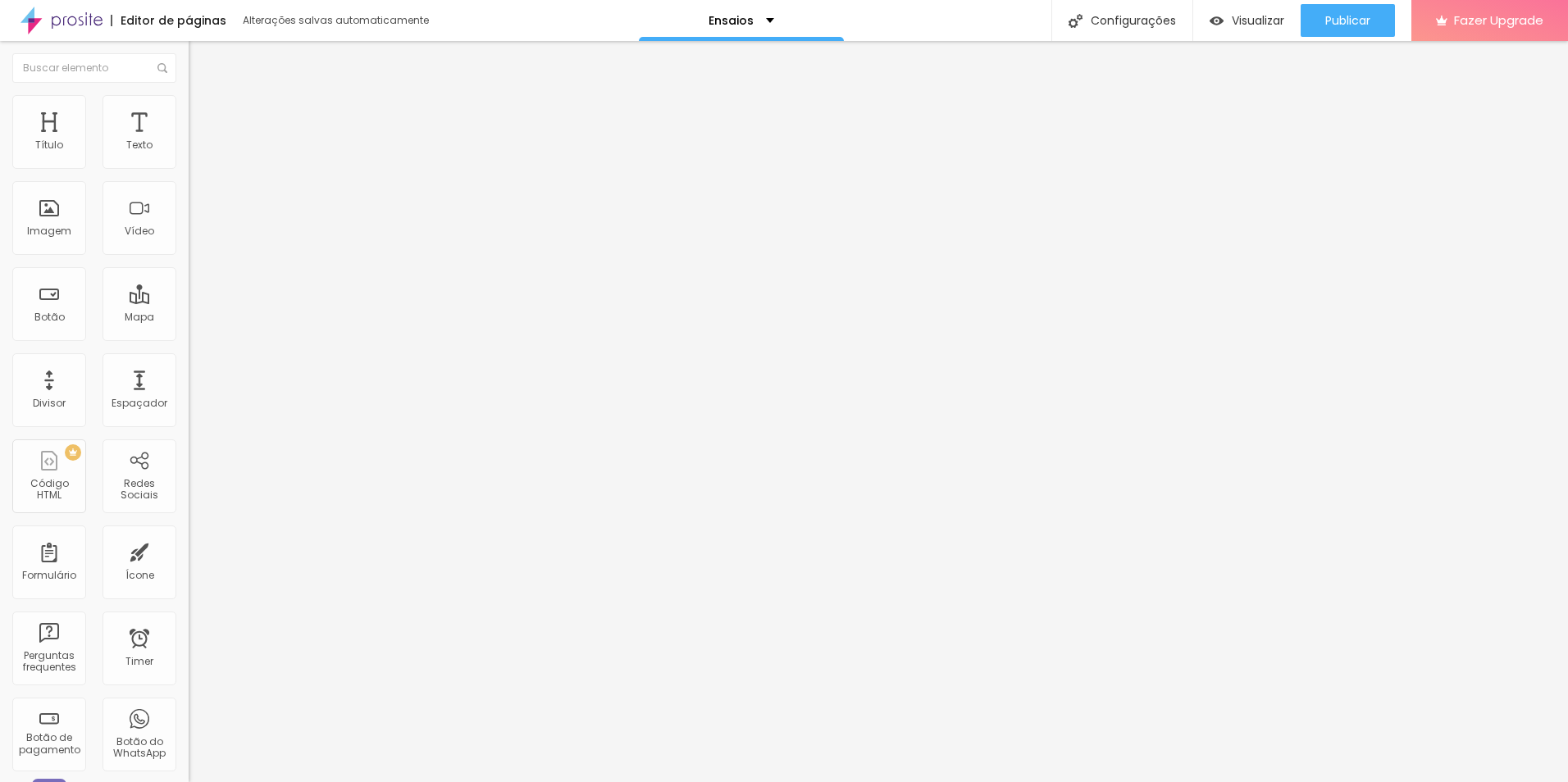
click at [195, 238] on icon "button" at bounding box center [200, 232] width 10 height 10
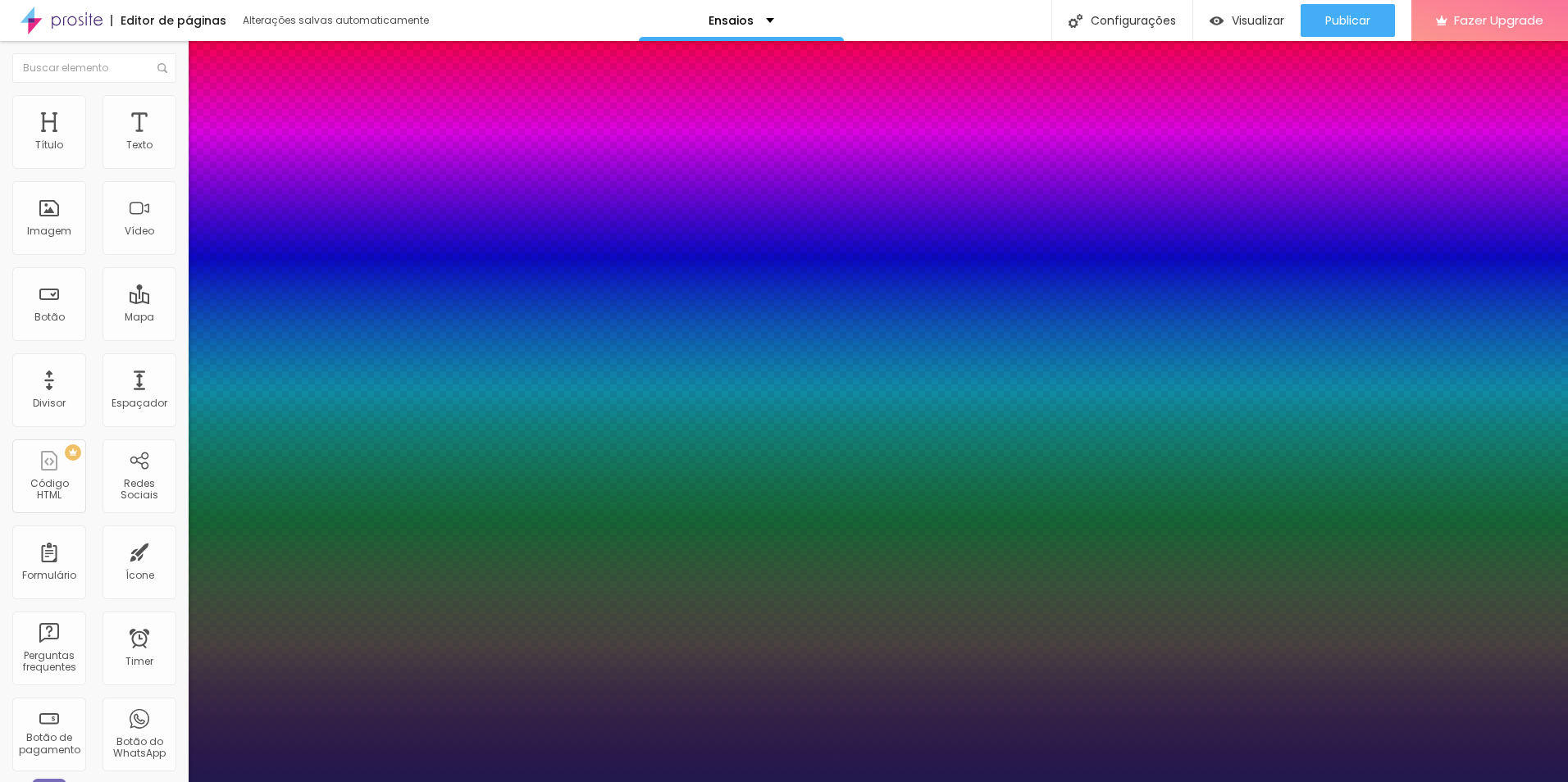
drag, startPoint x: 274, startPoint y: 460, endPoint x: 263, endPoint y: 460, distance: 11.0
click at [1453, 781] on div at bounding box center [784, 782] width 1568 height 0
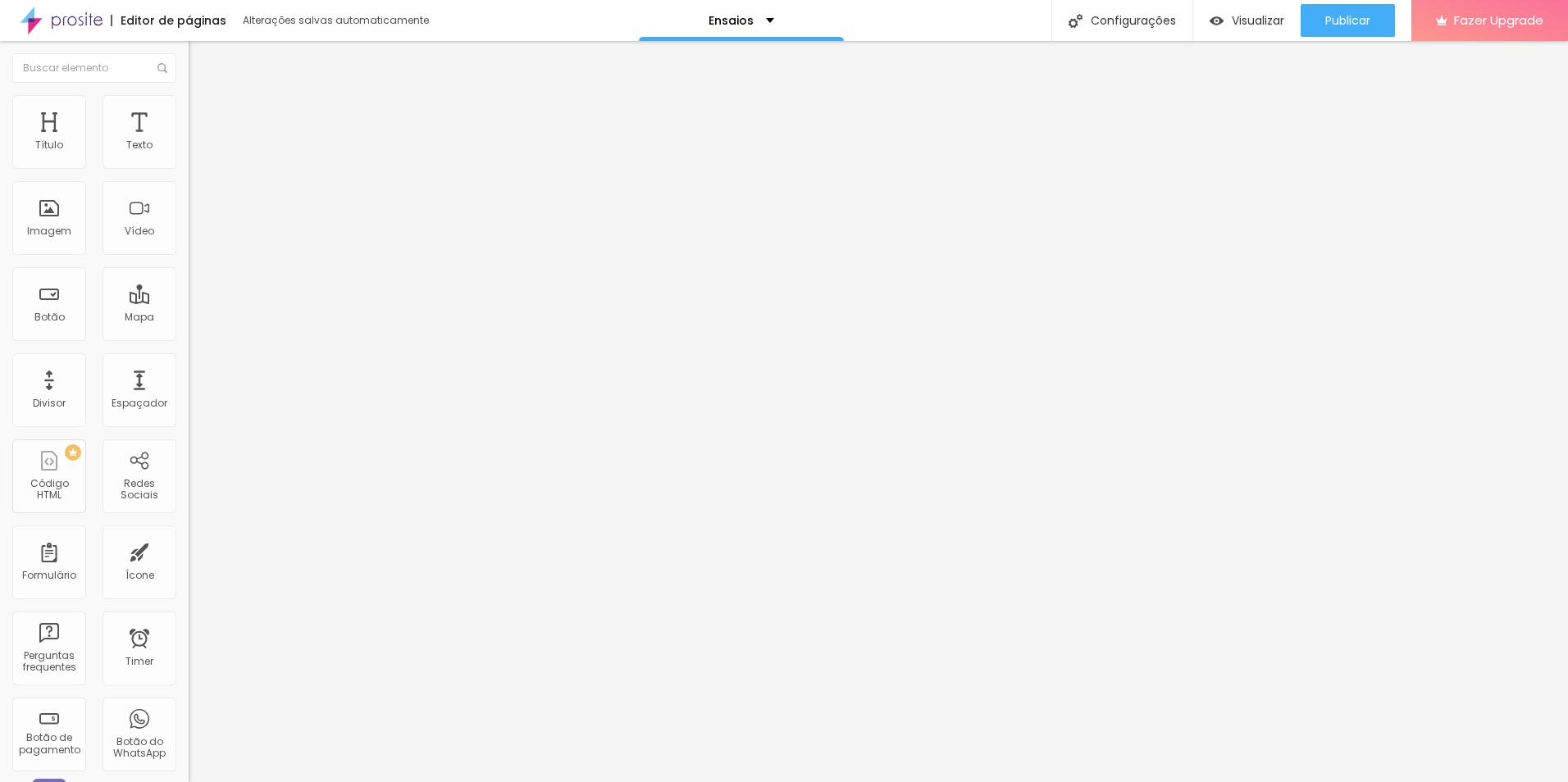
click at [189, 111] on li "Avançado" at bounding box center [283, 119] width 189 height 16
click at [203, 113] on span "Estilo" at bounding box center [216, 106] width 26 height 14
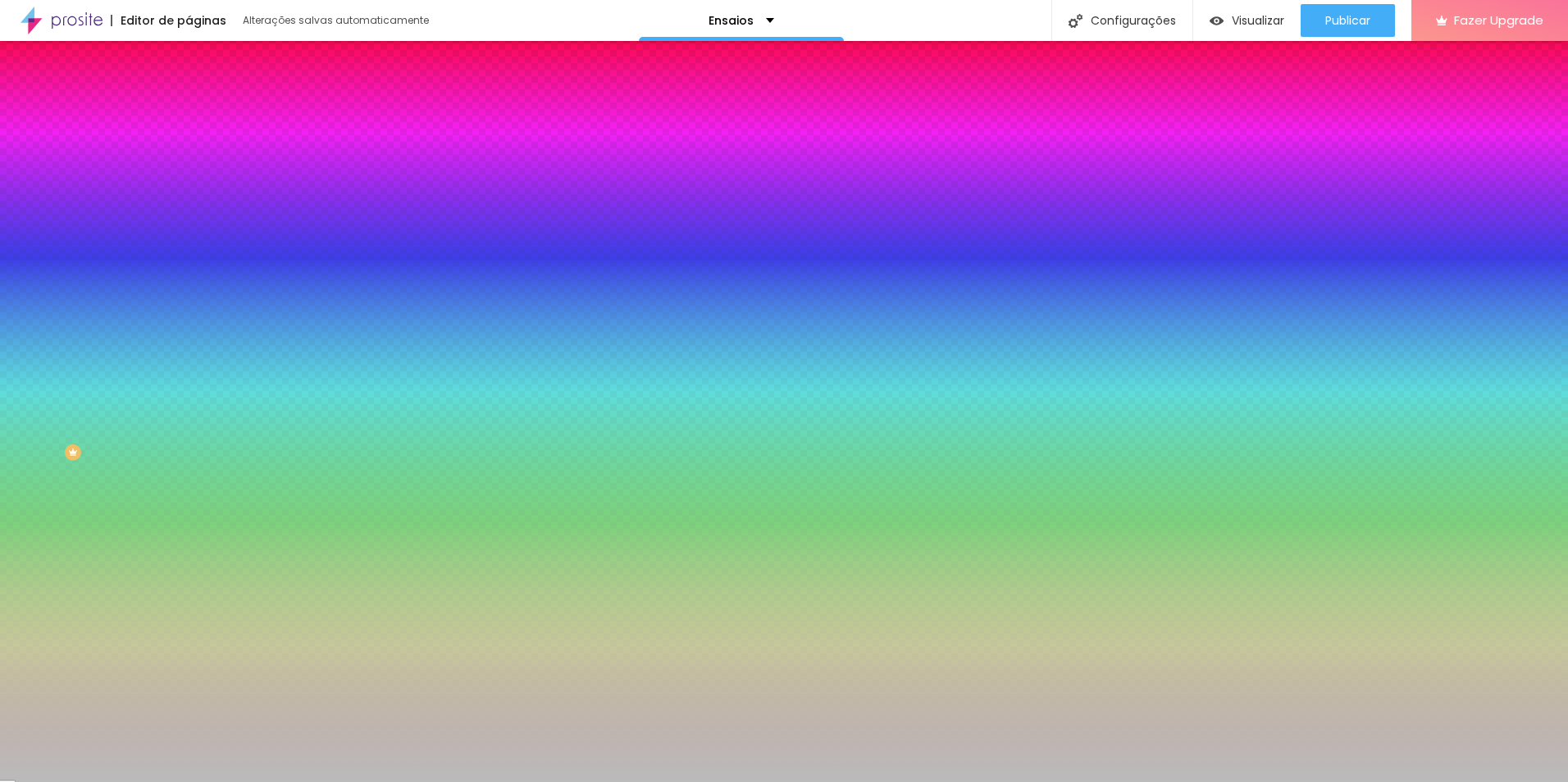
click at [189, 151] on span "Adicionar imagem" at bounding box center [241, 144] width 106 height 14
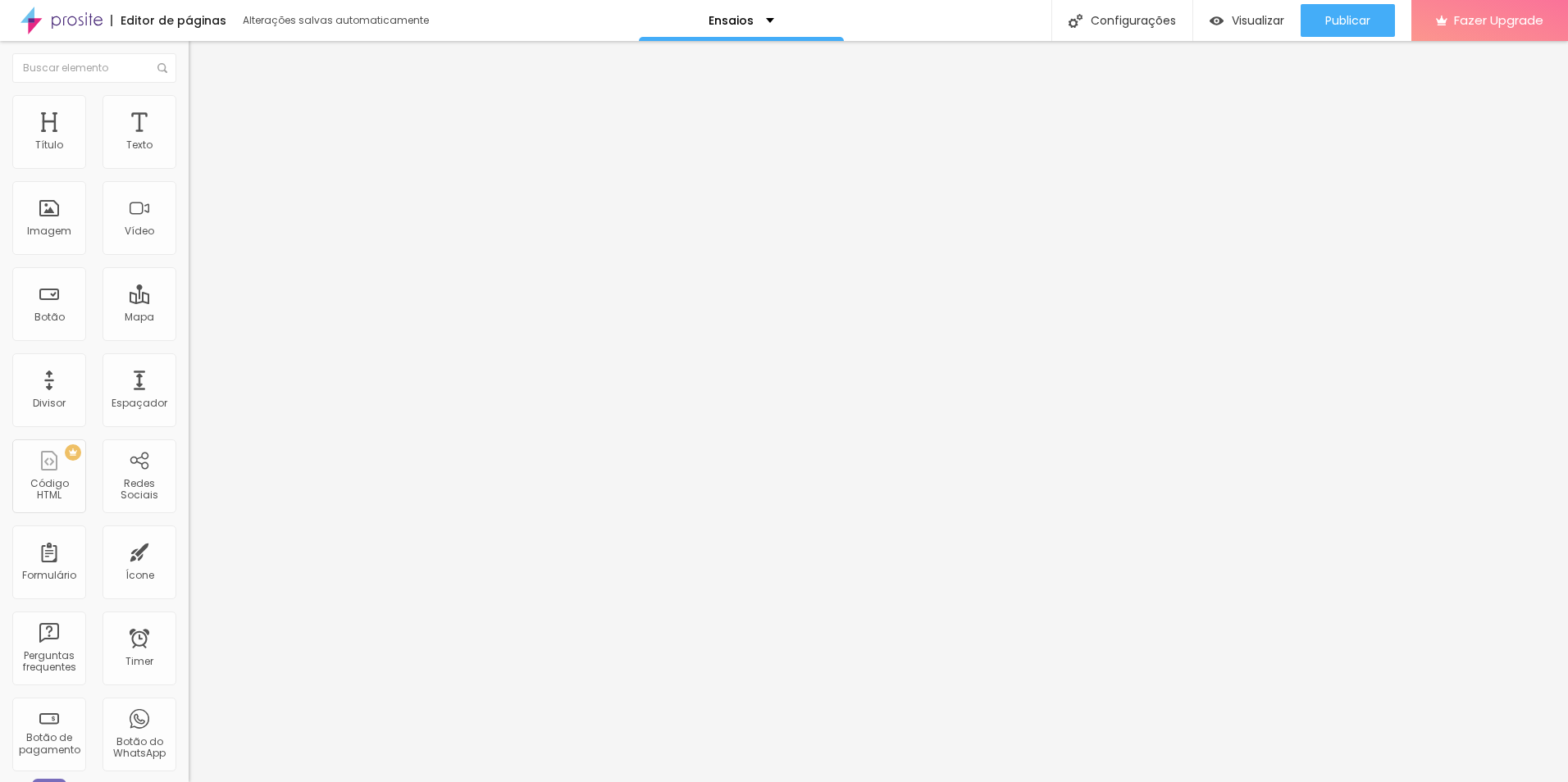
click at [189, 111] on img at bounding box center [196, 118] width 15 height 15
click at [189, 109] on li "Estilo" at bounding box center [283, 103] width 189 height 16
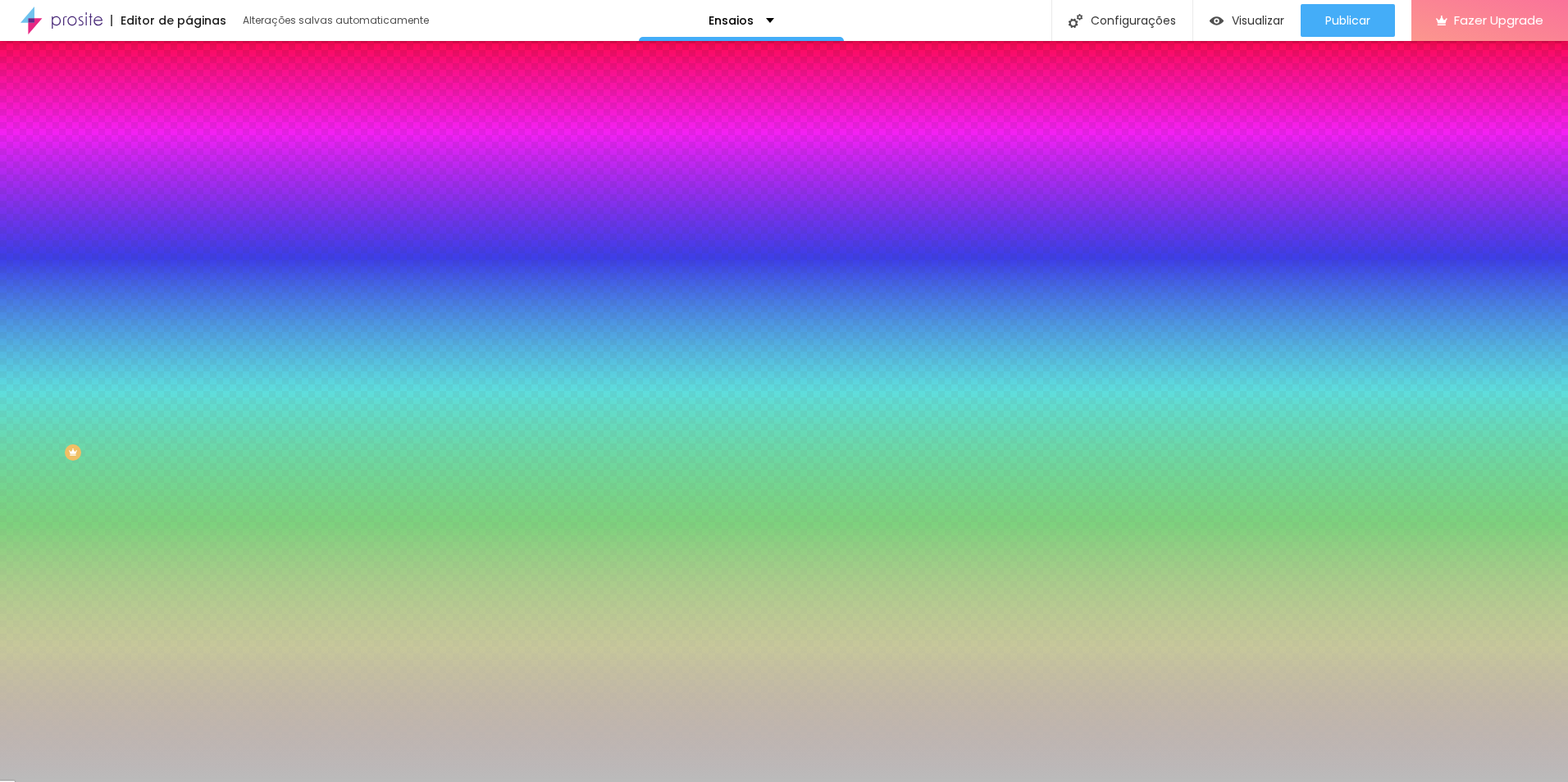
click at [189, 170] on span "Nenhum" at bounding box center [210, 164] width 43 height 14
click at [189, 196] on span "Parallax" at bounding box center [208, 189] width 40 height 14
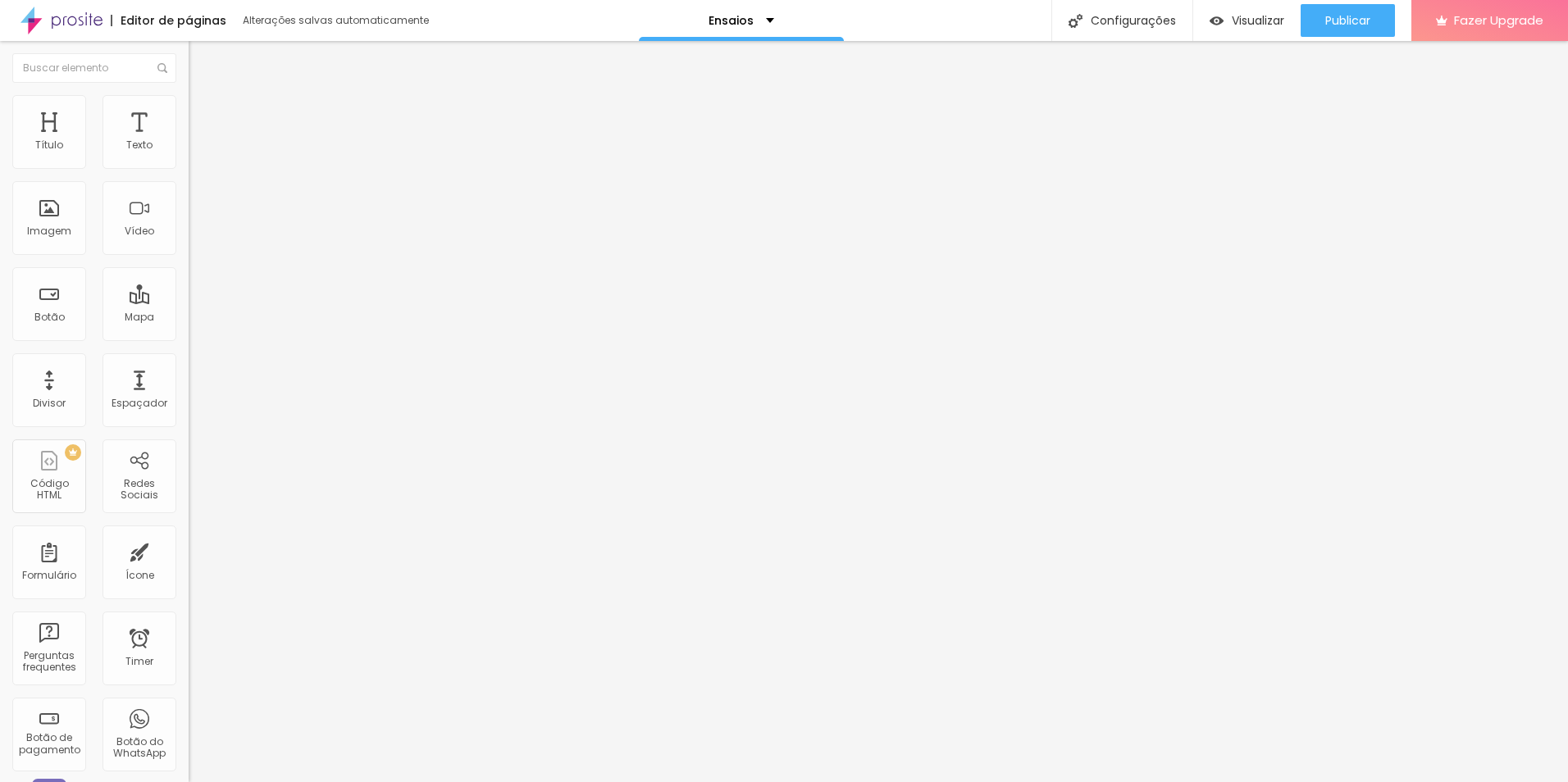
click at [203, 112] on span "Estilo" at bounding box center [216, 106] width 26 height 14
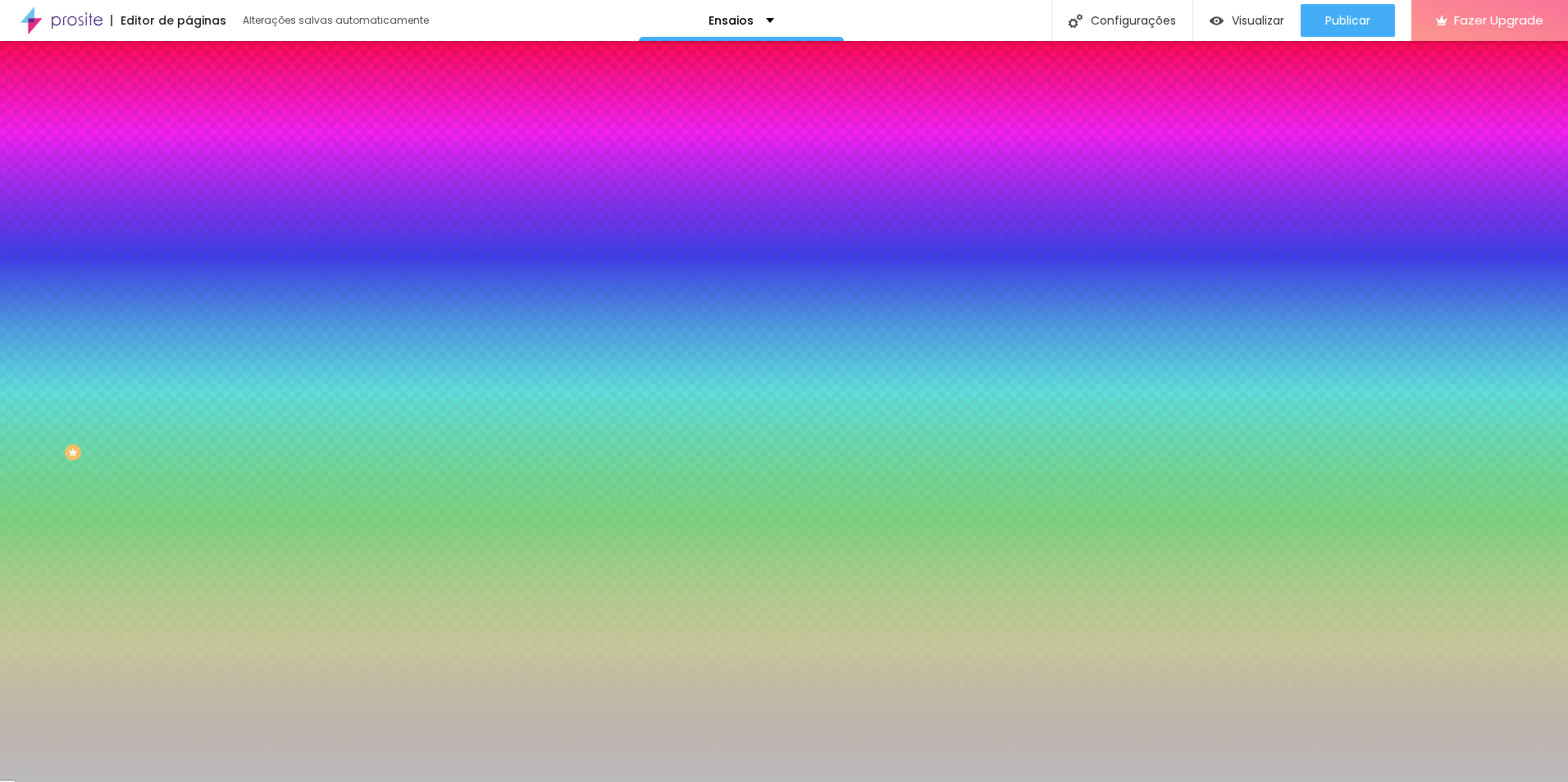
click at [278, 148] on img at bounding box center [282, 143] width 10 height 10
click at [189, 94] on img at bounding box center [196, 86] width 15 height 15
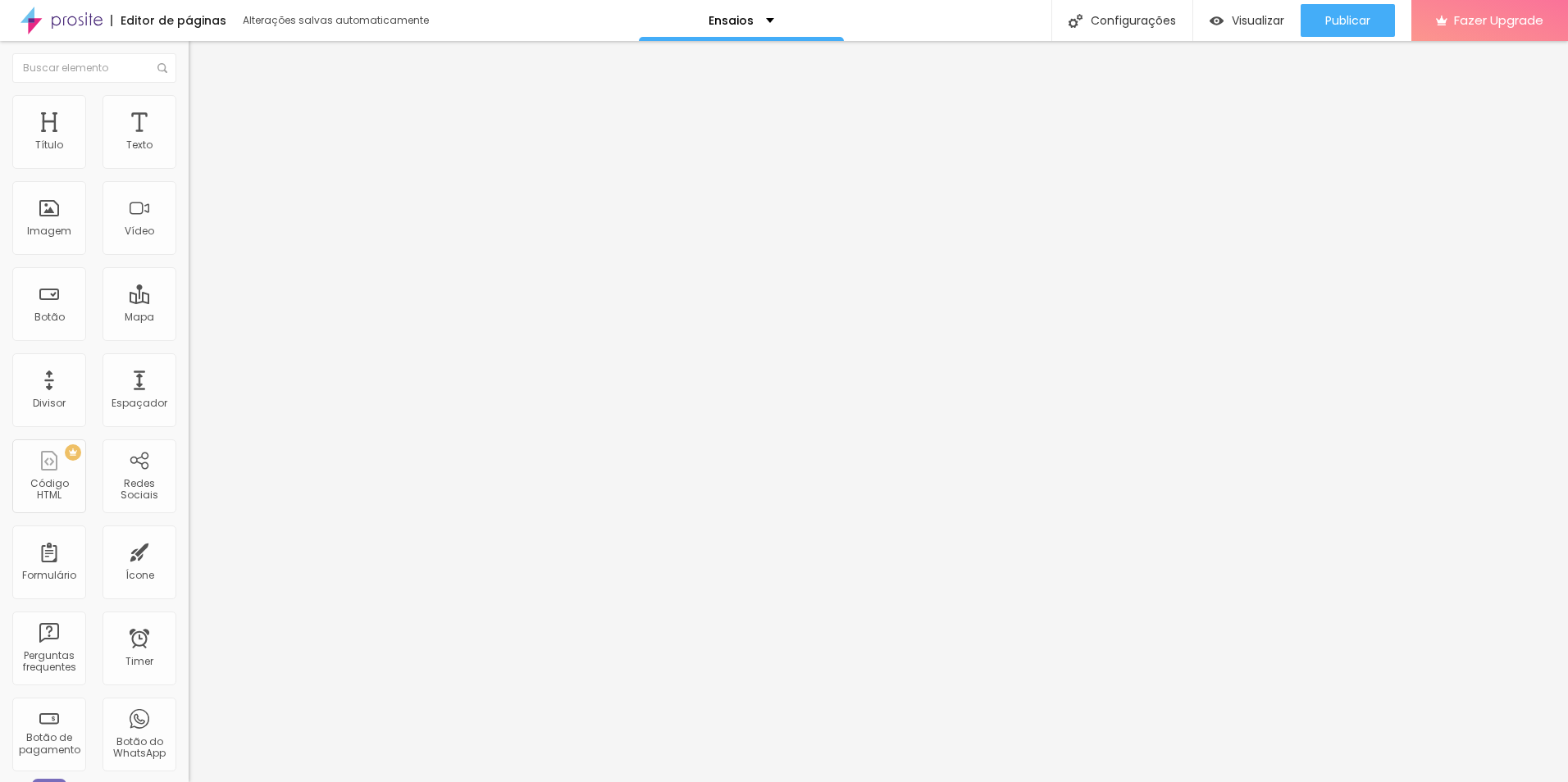
click at [201, 58] on img "button" at bounding box center [208, 60] width 13 height 13
